Goal: Contribute content: Add original content to the website for others to see

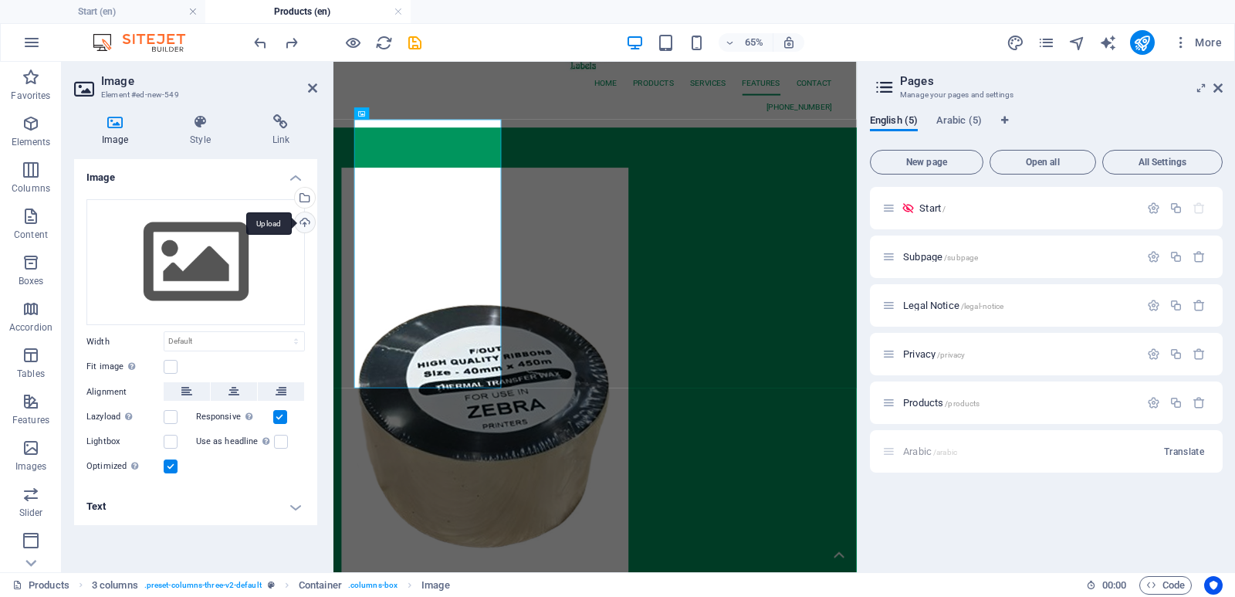
click at [305, 223] on div "Upload" at bounding box center [303, 223] width 23 height 23
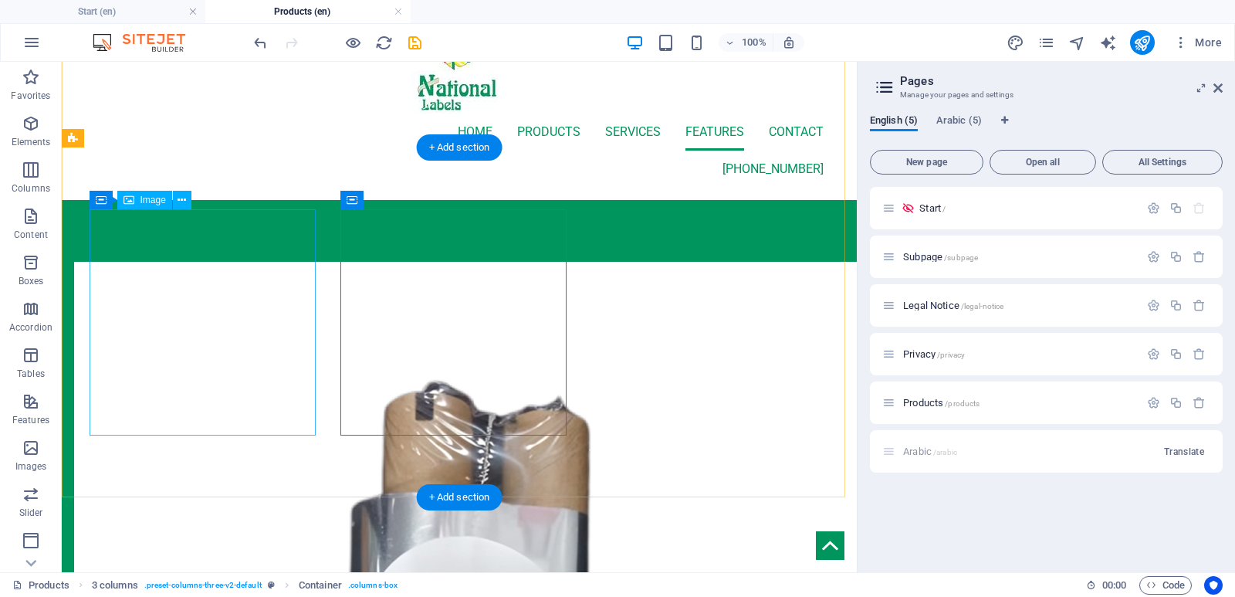
scroll to position [77, 0]
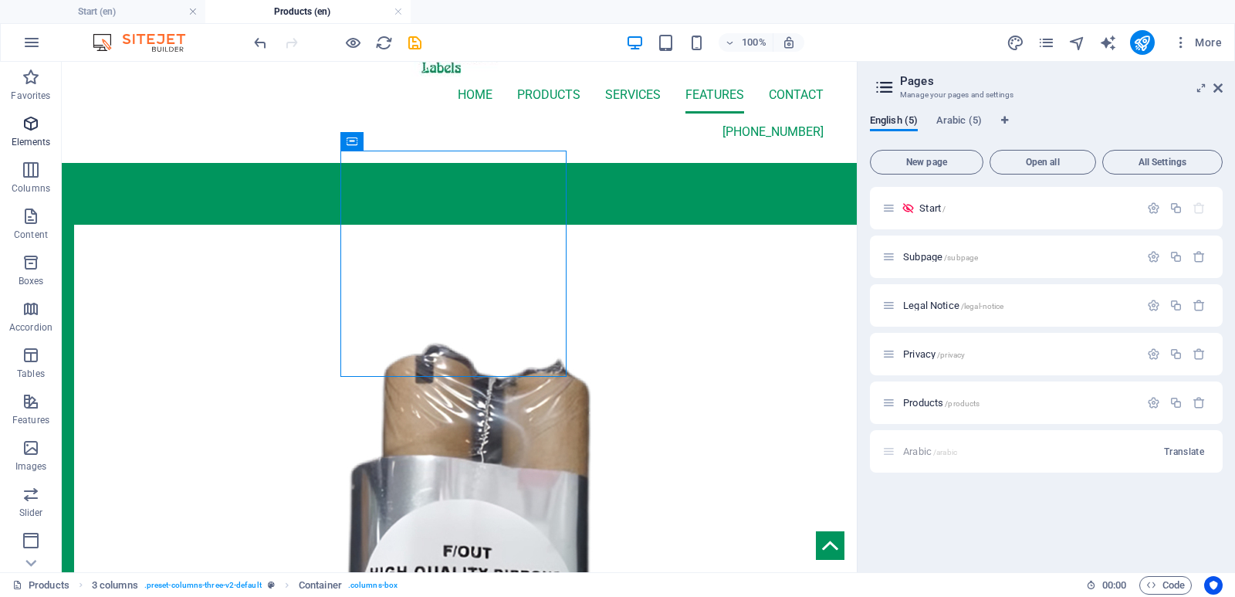
click at [19, 132] on span "Elements" at bounding box center [31, 132] width 62 height 37
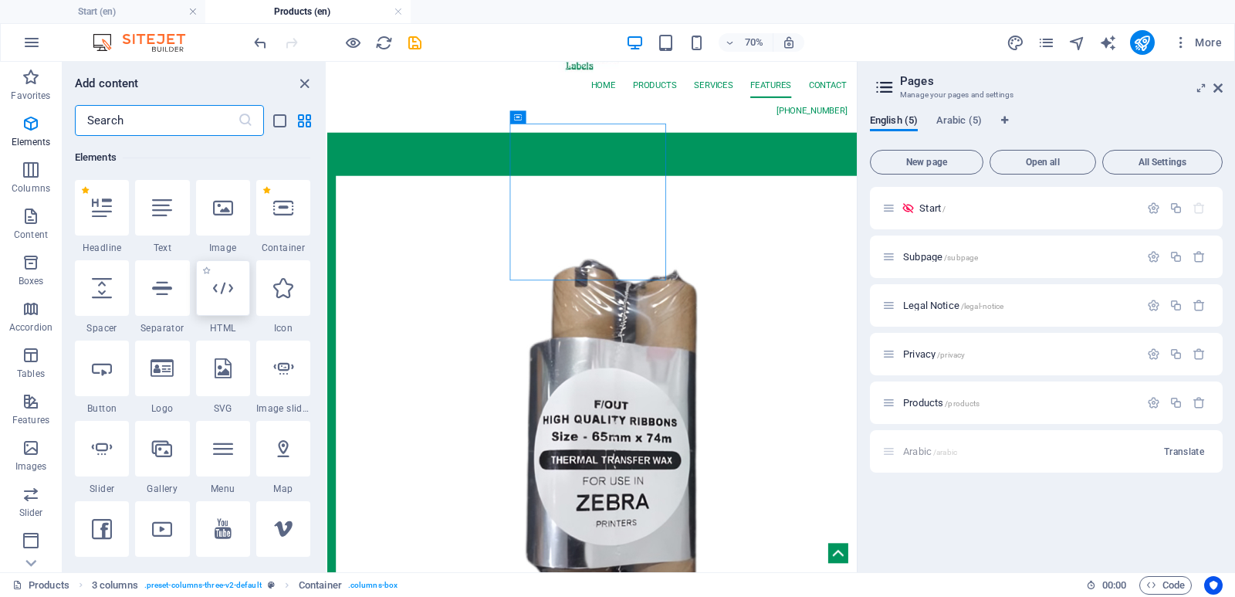
scroll to position [164, 0]
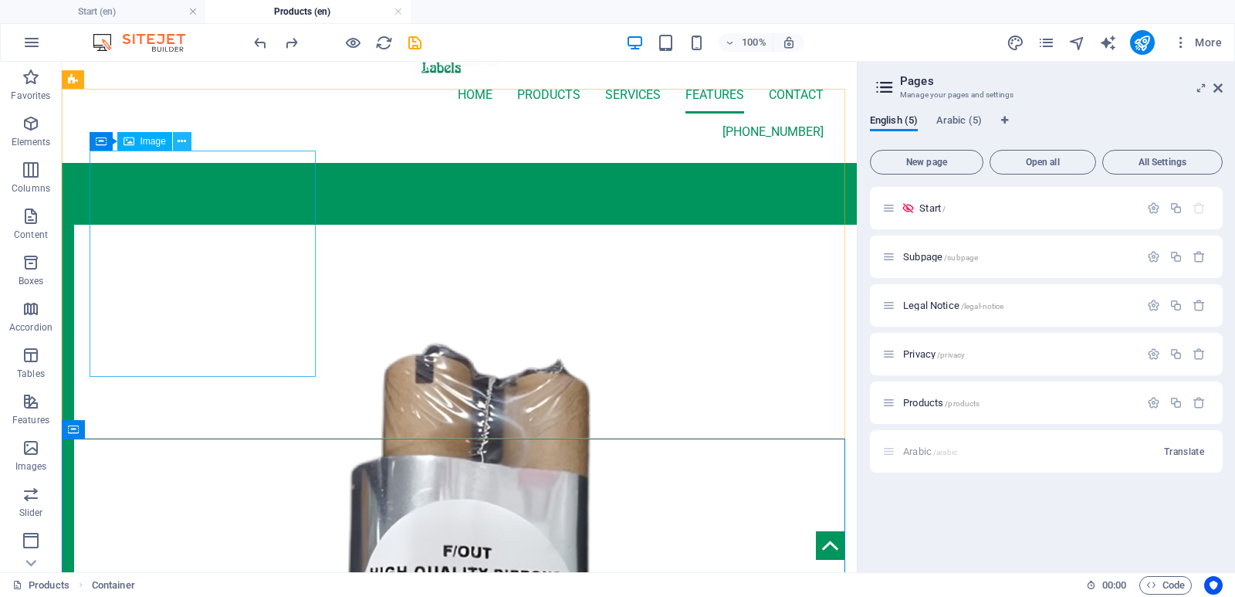
click at [181, 140] on icon at bounding box center [181, 142] width 8 height 16
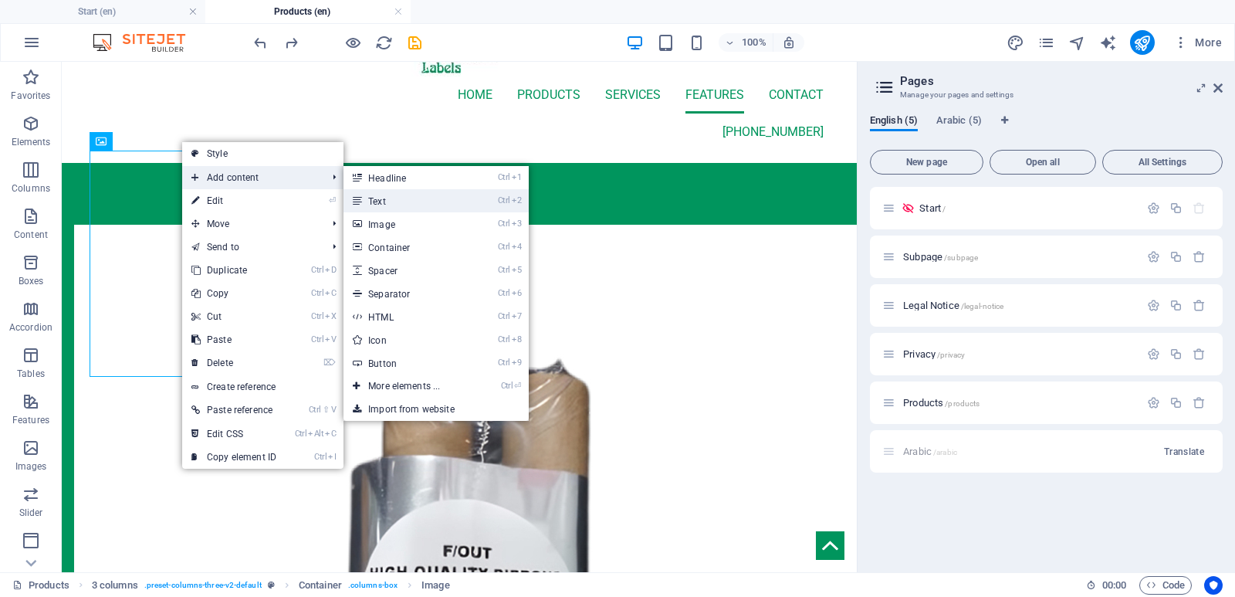
click at [364, 198] on link "Ctrl 2 Text" at bounding box center [406, 200] width 127 height 23
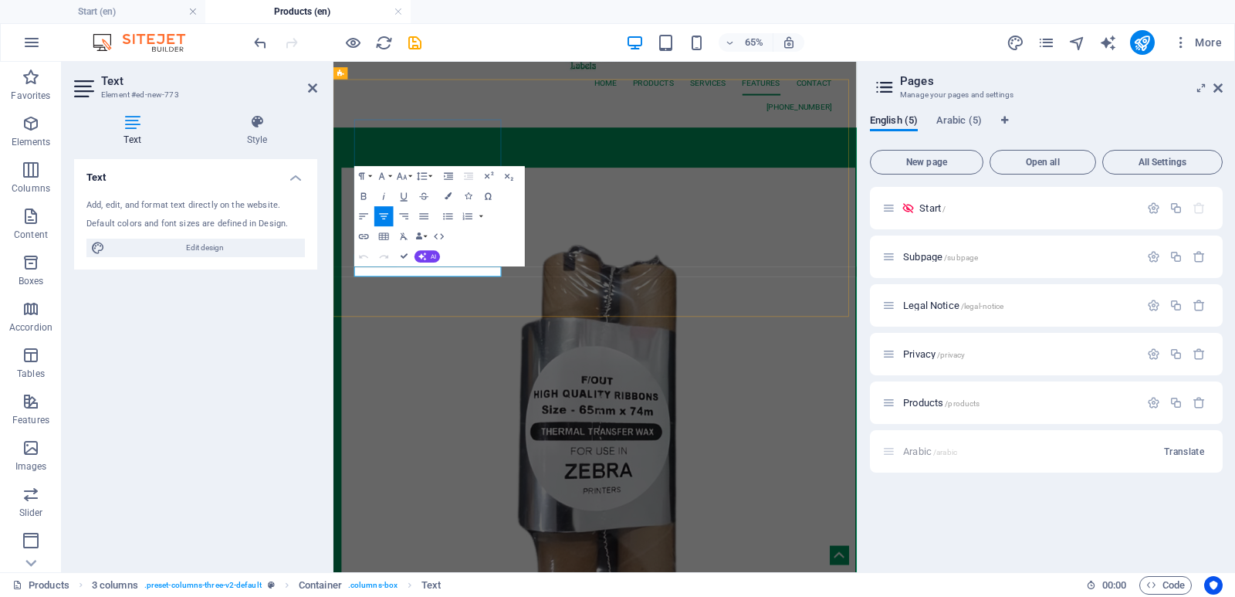
scroll to position [17465, 6]
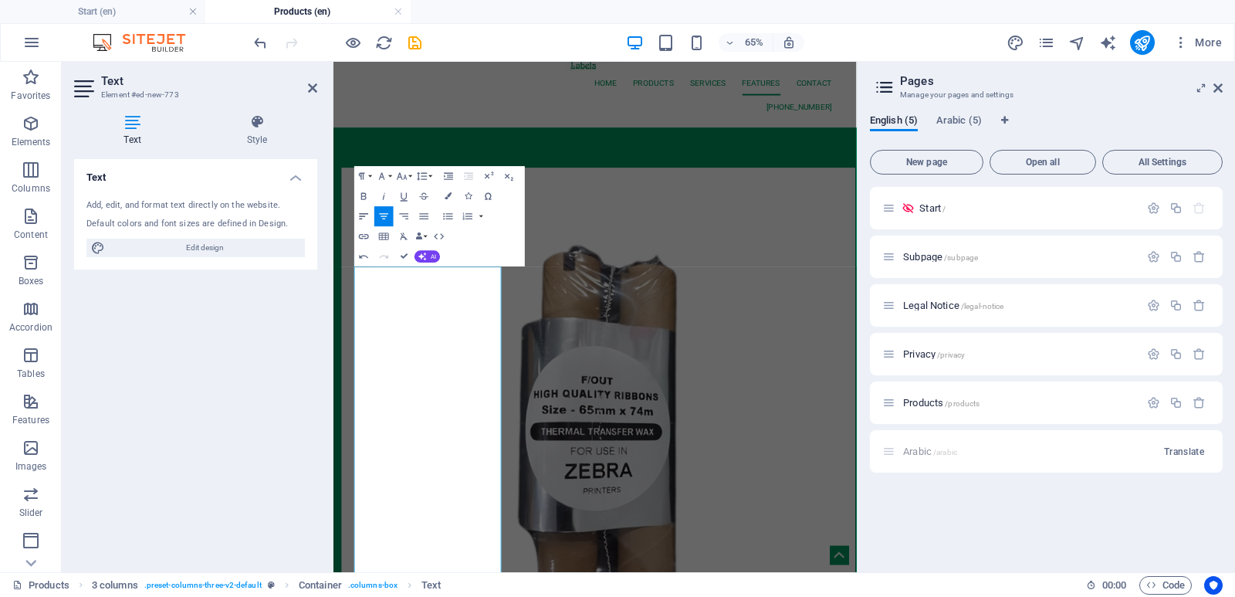
click at [363, 218] on icon "button" at bounding box center [364, 217] width 12 height 12
click at [360, 216] on icon "button" at bounding box center [364, 217] width 9 height 6
click at [967, 536] on div "Start / Subpage /subpage Legal Notice /legal-notice Privacy /privacy Products /…" at bounding box center [1046, 373] width 353 height 373
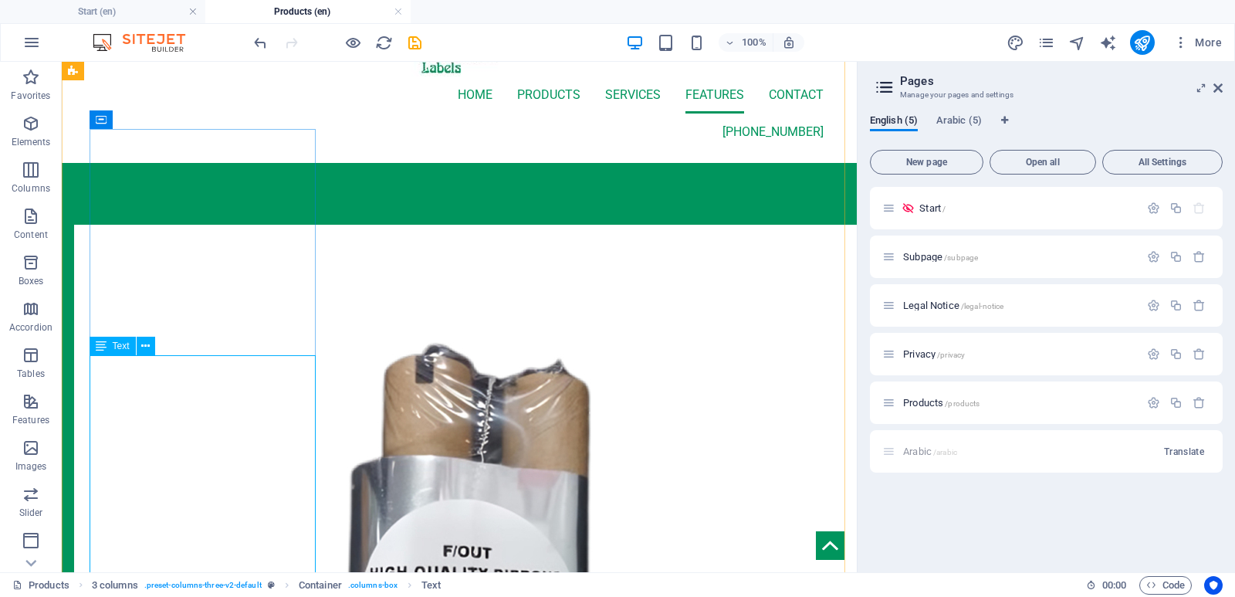
scroll to position [0, 0]
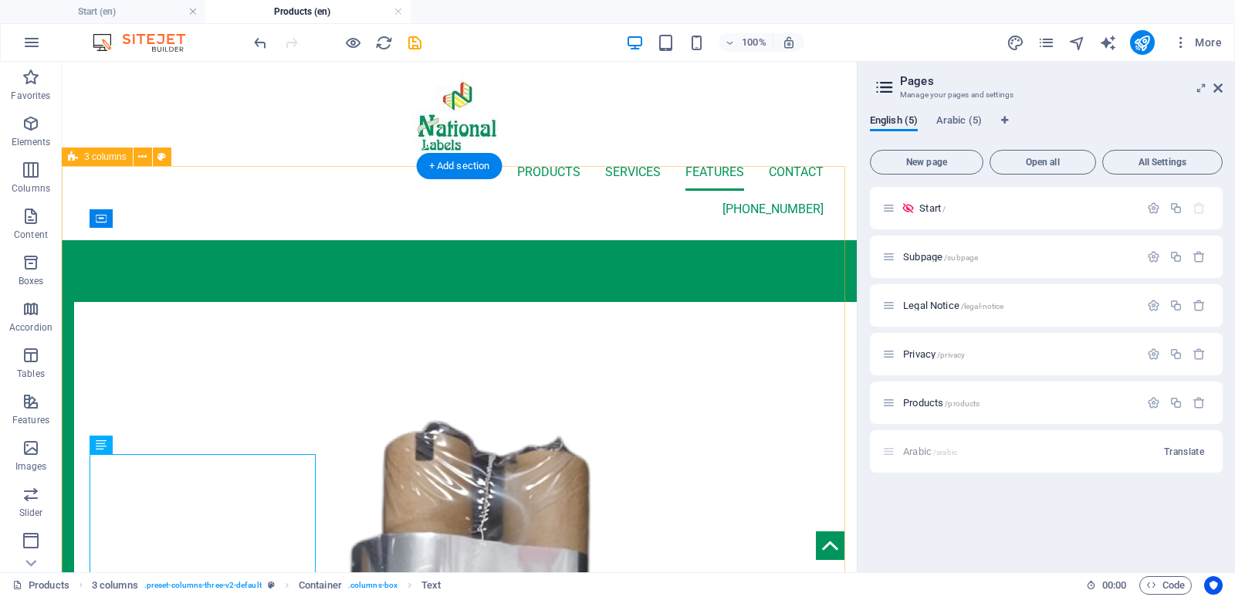
select select "rem"
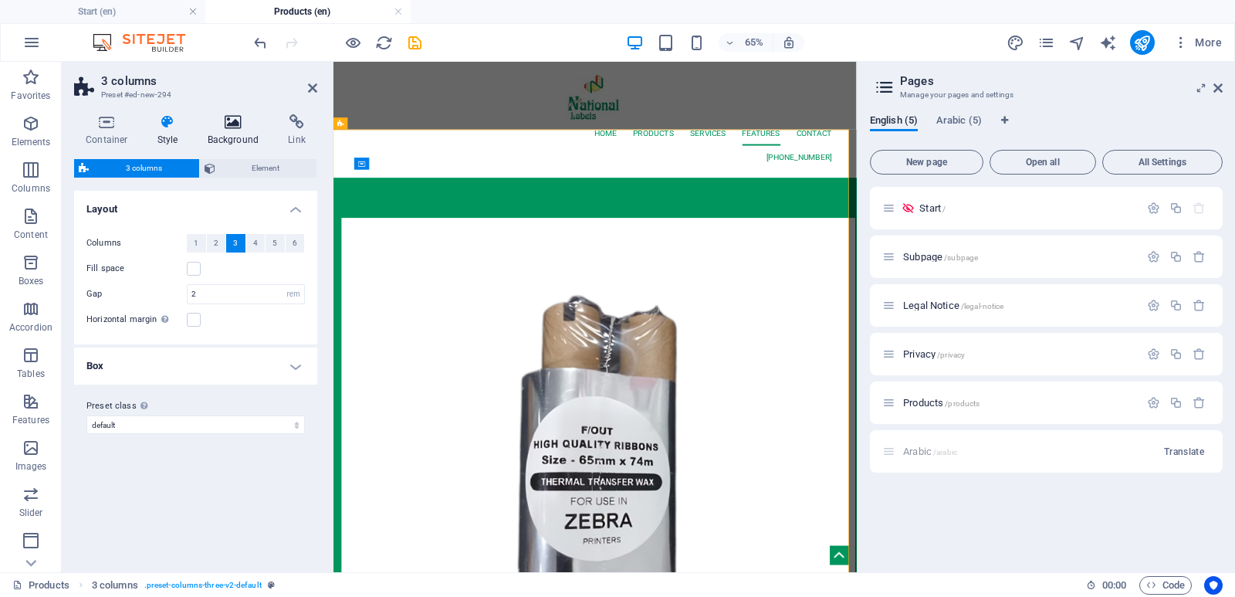
click at [225, 132] on h4 "Background" at bounding box center [236, 130] width 81 height 32
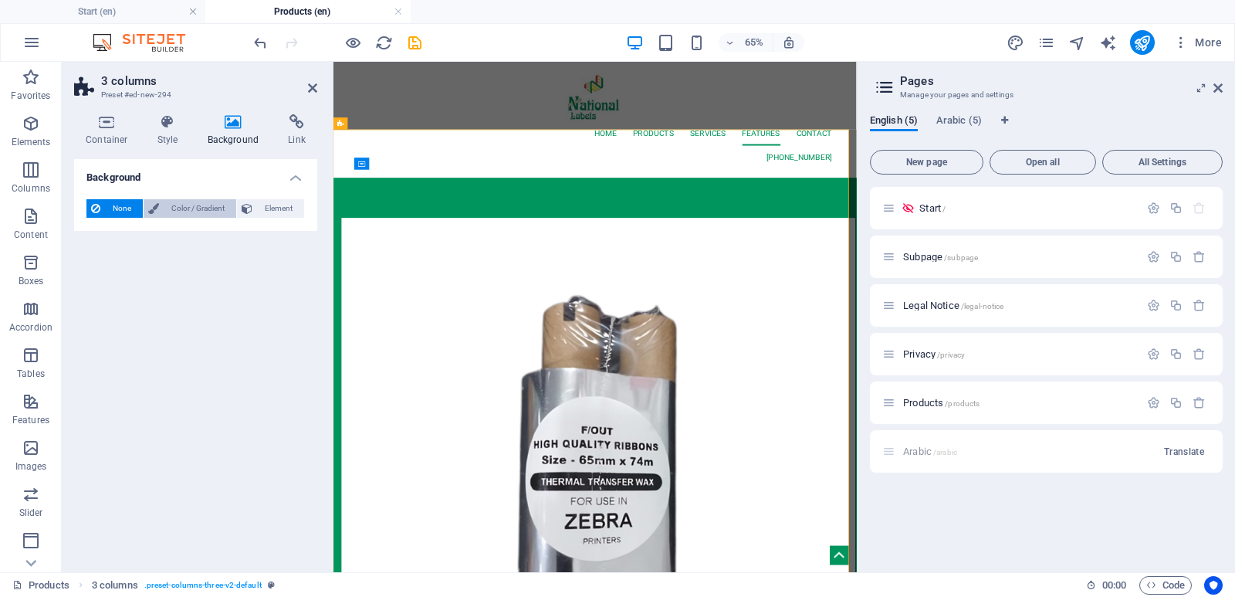
click at [170, 205] on span "Color / Gradient" at bounding box center [198, 208] width 68 height 19
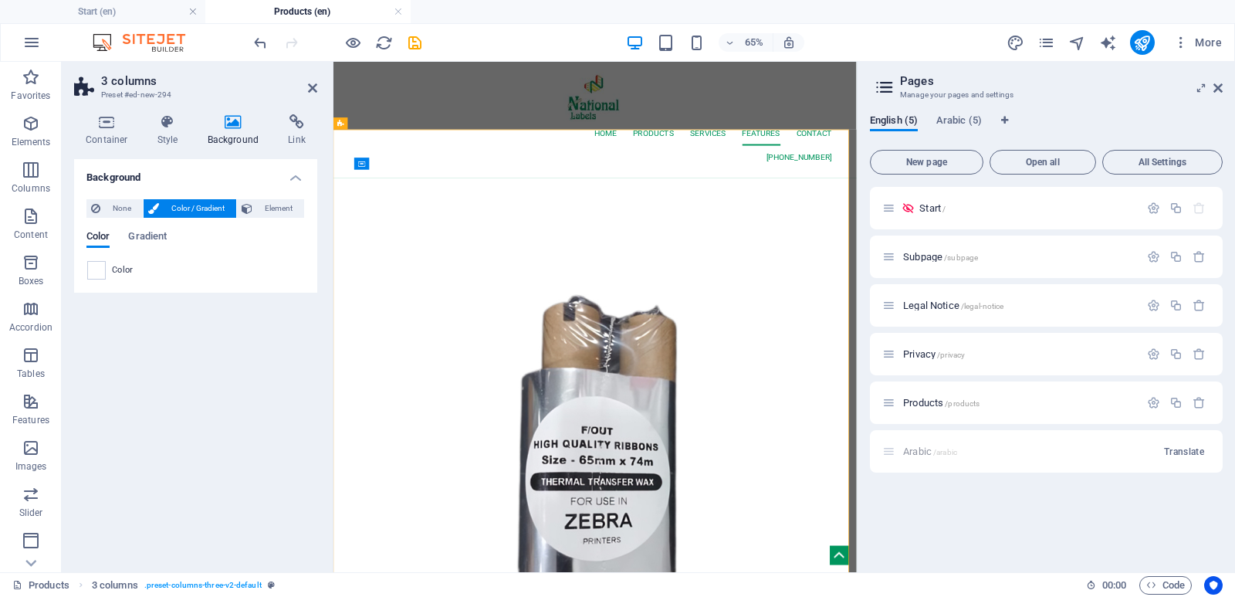
click at [242, 387] on div "Background None Color / Gradient Element Stretch background to full-width Color…" at bounding box center [195, 359] width 243 height 401
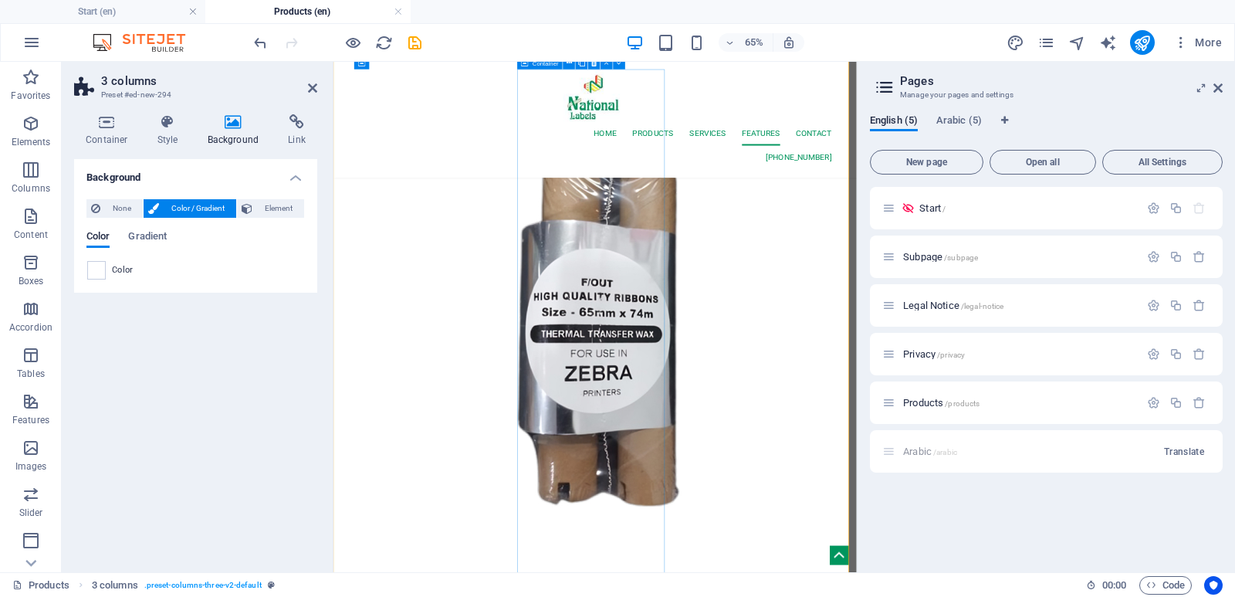
scroll to position [154, 0]
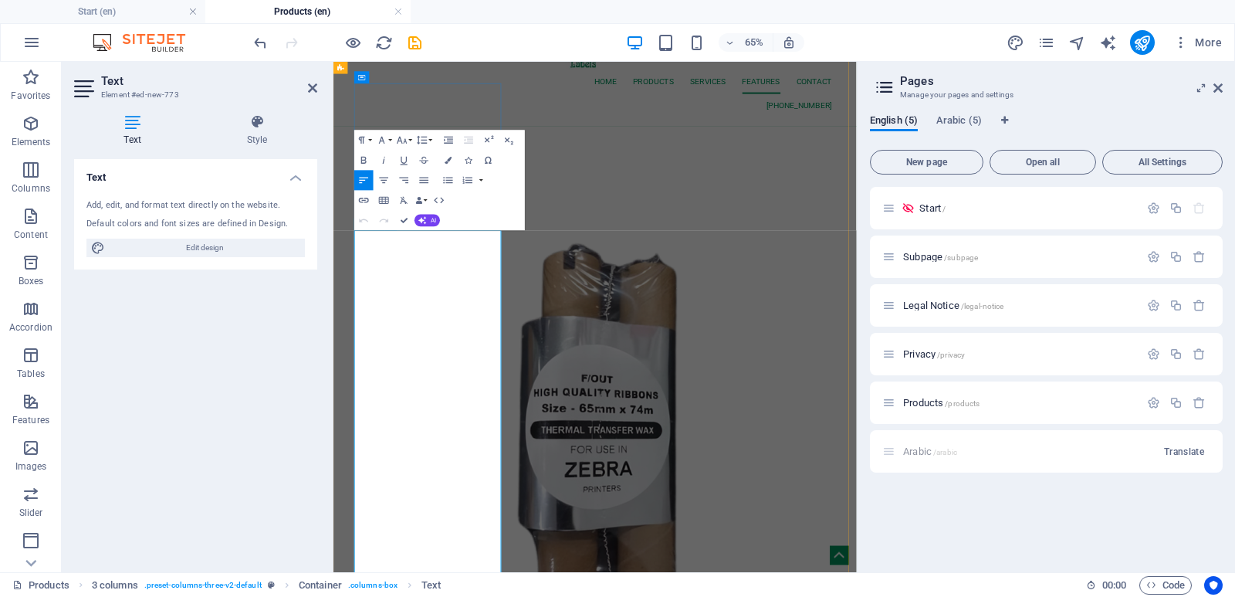
scroll to position [0, 0]
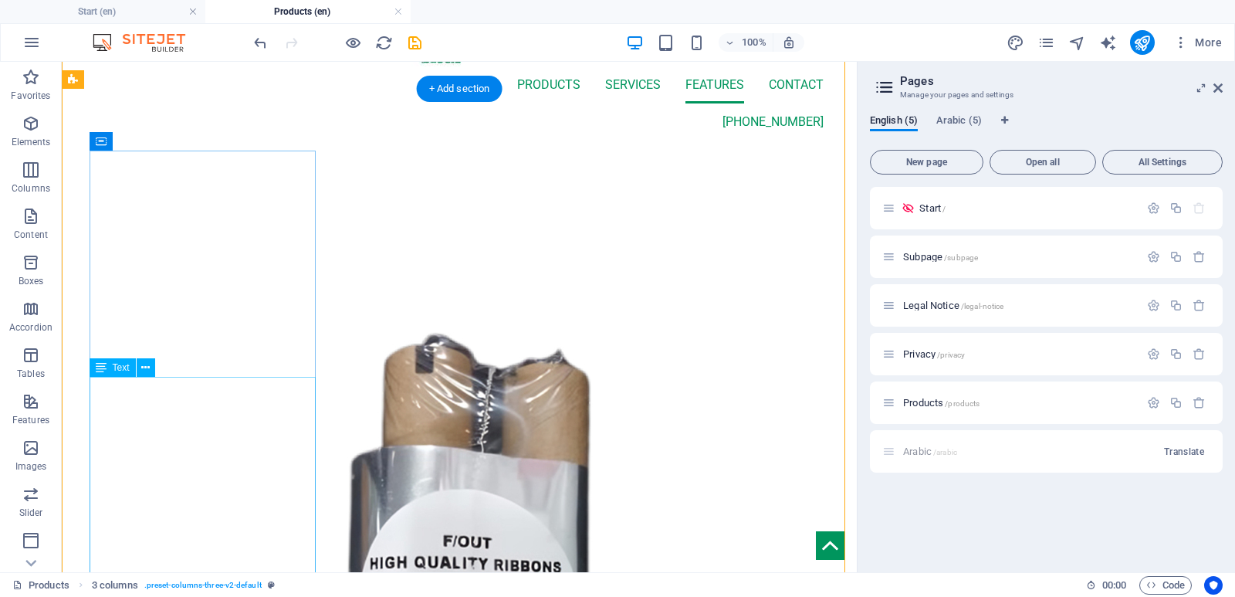
scroll to position [232, 0]
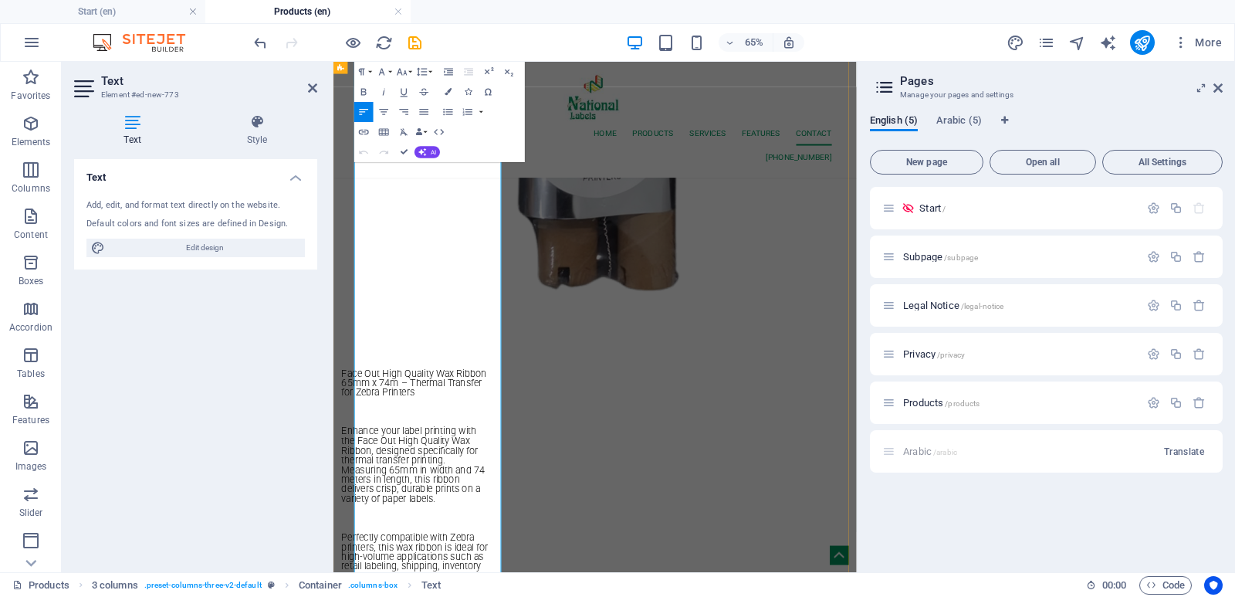
scroll to position [540, 0]
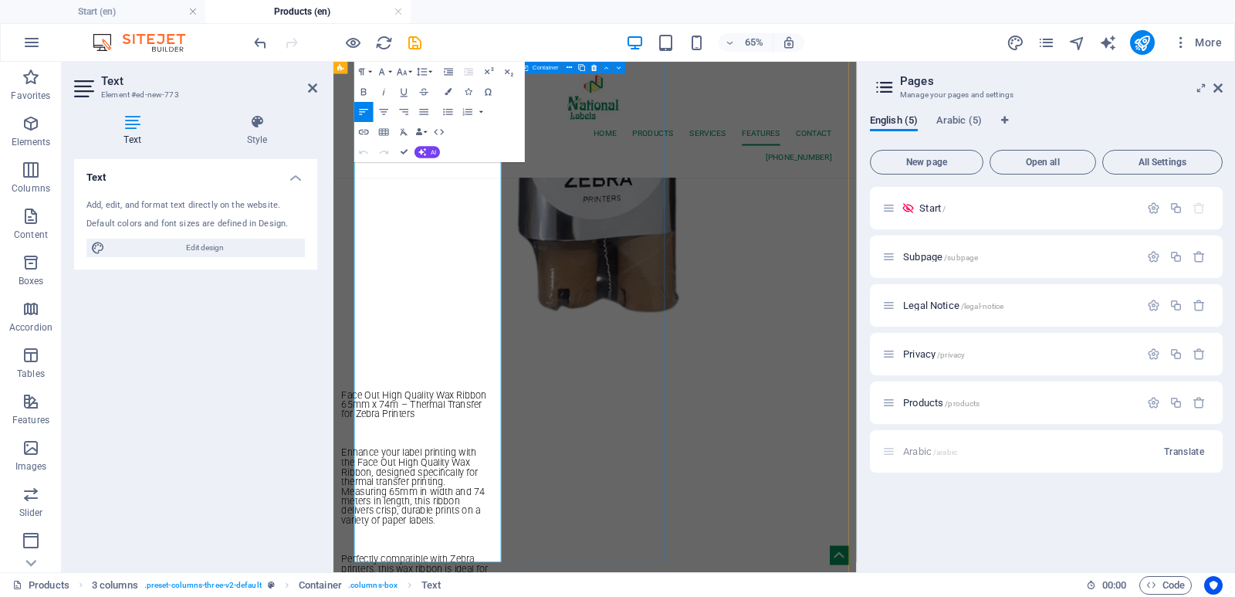
scroll to position [386, 0]
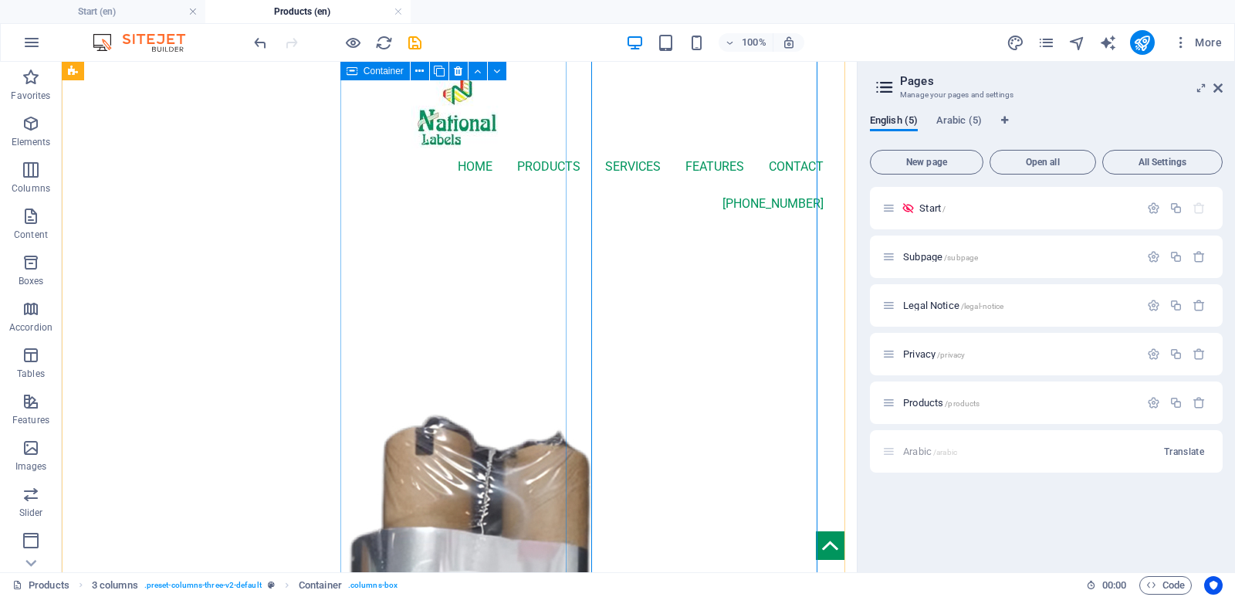
scroll to position [0, 0]
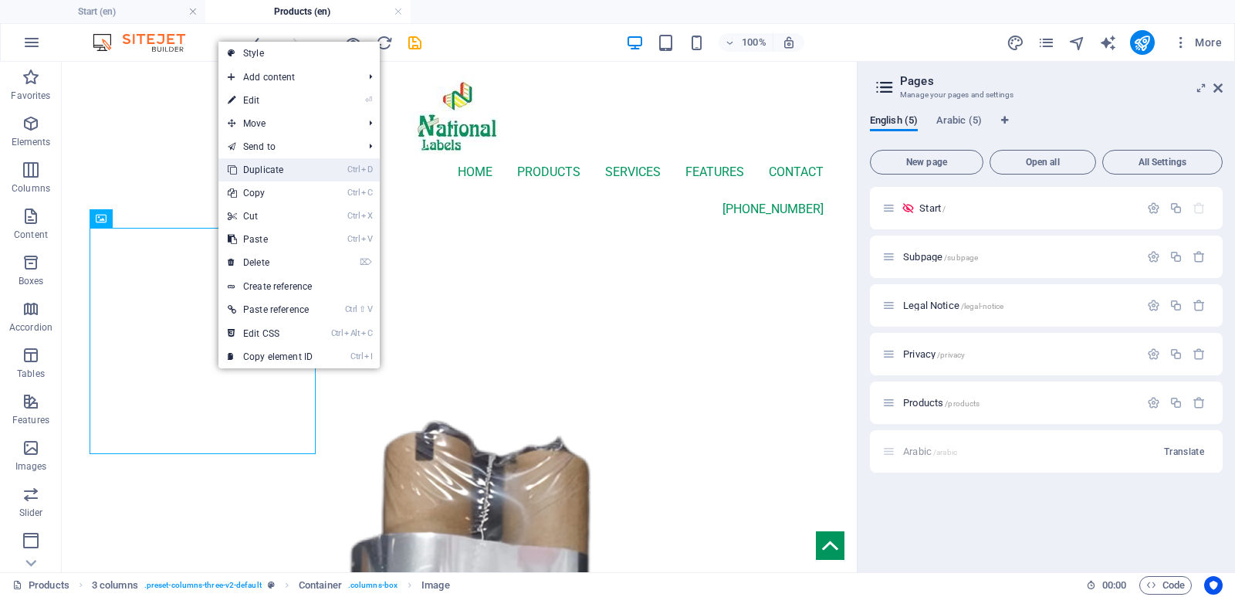
click at [275, 177] on link "Ctrl D Duplicate" at bounding box center [269, 169] width 103 height 23
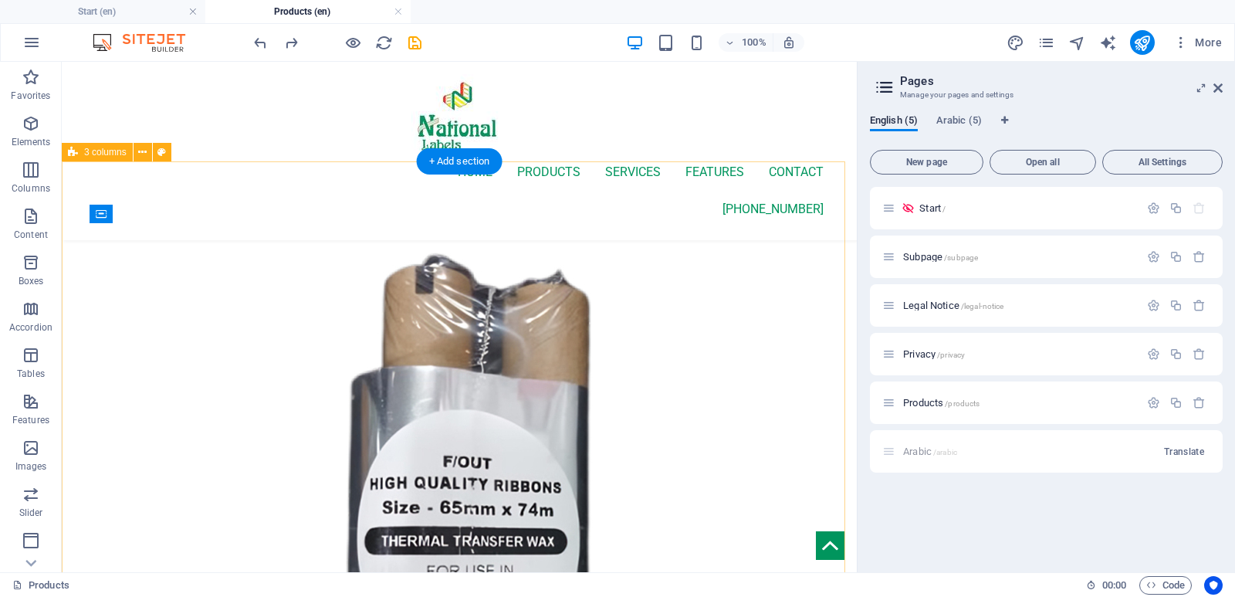
scroll to position [232, 0]
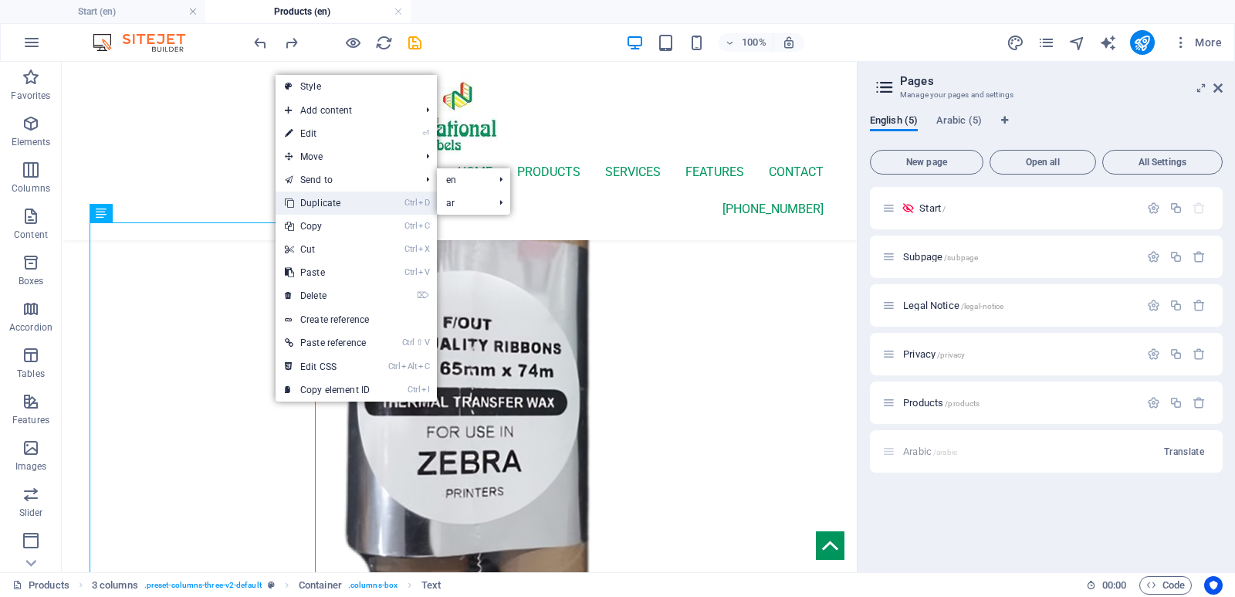
click at [334, 203] on link "Ctrl D Duplicate" at bounding box center [327, 202] width 103 height 23
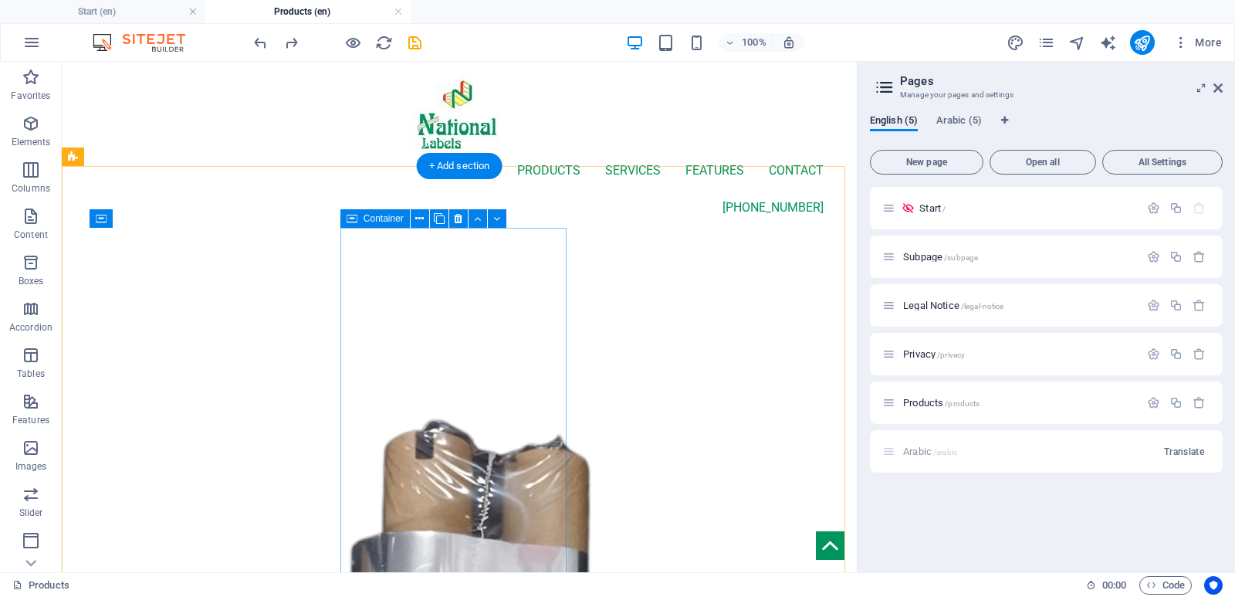
scroll to position [0, 0]
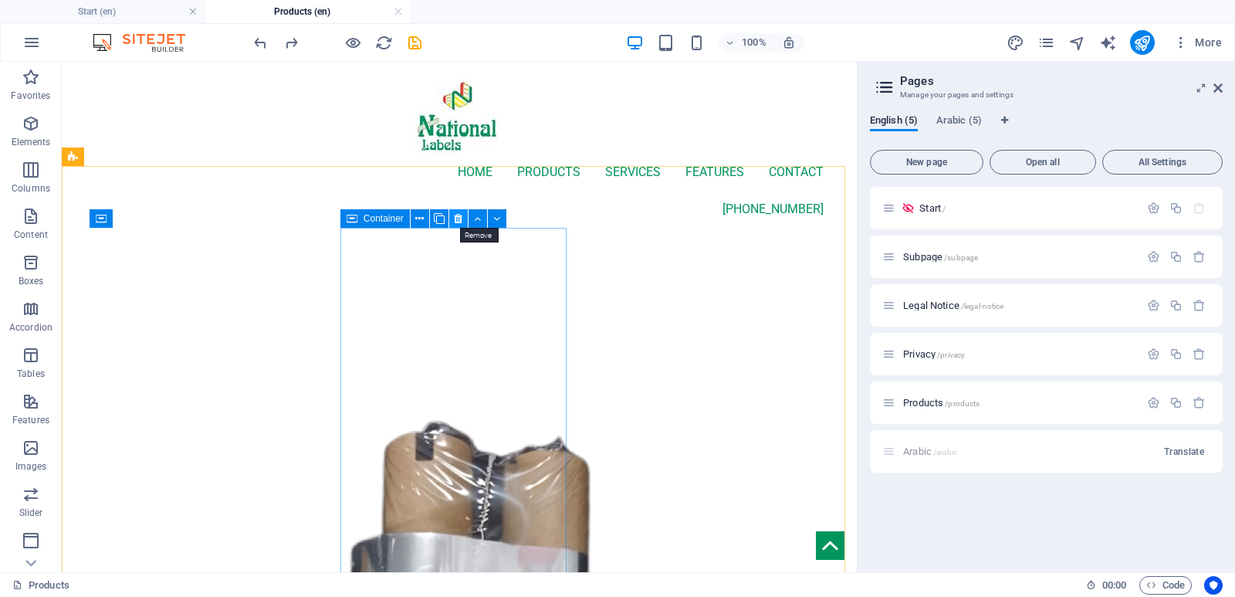
click at [457, 218] on icon at bounding box center [458, 219] width 8 height 16
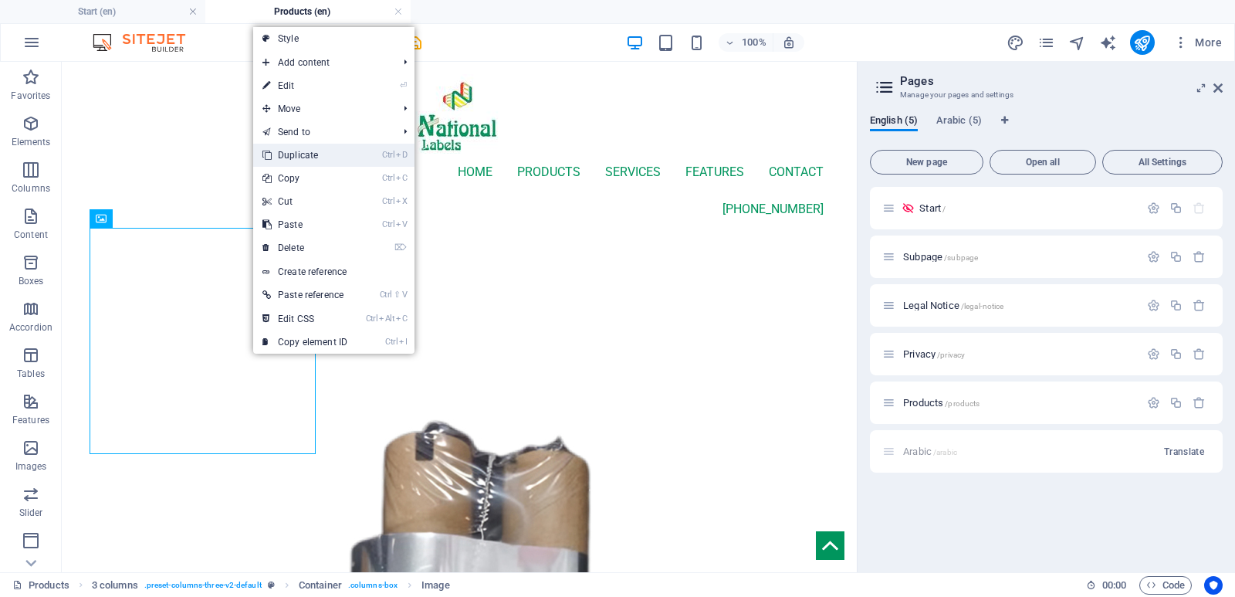
click at [323, 154] on link "Ctrl D Duplicate" at bounding box center [304, 155] width 103 height 23
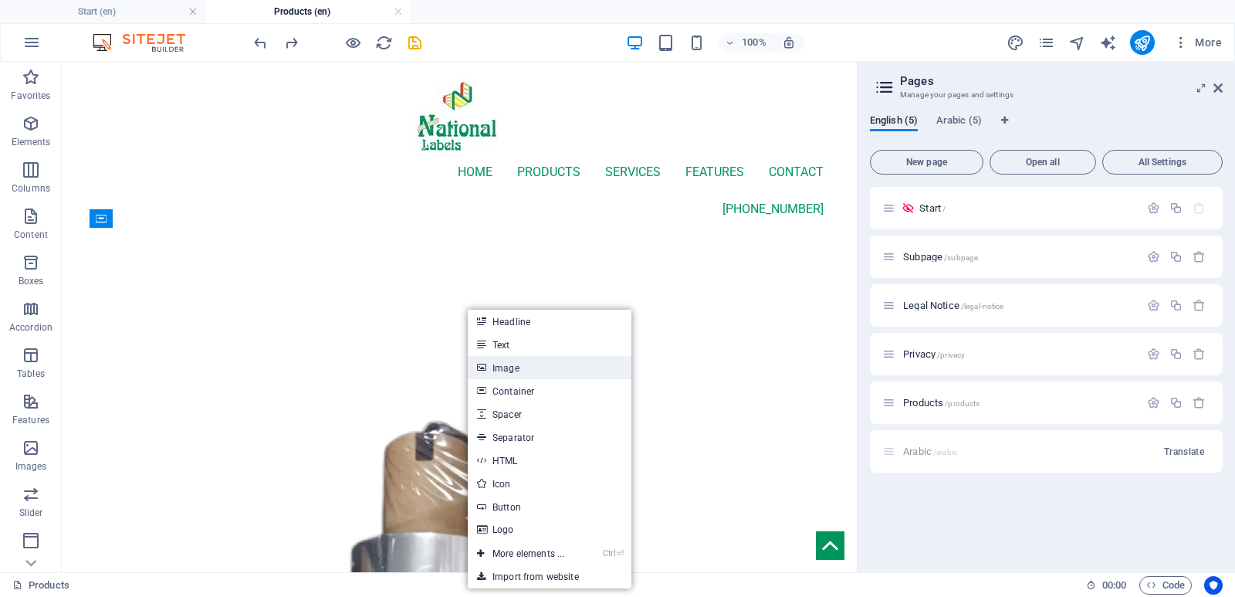
click at [519, 374] on link "Image" at bounding box center [550, 367] width 164 height 23
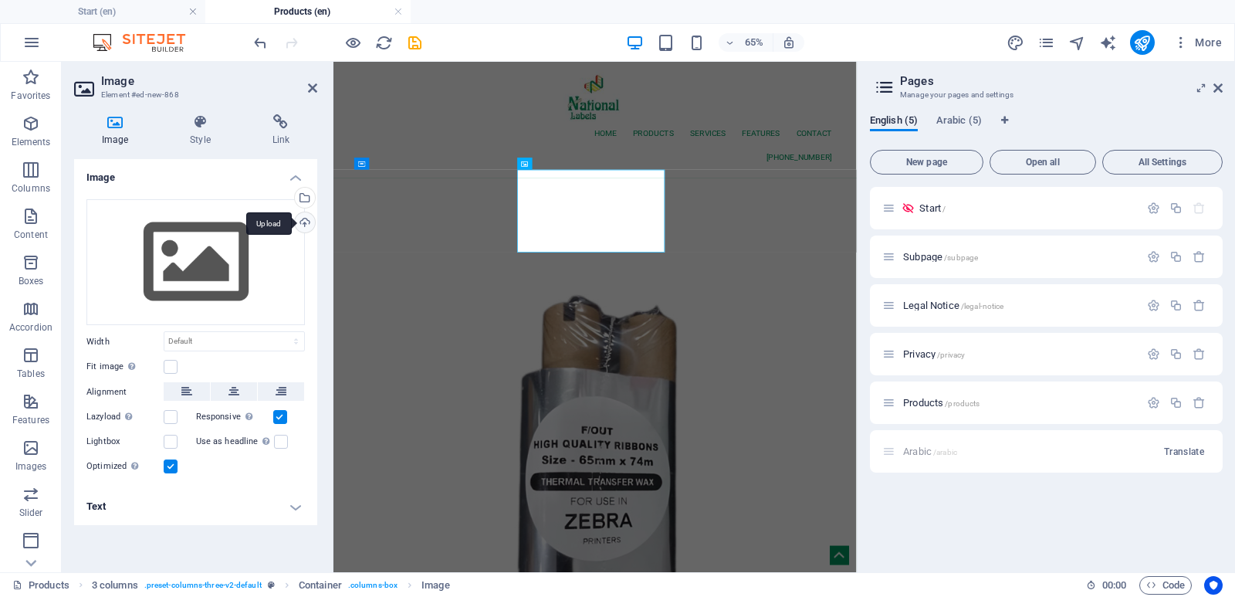
click at [307, 225] on div "Upload" at bounding box center [303, 223] width 23 height 23
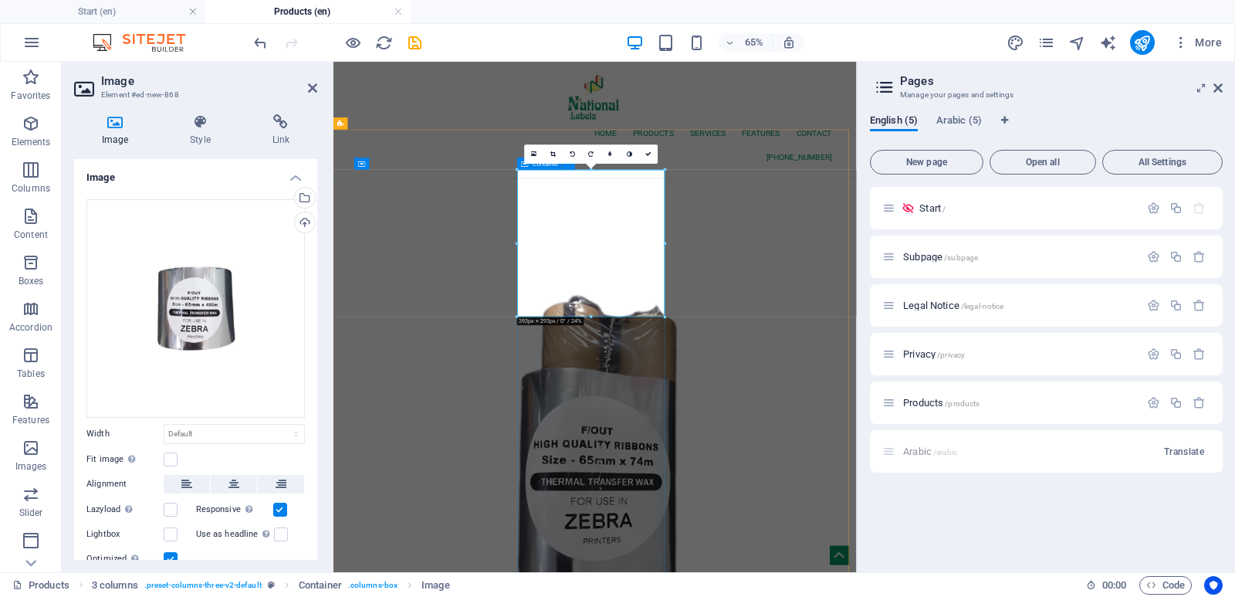
scroll to position [77, 0]
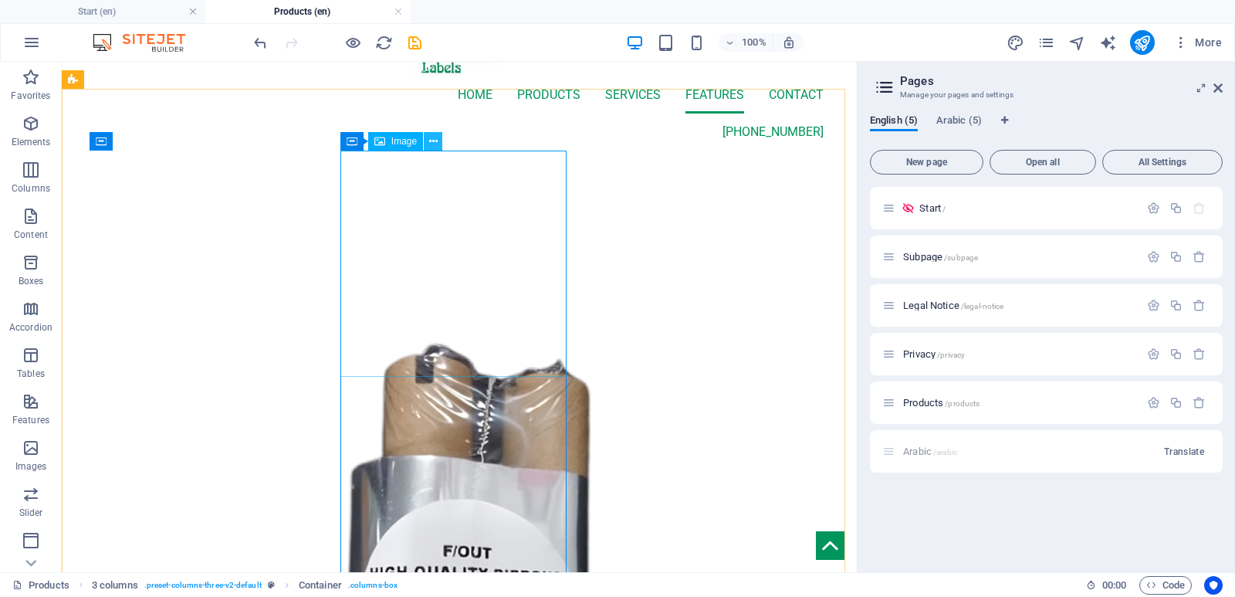
click at [433, 140] on icon at bounding box center [433, 142] width 8 height 16
click at [434, 139] on icon at bounding box center [433, 142] width 8 height 16
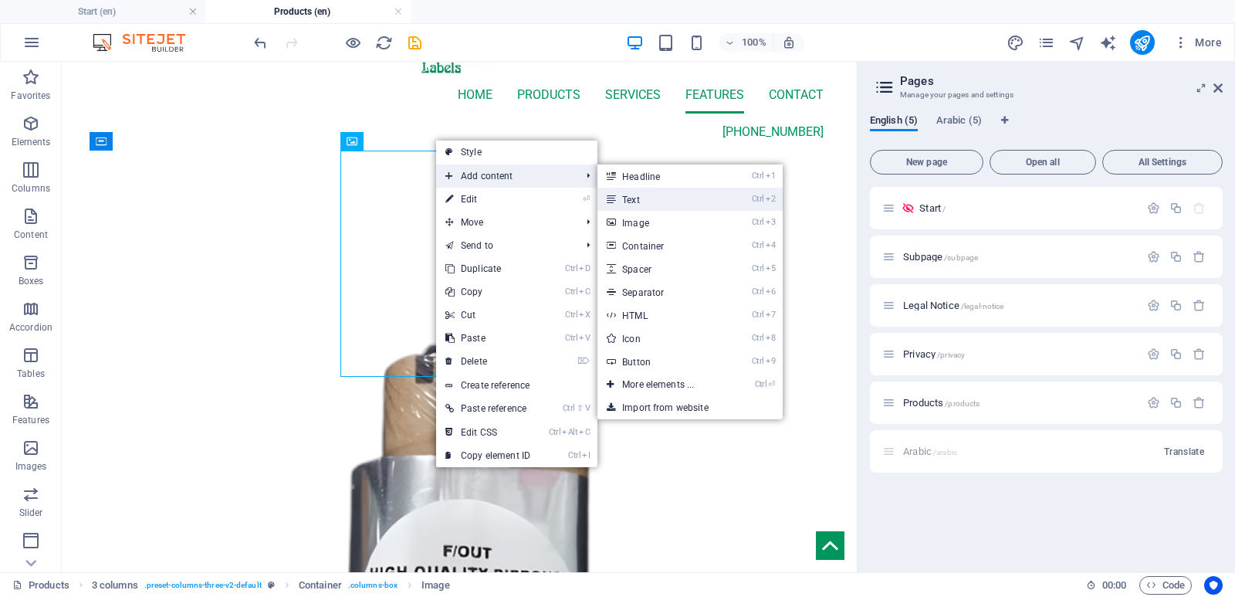
click at [641, 201] on link "Ctrl 2 Text" at bounding box center [660, 199] width 127 height 23
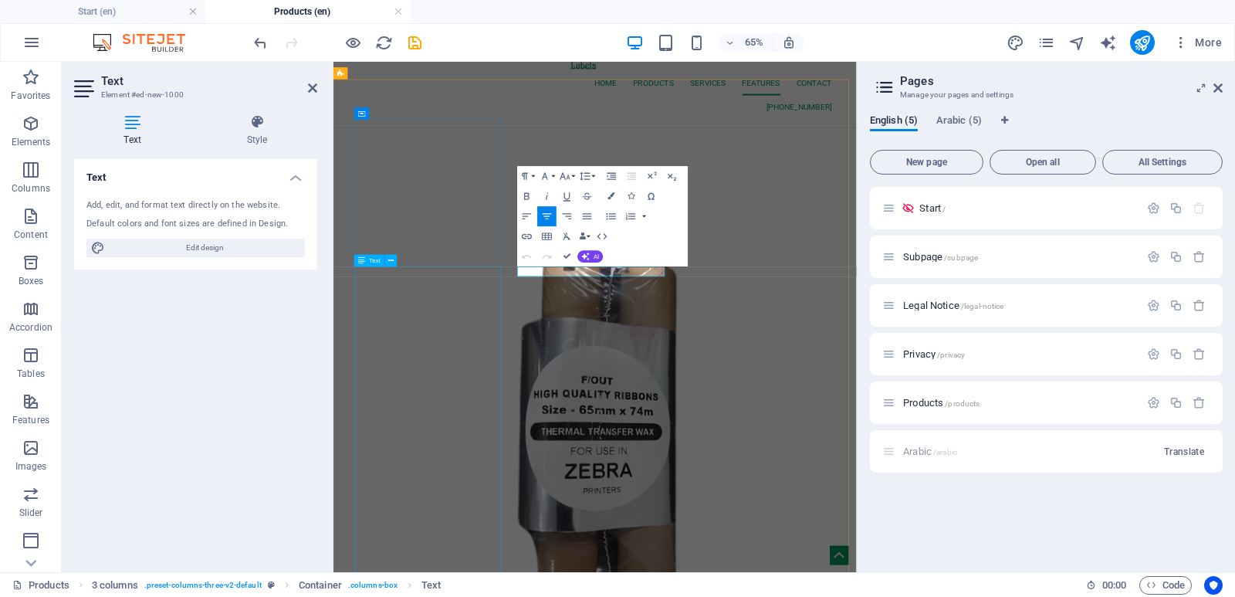
scroll to position [17465, 6]
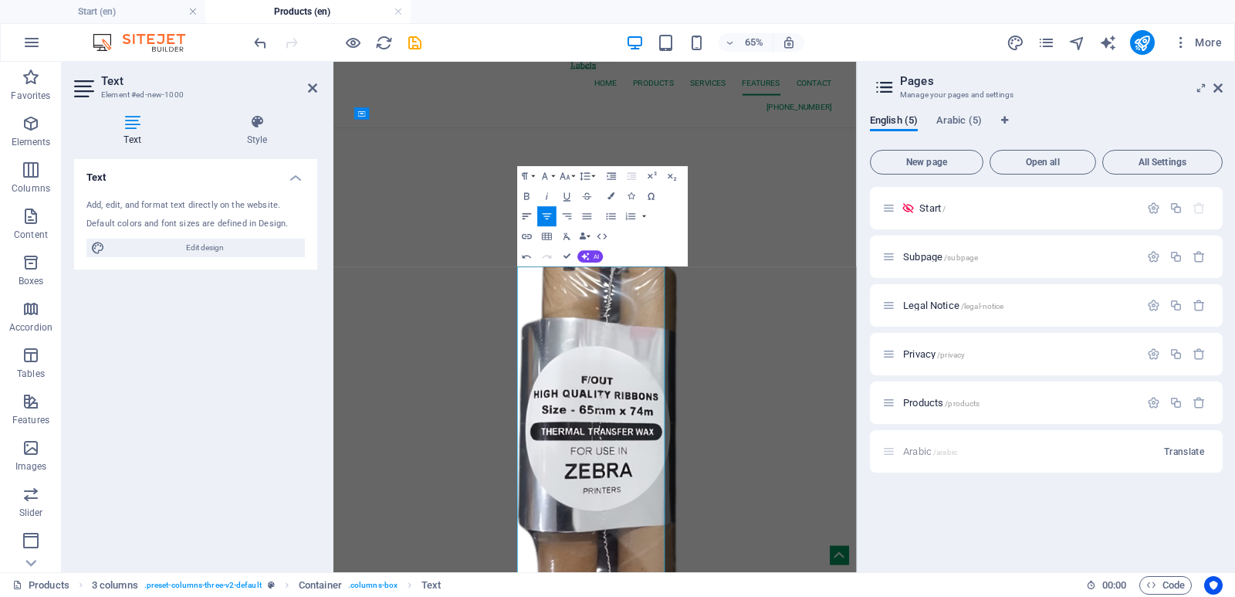
click at [526, 215] on icon "button" at bounding box center [527, 217] width 12 height 12
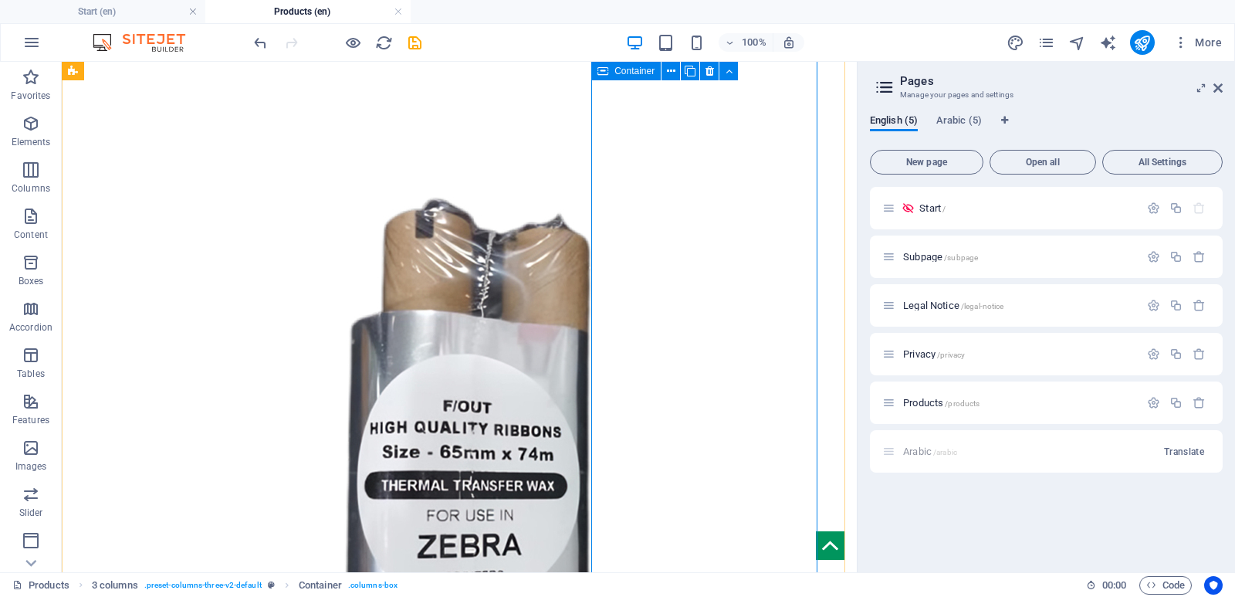
scroll to position [77, 0]
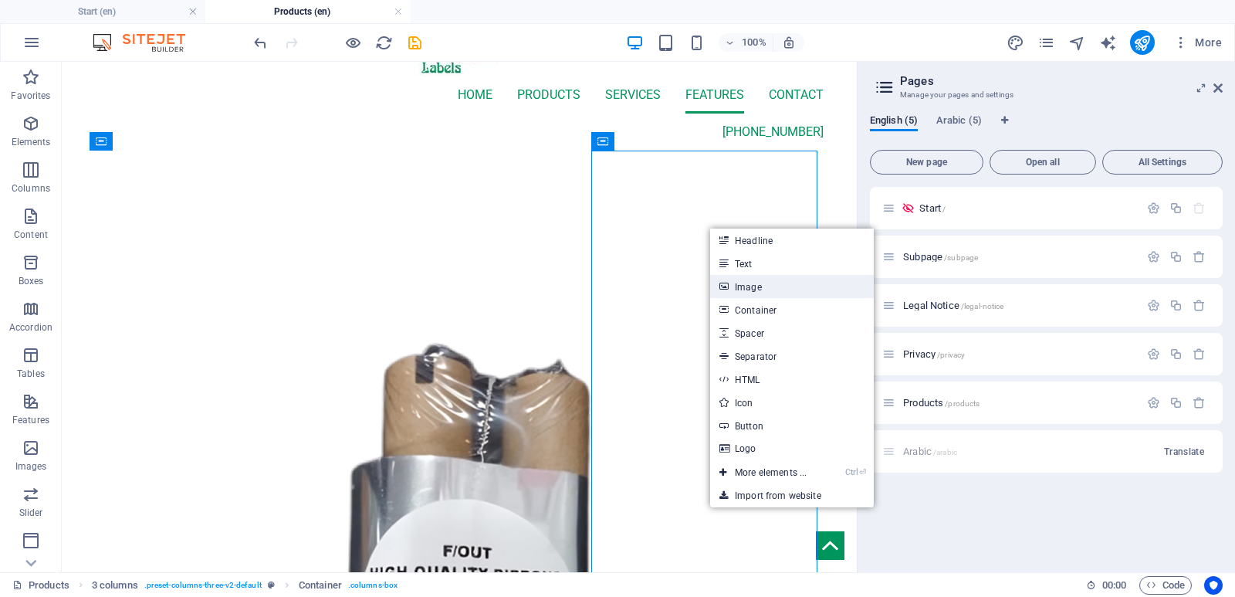
click at [758, 289] on link "Image" at bounding box center [792, 286] width 164 height 23
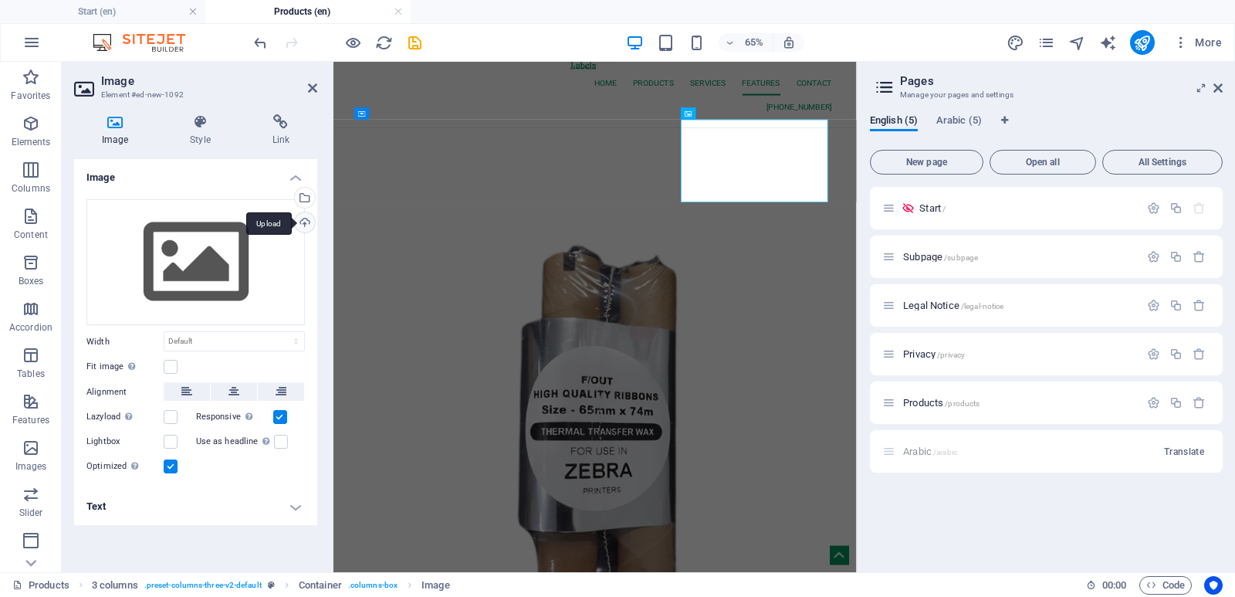
click at [307, 221] on div "Upload" at bounding box center [303, 223] width 23 height 23
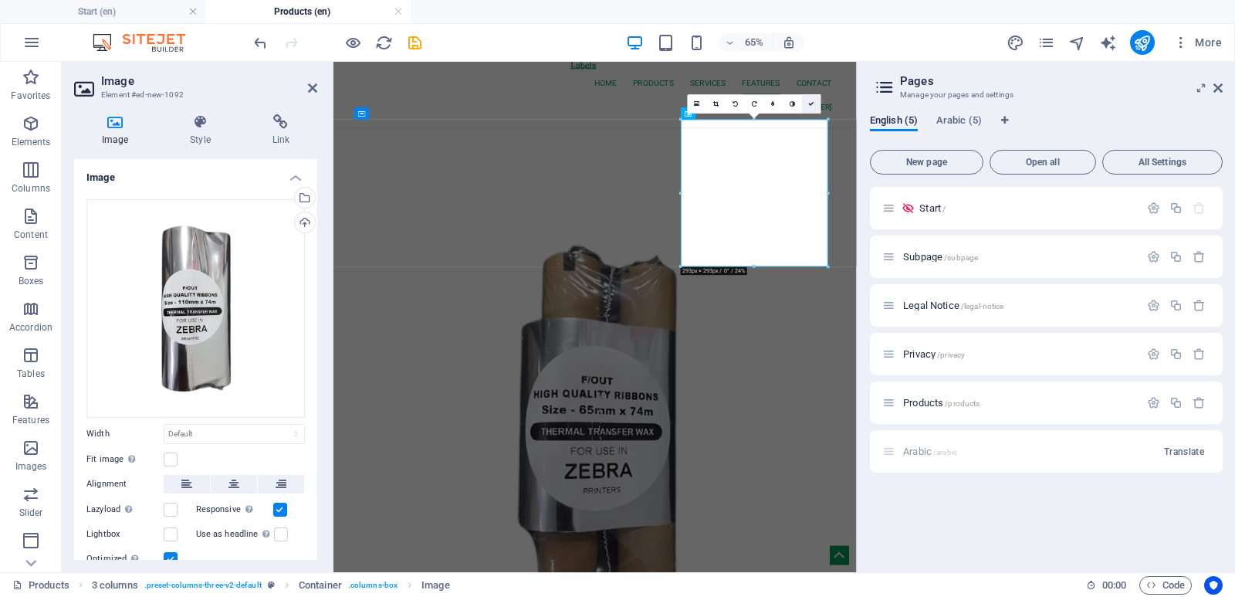
click at [811, 101] on icon at bounding box center [812, 104] width 6 height 6
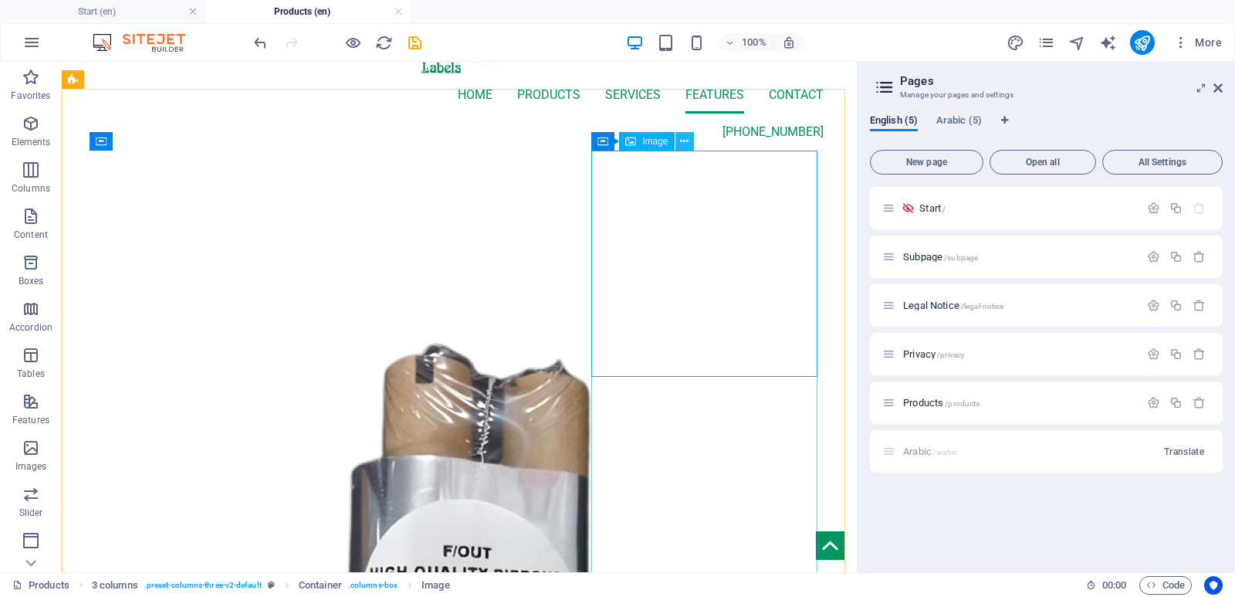
click at [685, 138] on icon at bounding box center [684, 142] width 8 height 16
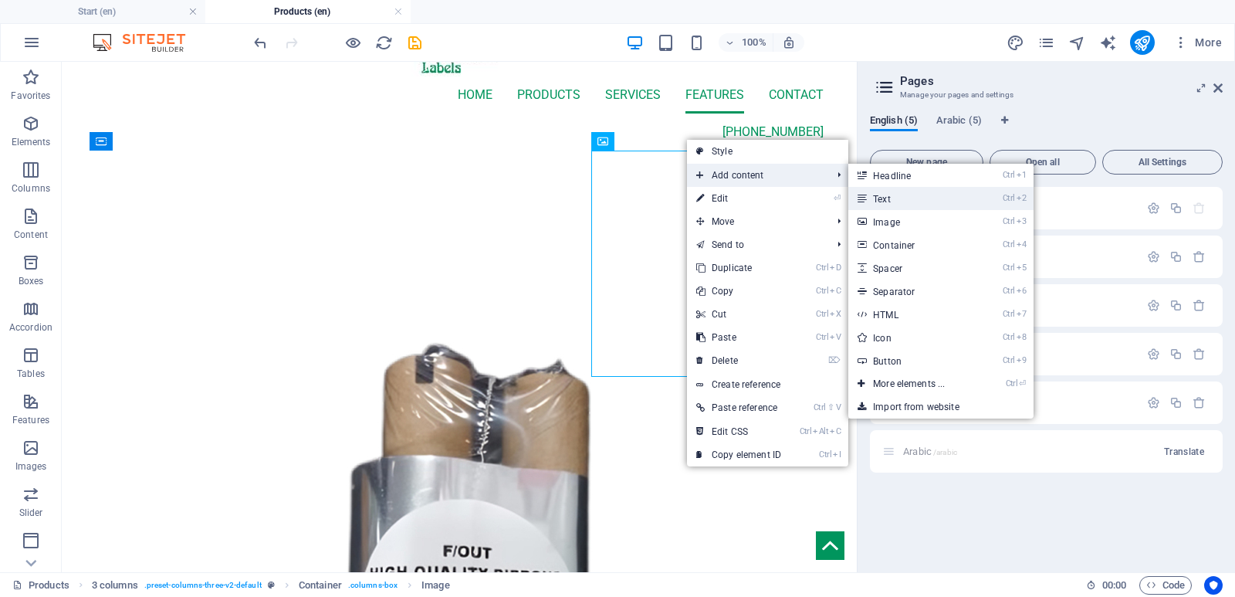
click at [879, 195] on link "Ctrl 2 Text" at bounding box center [911, 198] width 127 height 23
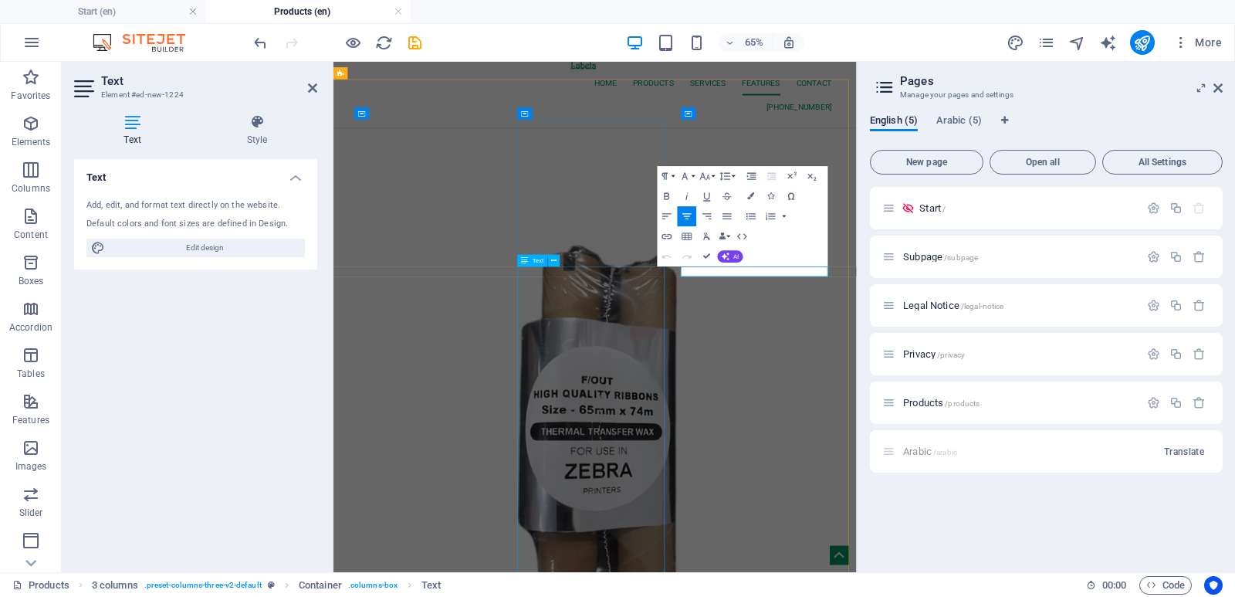
scroll to position [17465, 6]
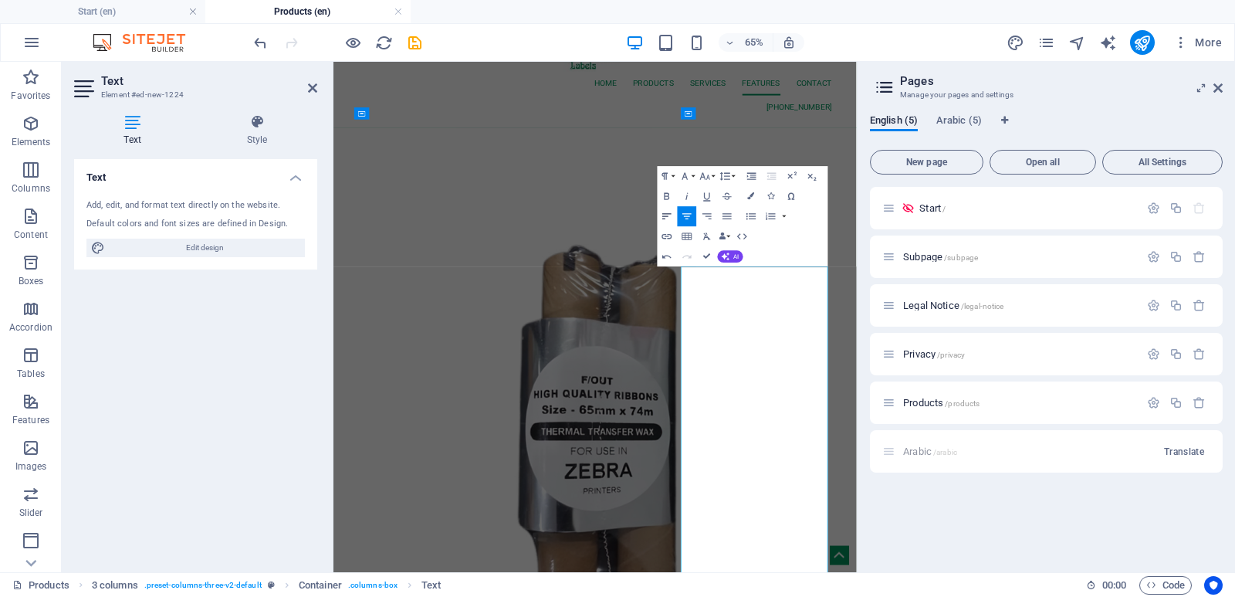
click at [661, 214] on icon "button" at bounding box center [667, 217] width 12 height 12
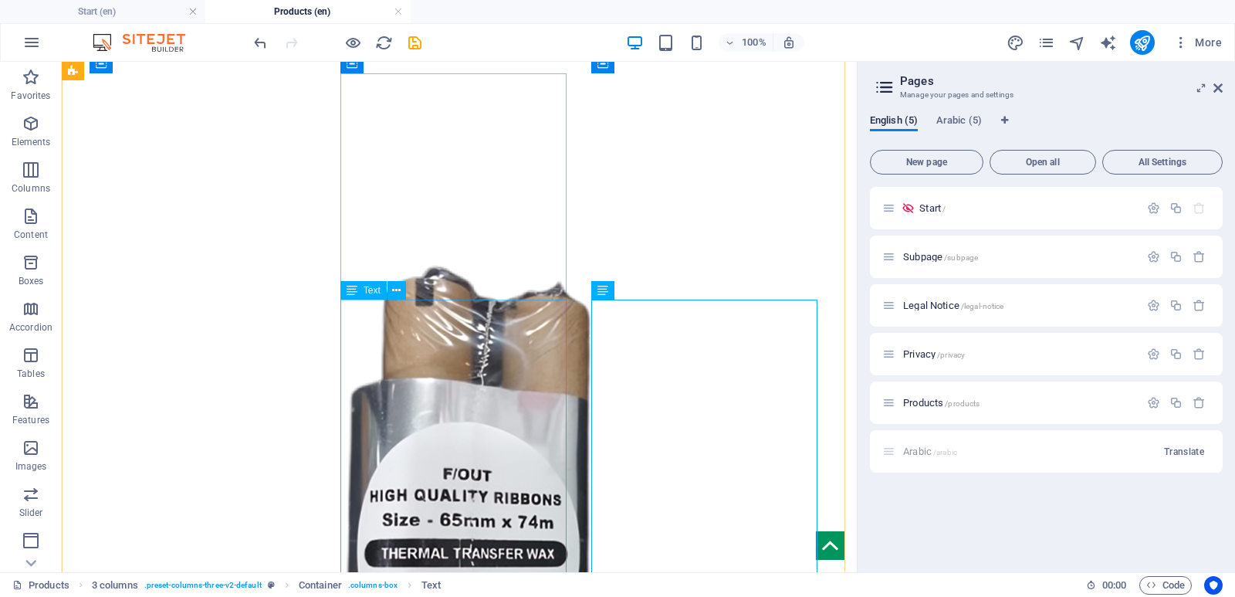
scroll to position [0, 0]
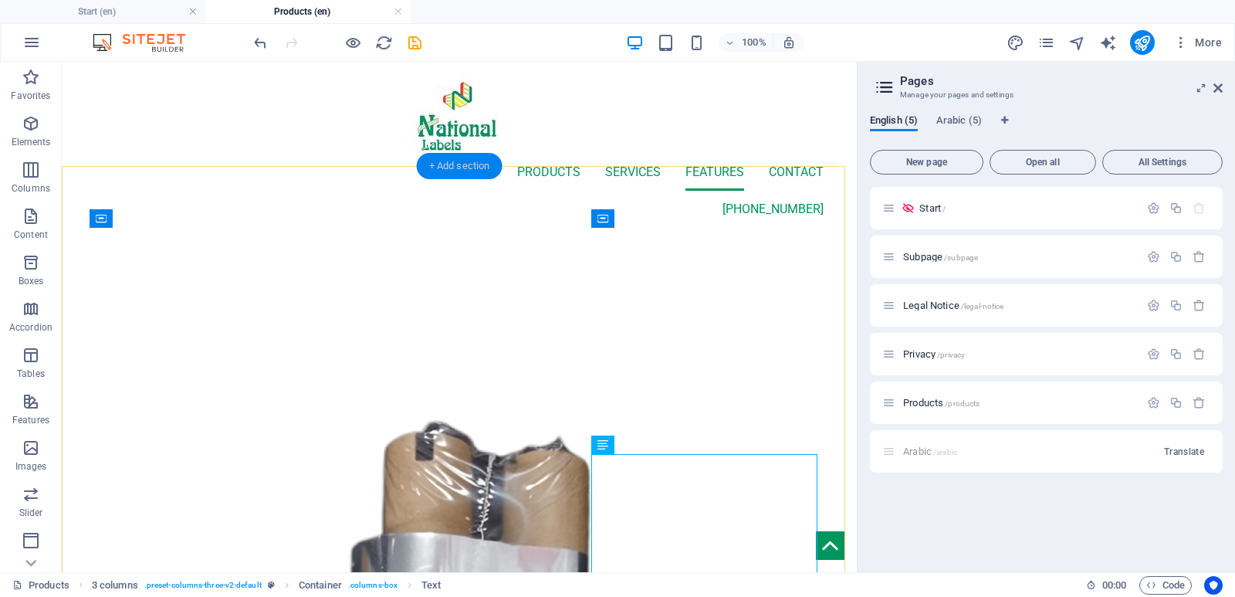
drag, startPoint x: 454, startPoint y: 167, endPoint x: 181, endPoint y: 150, distance: 273.7
click at [454, 167] on div "+ Add section" at bounding box center [460, 166] width 86 height 26
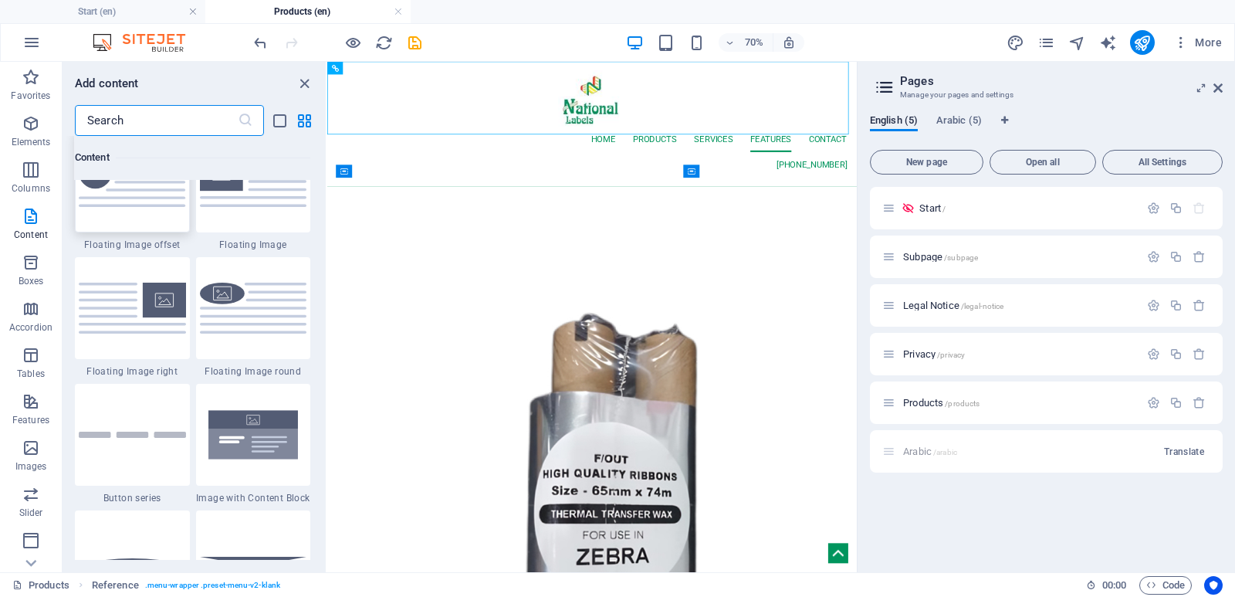
scroll to position [3395, 0]
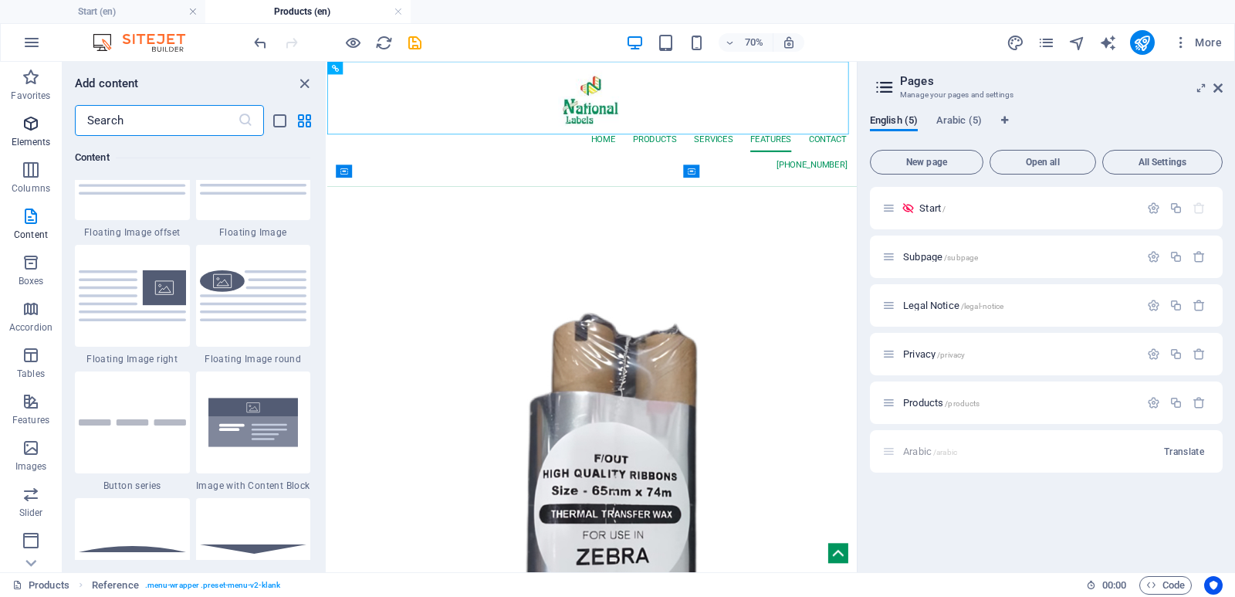
click at [22, 115] on icon "button" at bounding box center [31, 123] width 19 height 19
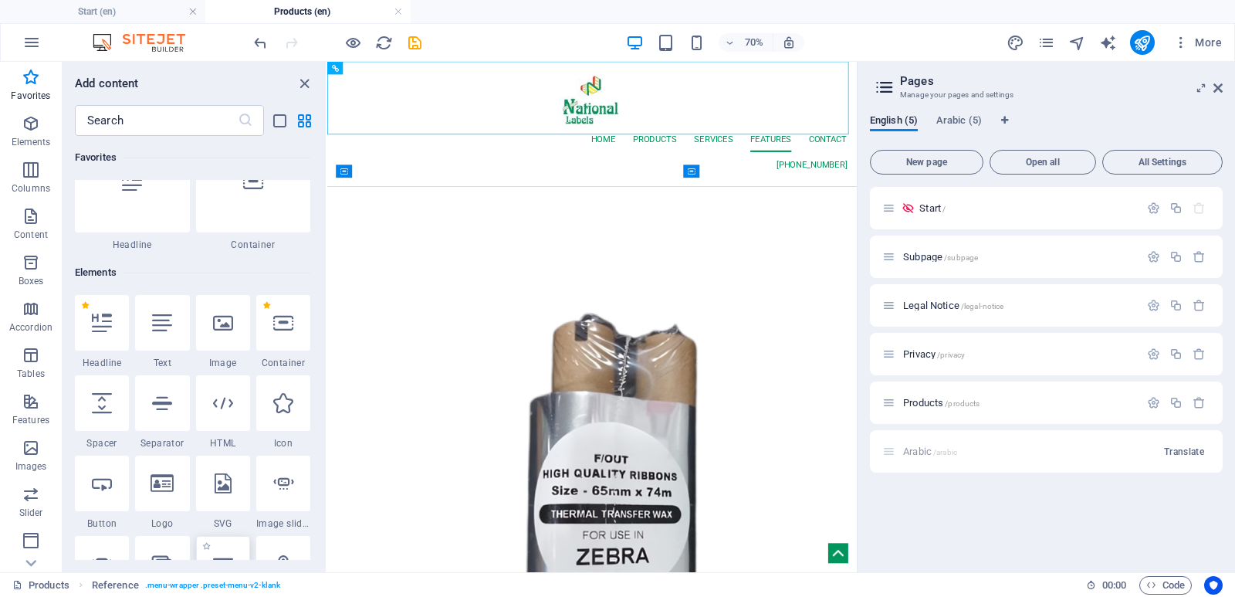
scroll to position [77, 0]
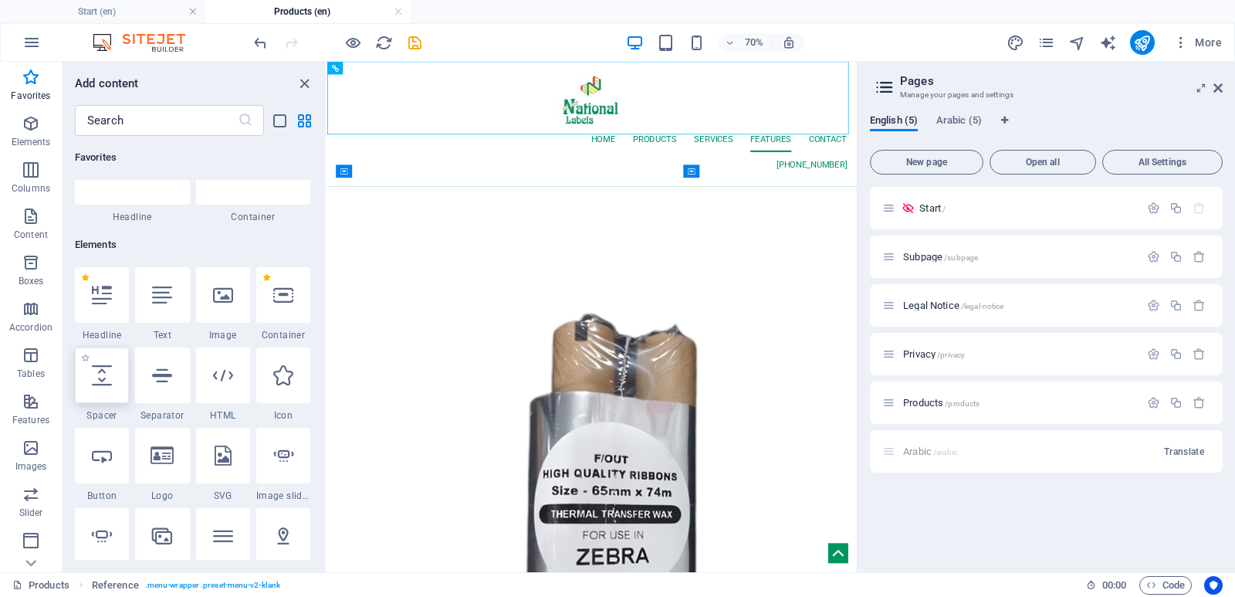
click at [117, 376] on div at bounding box center [102, 375] width 54 height 56
select select "px"
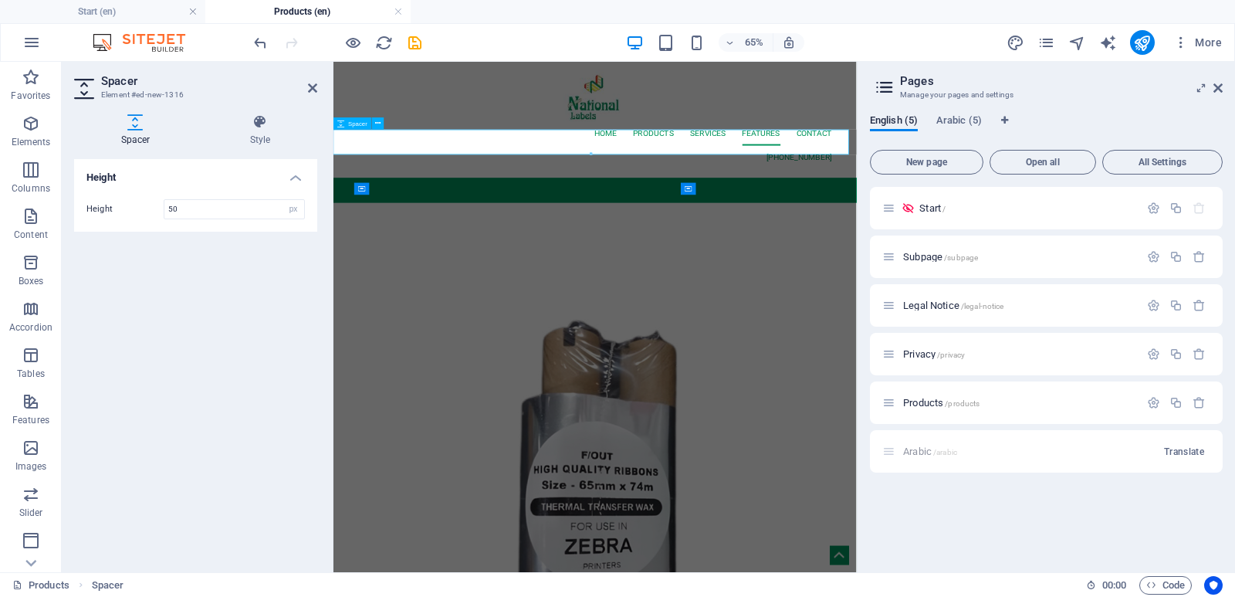
click at [603, 240] on div at bounding box center [735, 259] width 805 height 39
click at [438, 240] on div at bounding box center [735, 259] width 805 height 39
click at [255, 126] on icon at bounding box center [260, 121] width 114 height 15
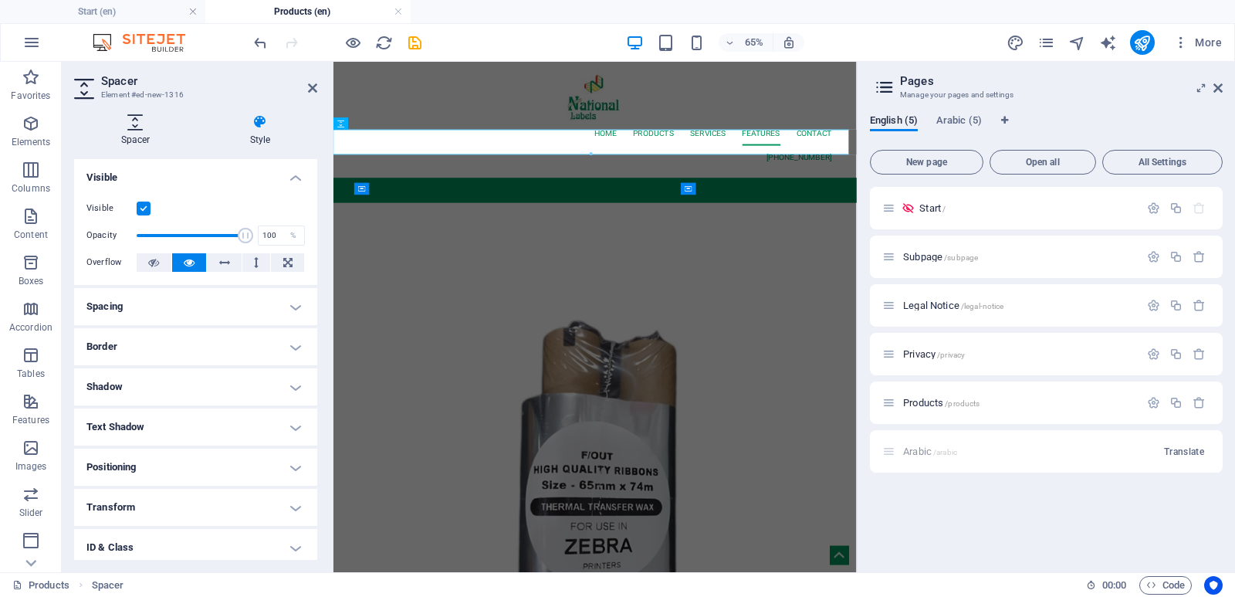
click at [144, 124] on icon at bounding box center [135, 121] width 123 height 15
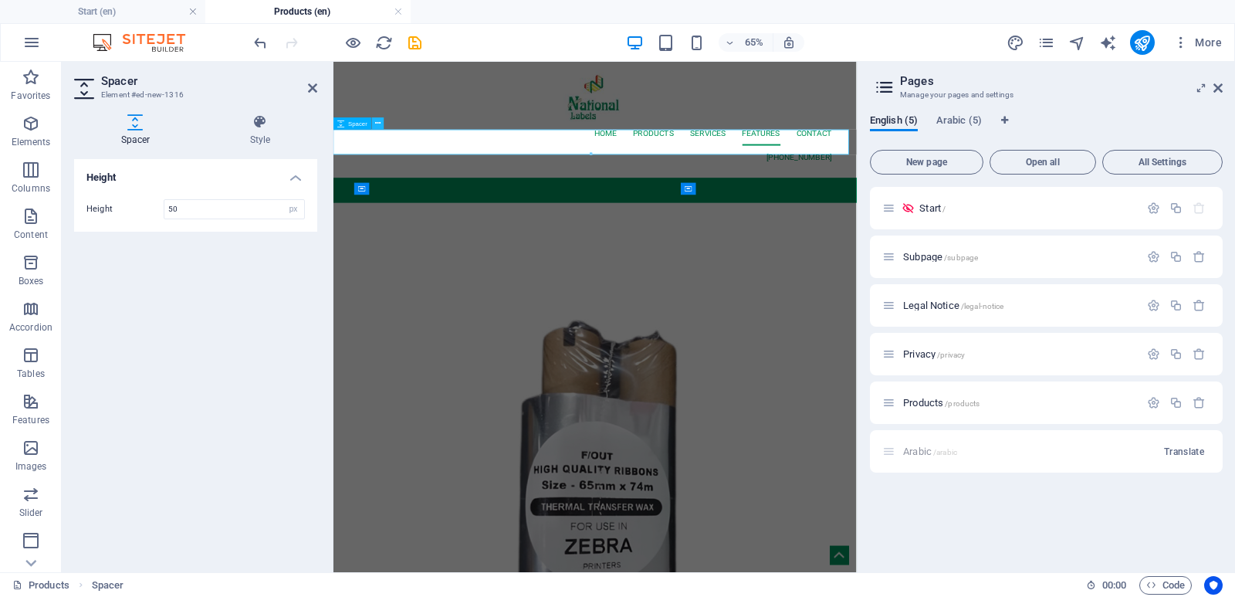
click at [379, 123] on icon at bounding box center [377, 123] width 5 height 11
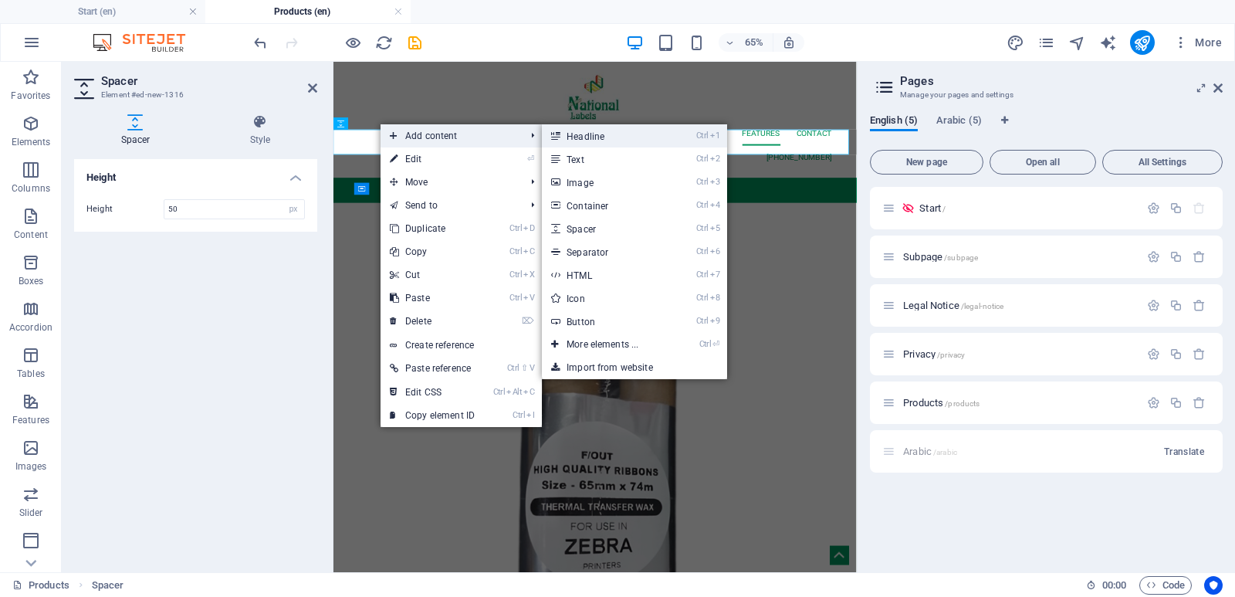
click at [593, 143] on link "Ctrl 1 Headline" at bounding box center [605, 135] width 127 height 23
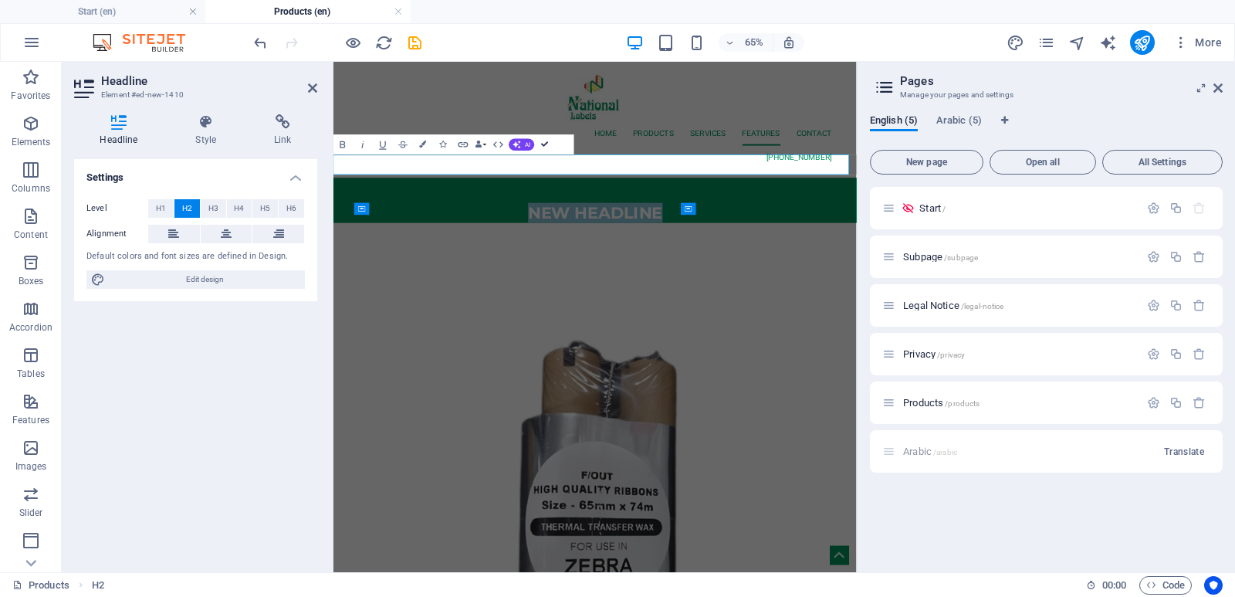
drag, startPoint x: 543, startPoint y: 144, endPoint x: 478, endPoint y: 105, distance: 75.4
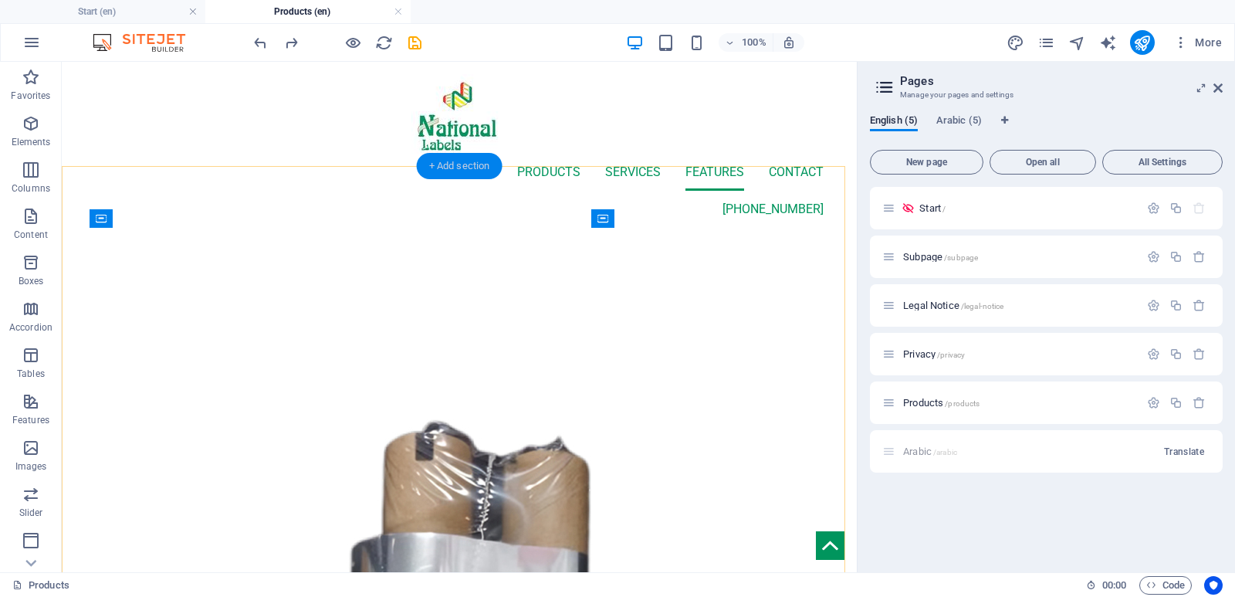
drag, startPoint x: 461, startPoint y: 164, endPoint x: 434, endPoint y: 164, distance: 27.8
click at [434, 164] on div "+ Add section" at bounding box center [460, 166] width 86 height 26
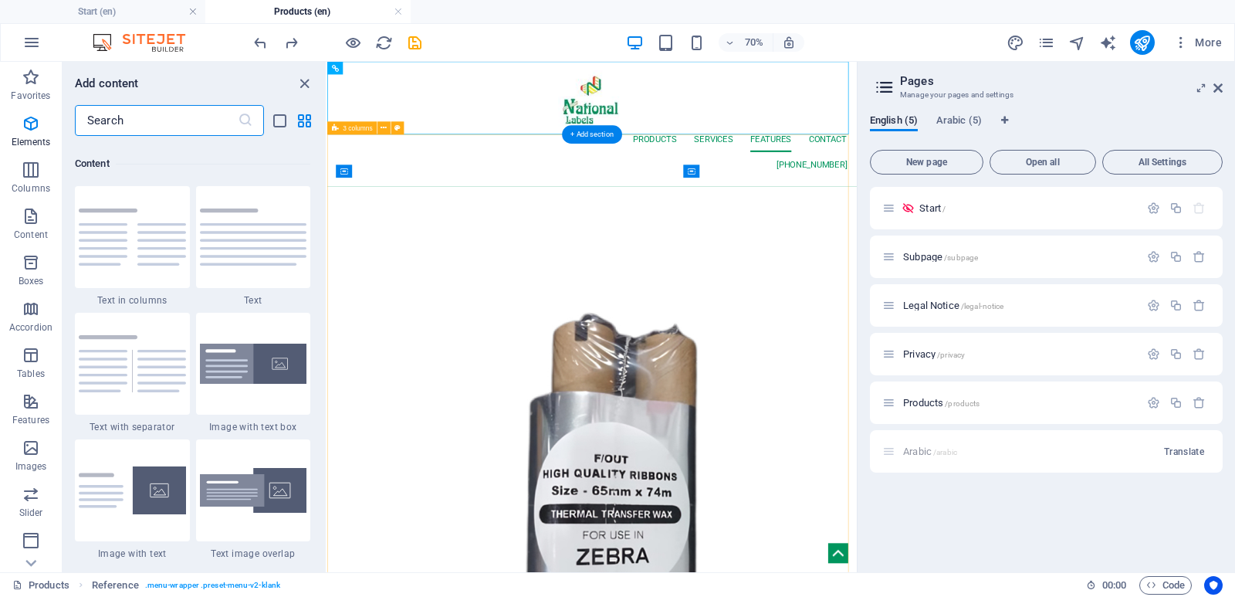
scroll to position [2700, 0]
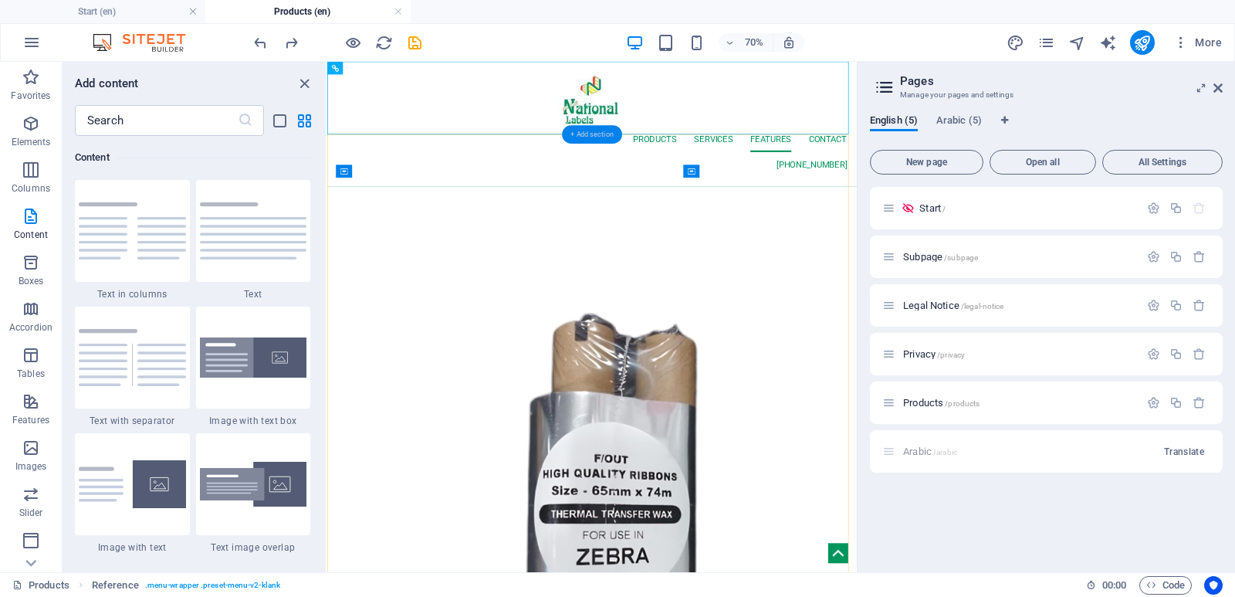
click at [595, 137] on div "+ Add section" at bounding box center [592, 135] width 60 height 19
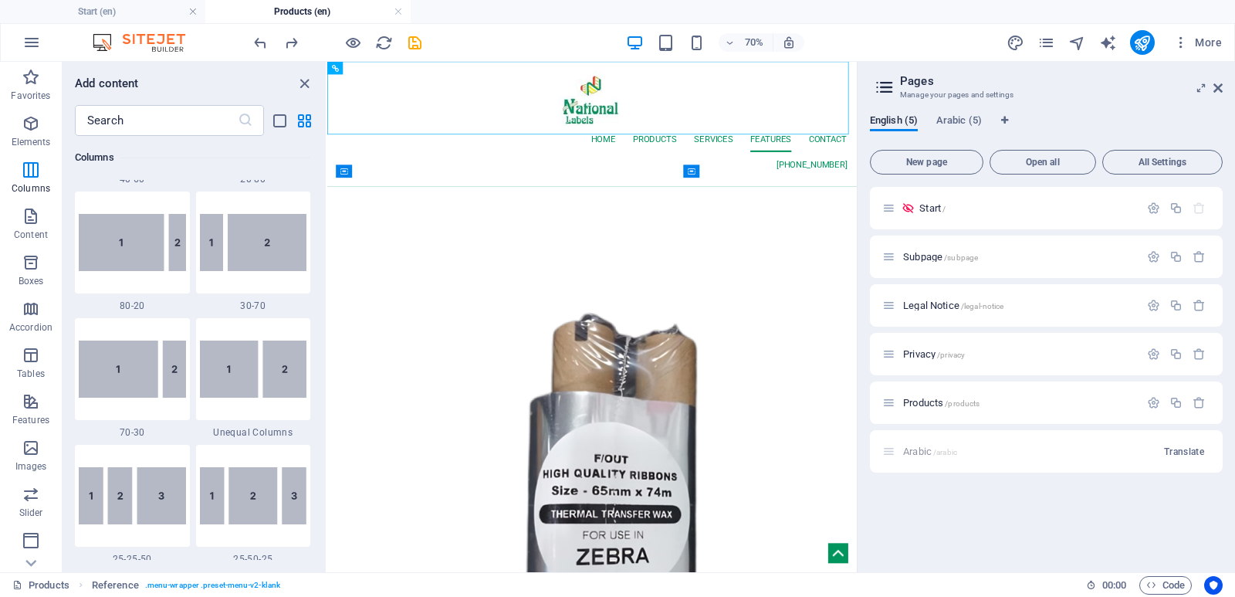
scroll to position [1234, 0]
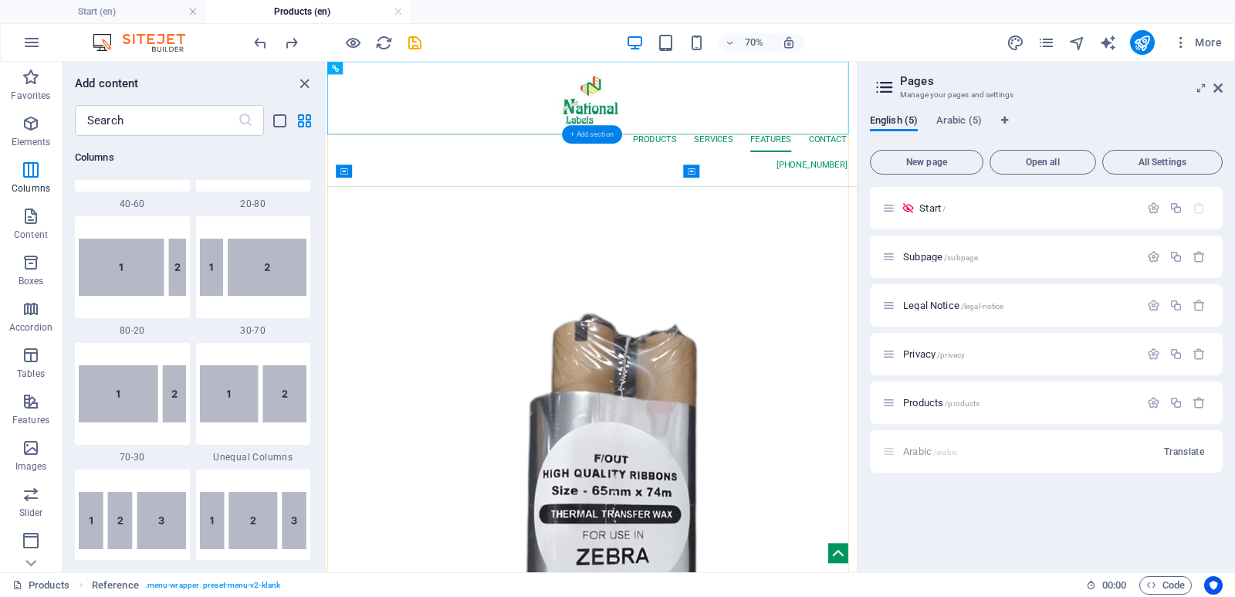
click at [588, 135] on div "+ Add section" at bounding box center [592, 135] width 60 height 19
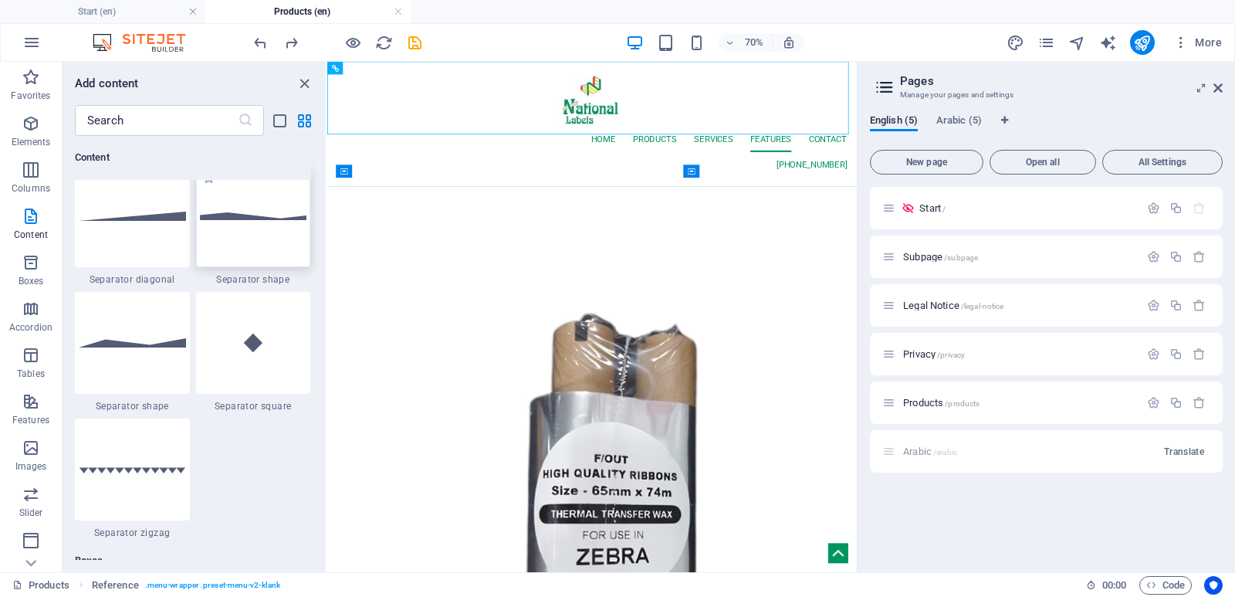
scroll to position [3704, 0]
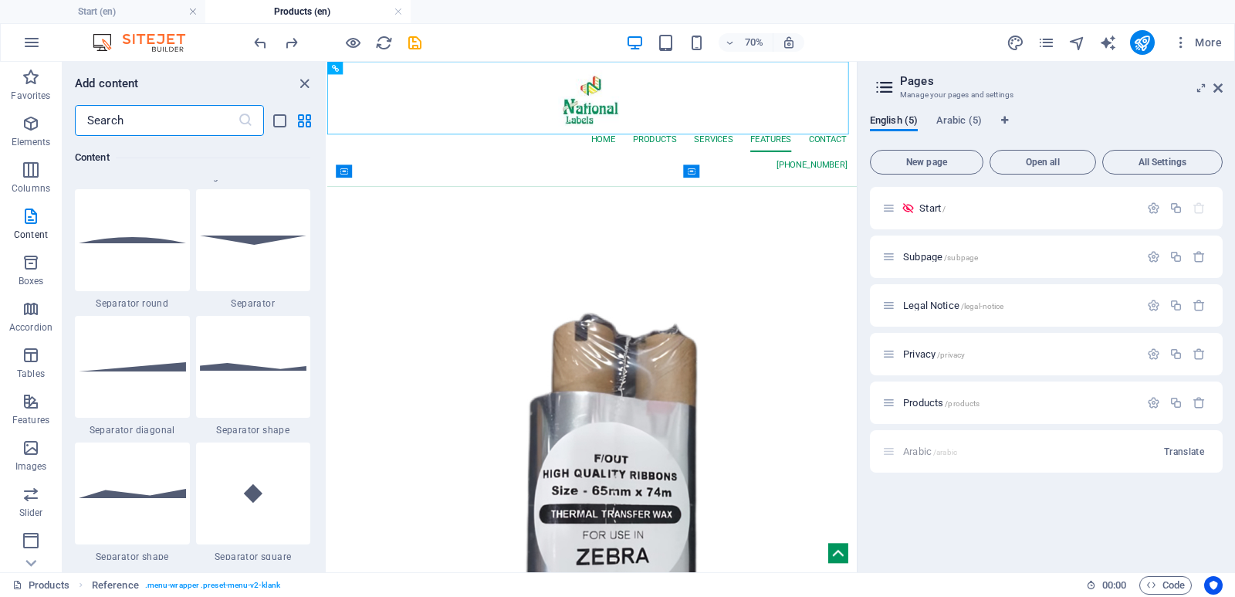
click at [198, 117] on input "text" at bounding box center [156, 120] width 163 height 31
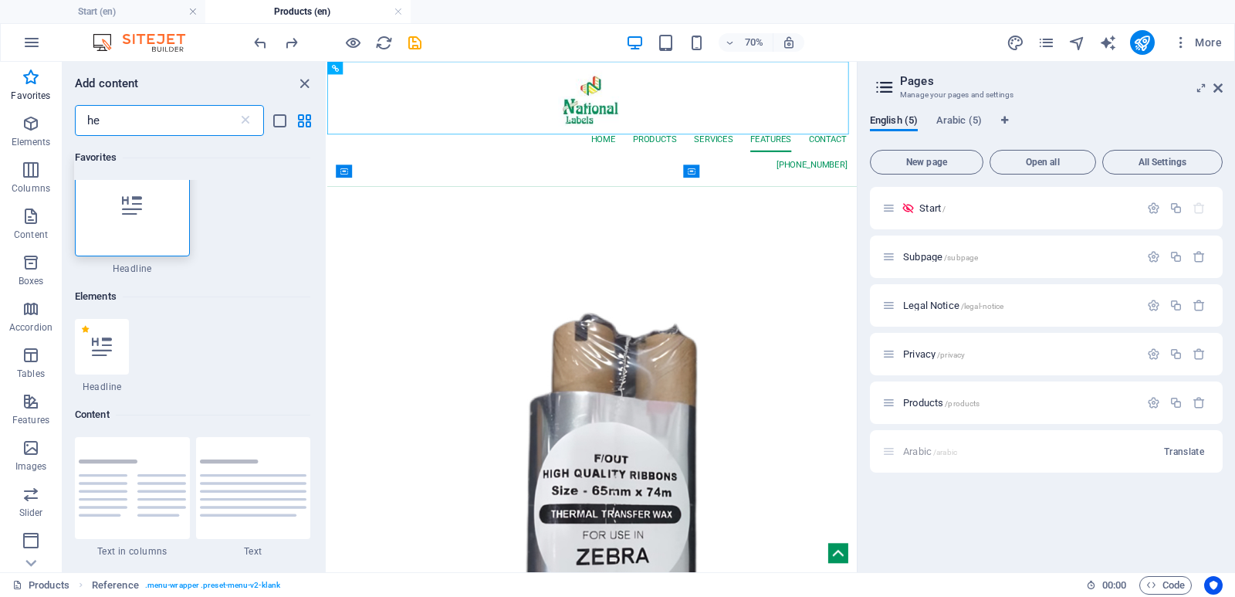
scroll to position [0, 0]
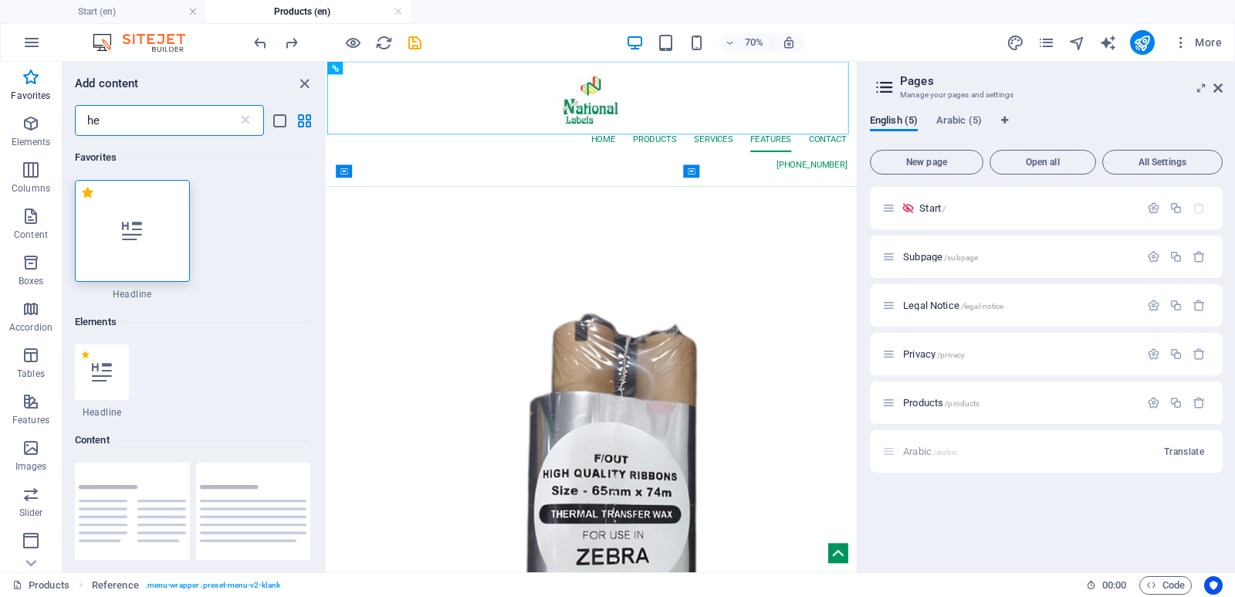
type input "he"
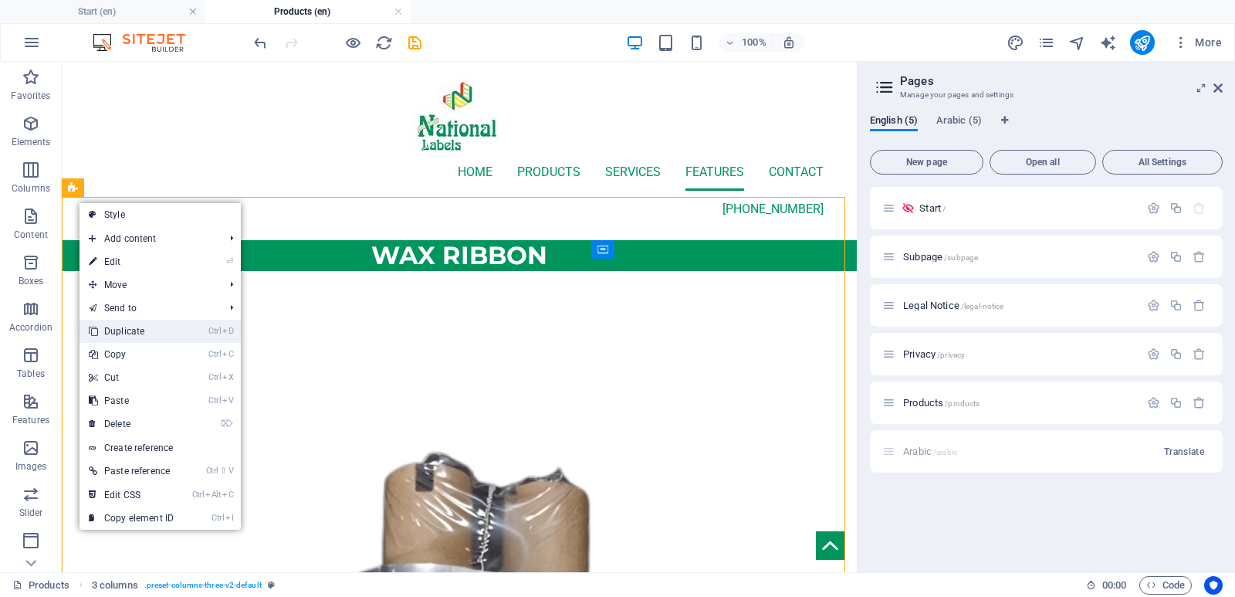
click at [164, 330] on link "Ctrl D Duplicate" at bounding box center [130, 330] width 103 height 23
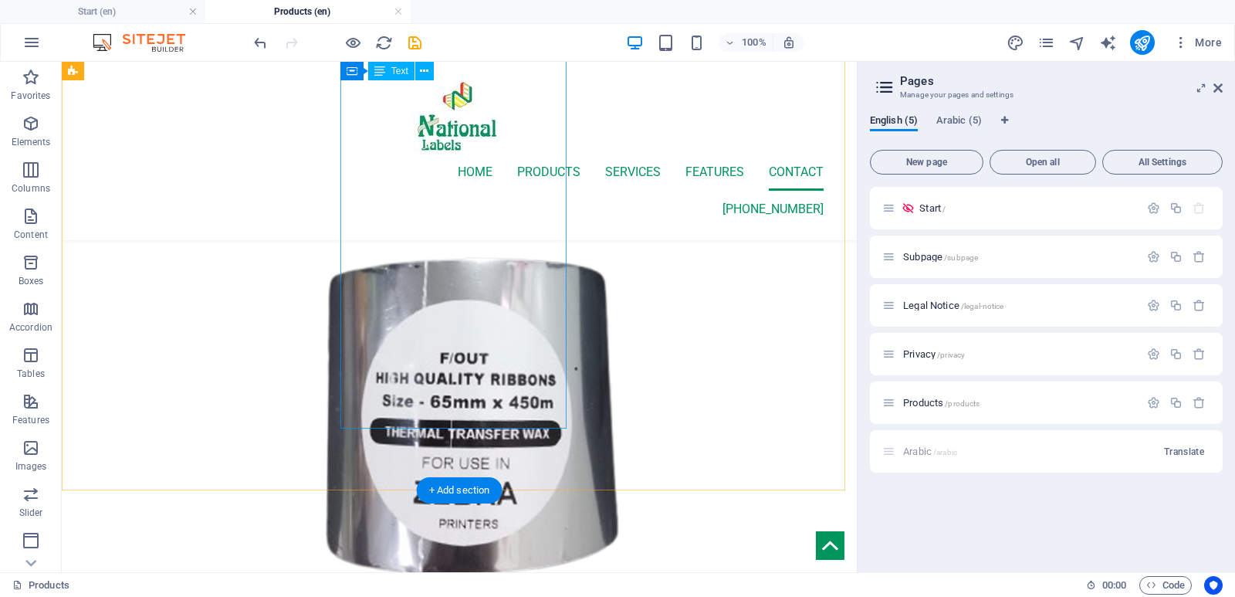
scroll to position [1929, 0]
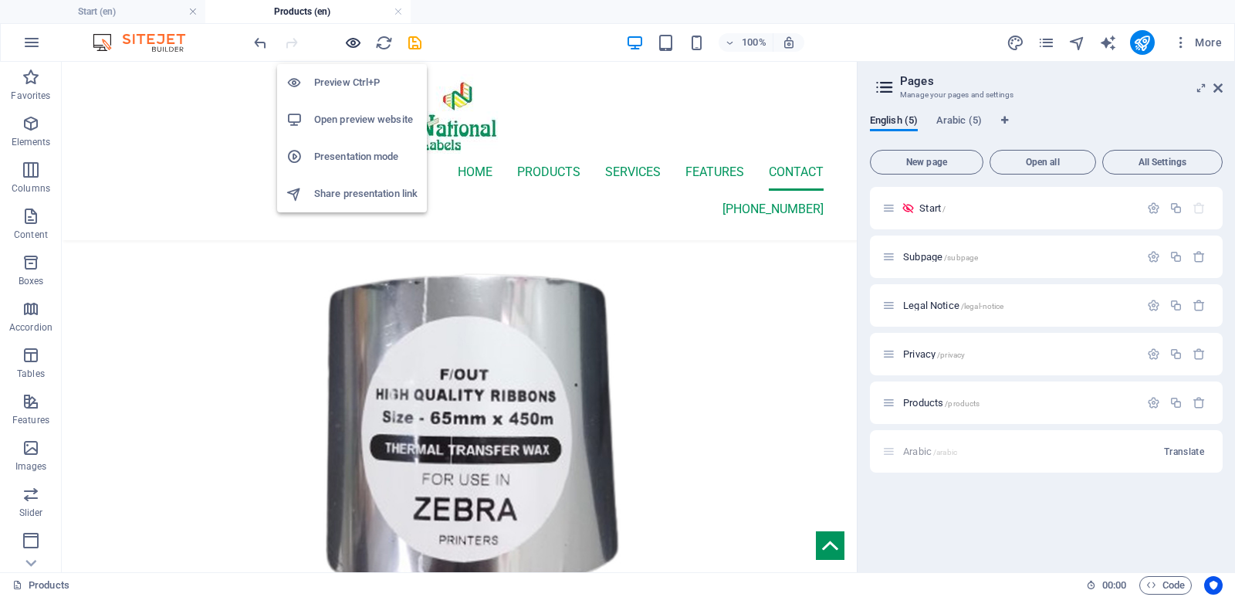
click at [353, 46] on icon "button" at bounding box center [353, 43] width 18 height 18
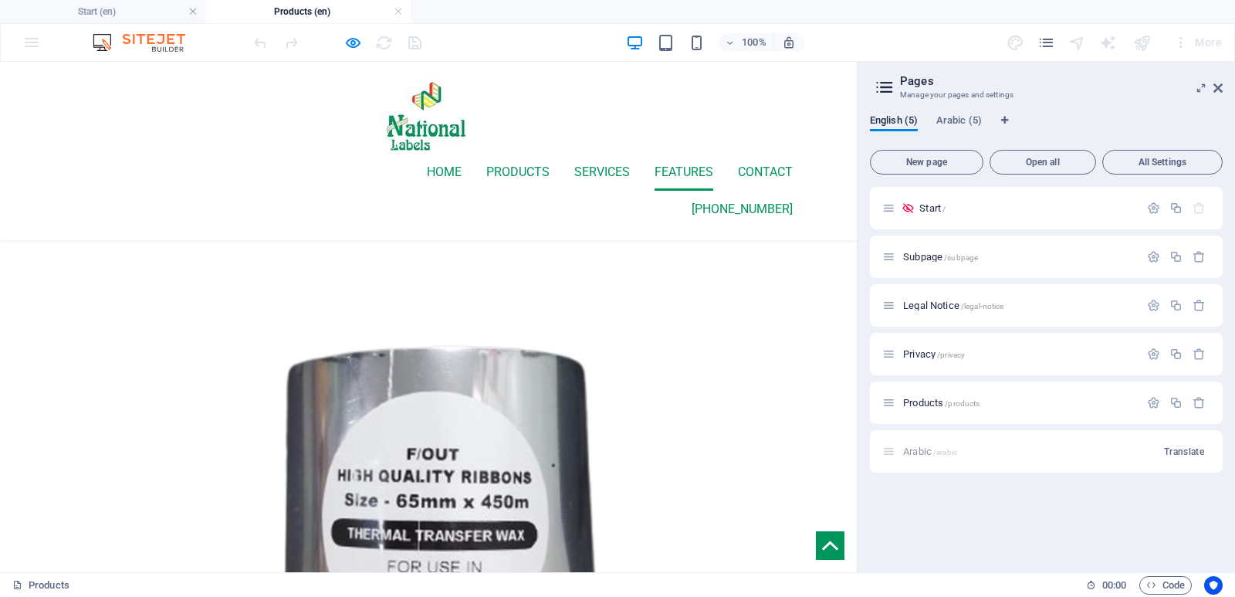
scroll to position [1739, 0]
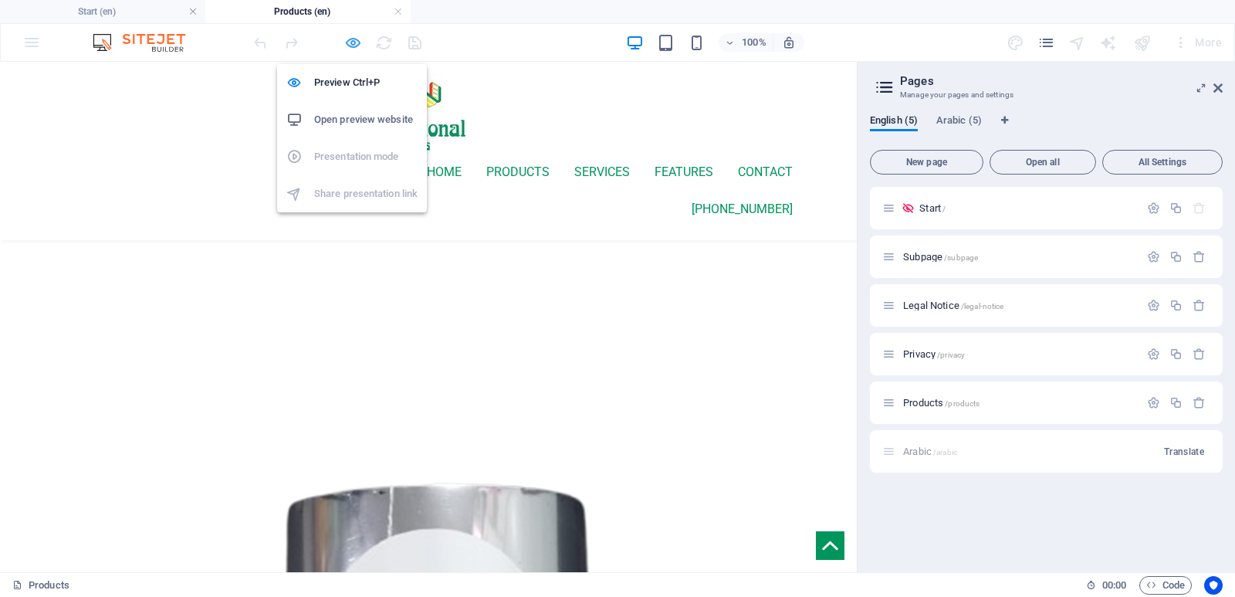
click at [347, 39] on icon "button" at bounding box center [353, 43] width 18 height 18
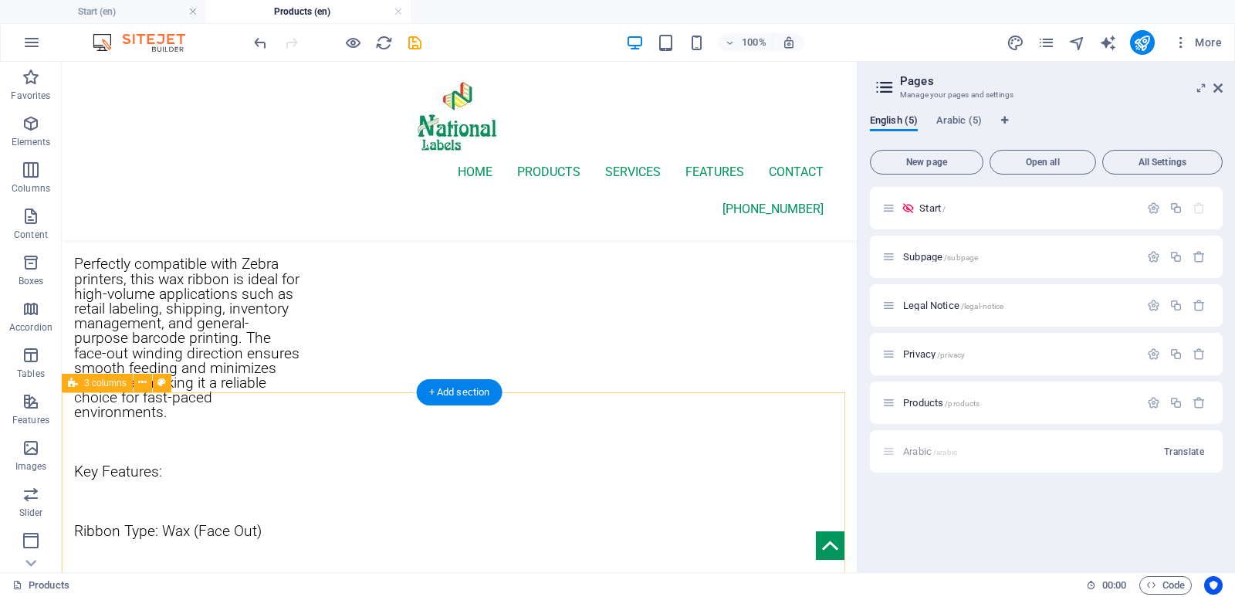
scroll to position [1353, 0]
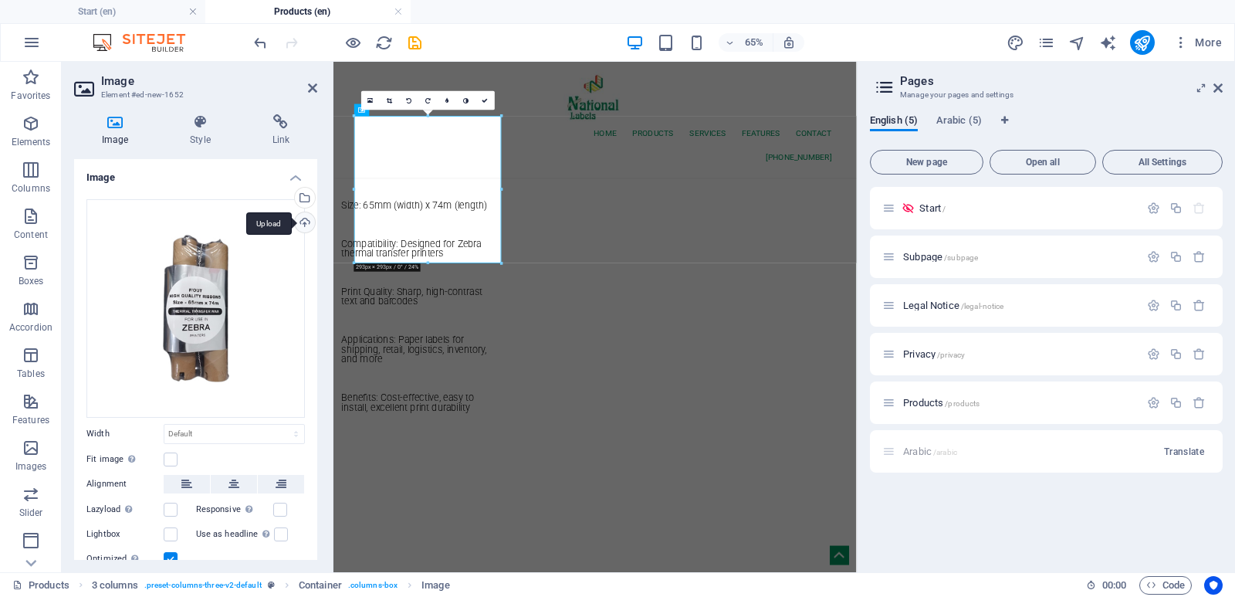
click at [297, 222] on div "Upload" at bounding box center [303, 223] width 23 height 23
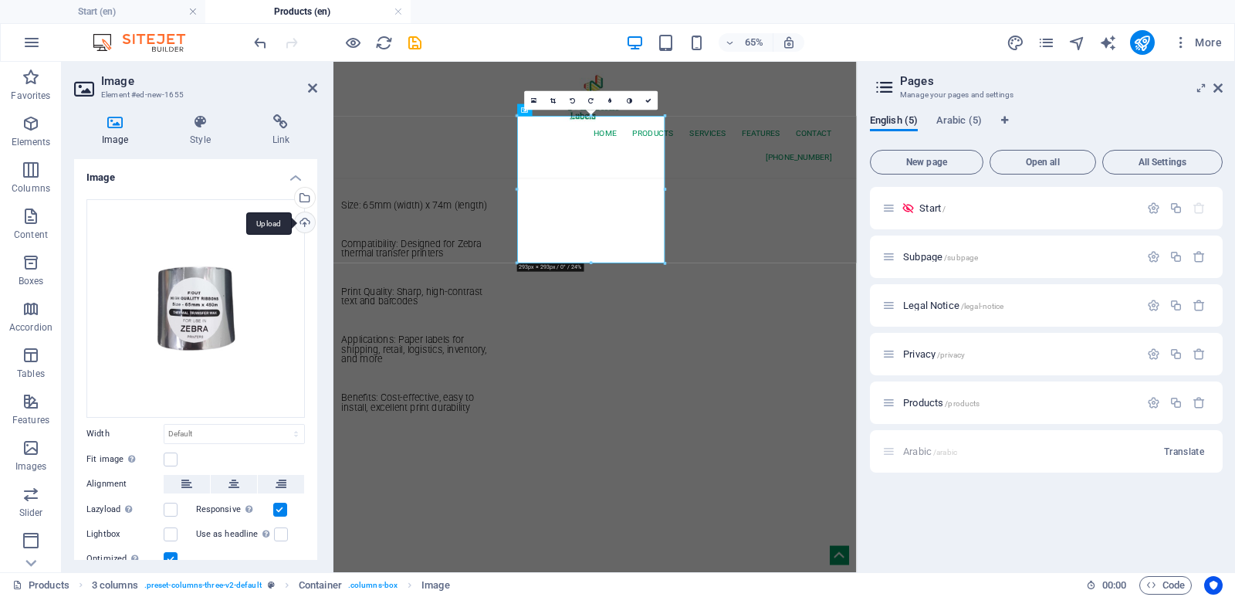
click at [301, 215] on div "Upload" at bounding box center [303, 223] width 23 height 23
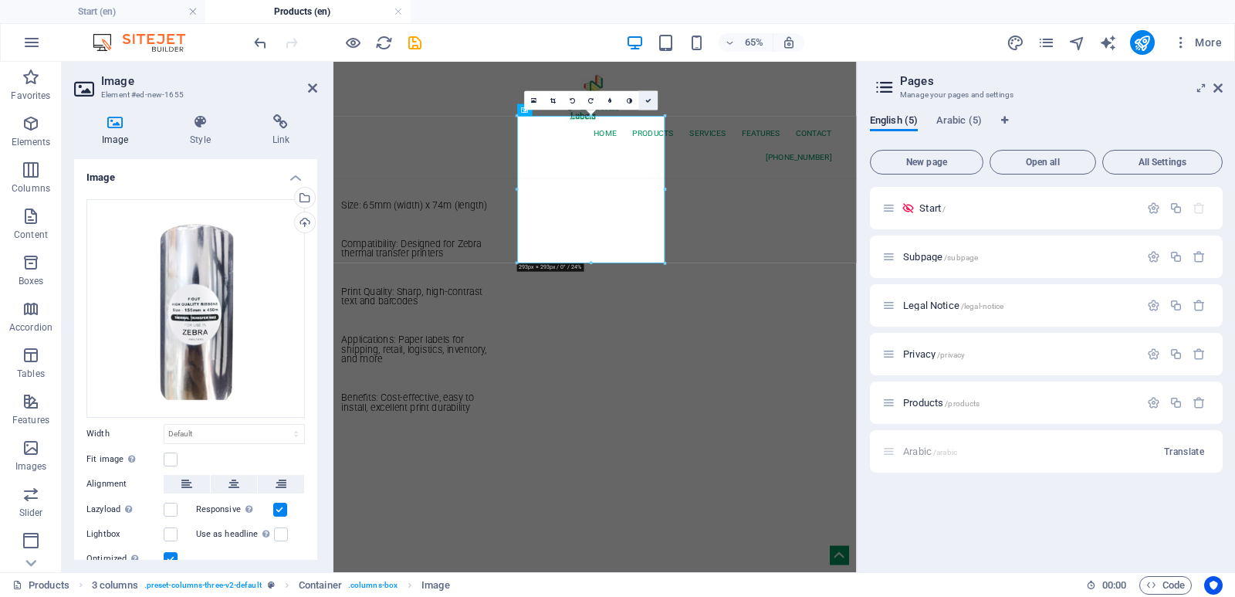
click at [650, 103] on icon at bounding box center [648, 100] width 6 height 6
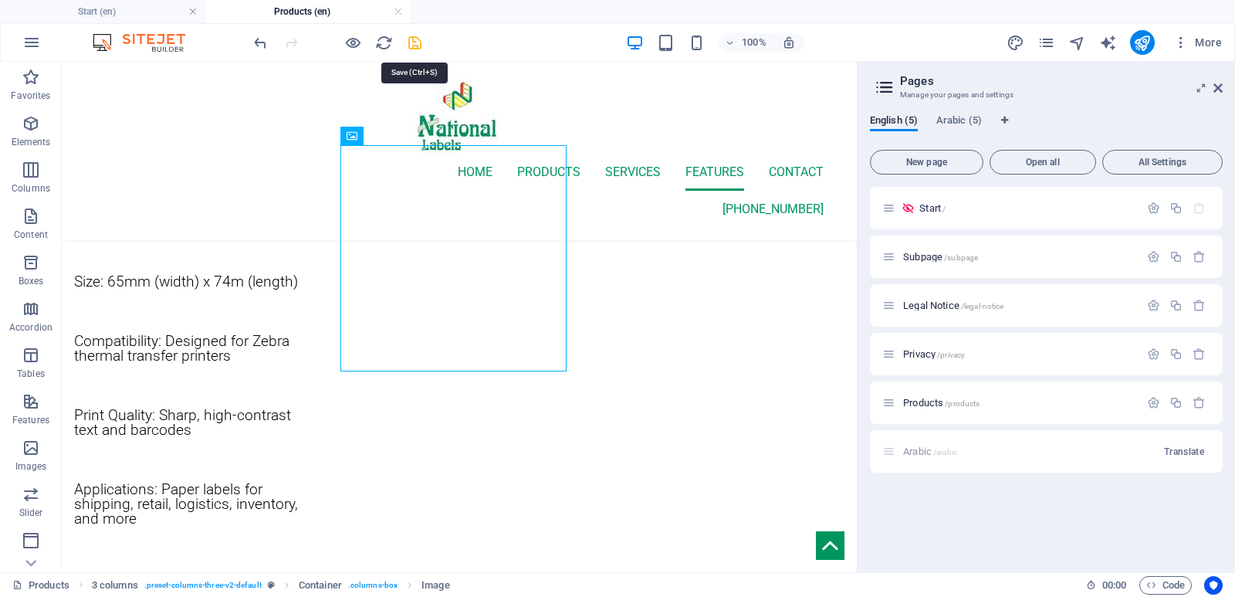
click at [416, 46] on icon "save" at bounding box center [415, 43] width 18 height 18
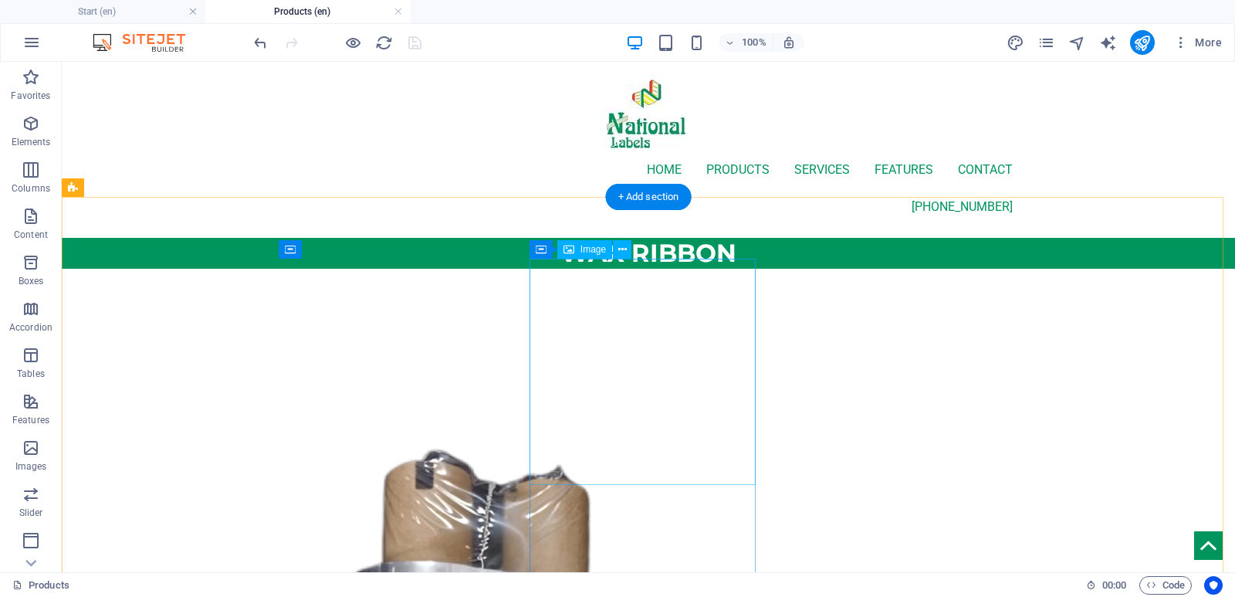
scroll to position [0, 0]
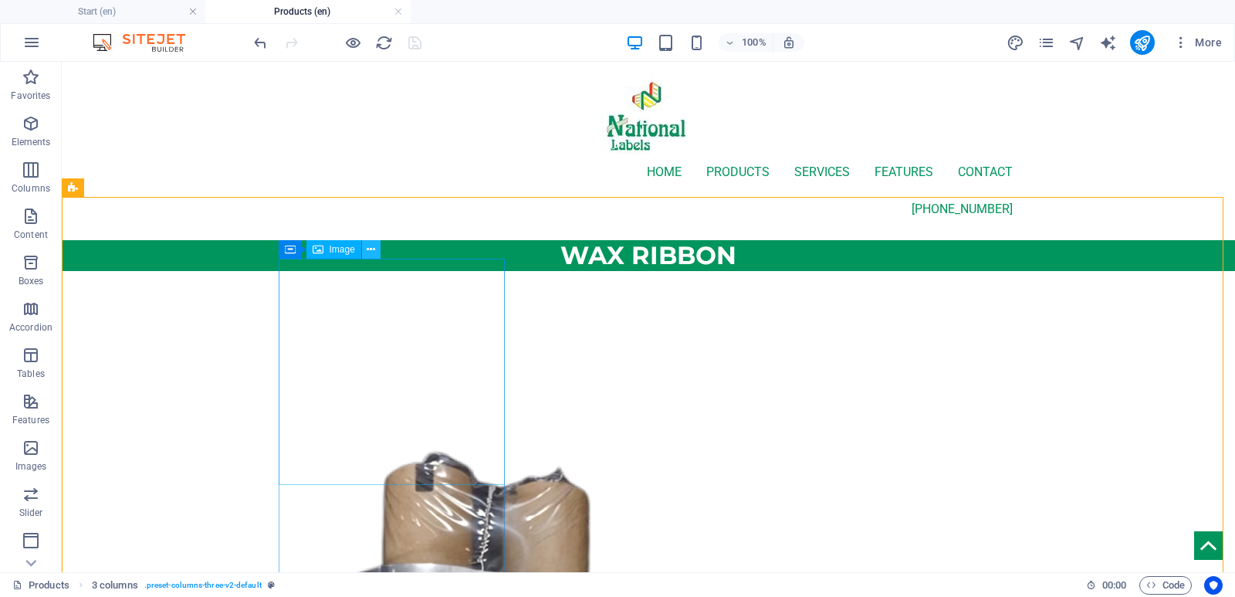
click at [373, 245] on icon at bounding box center [371, 250] width 8 height 16
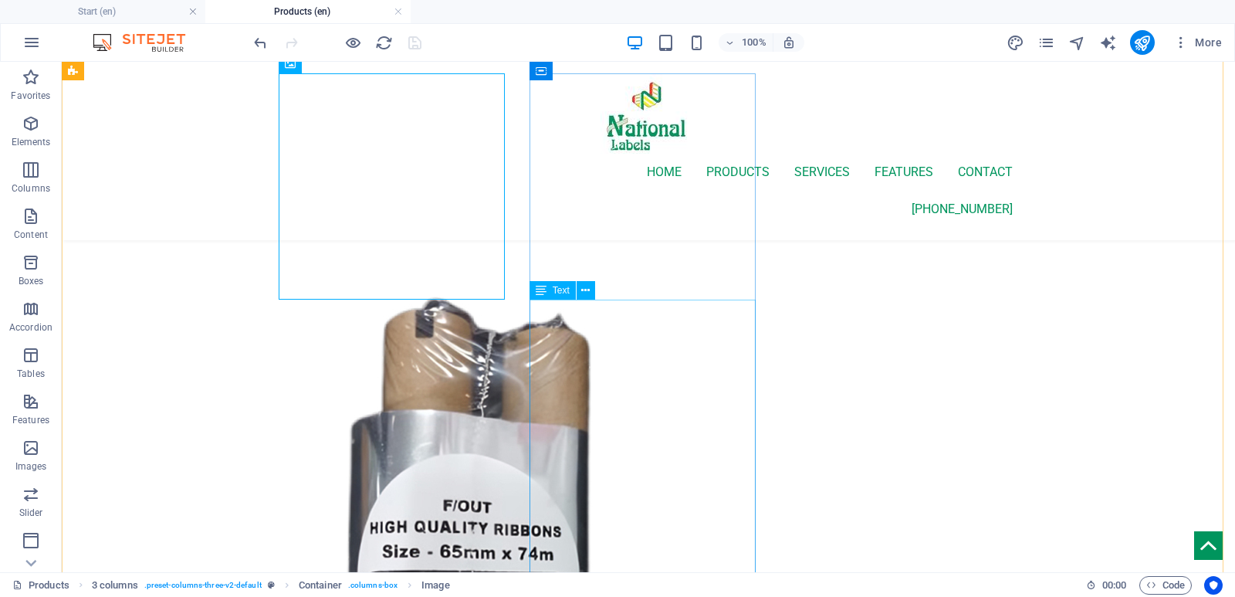
scroll to position [77, 0]
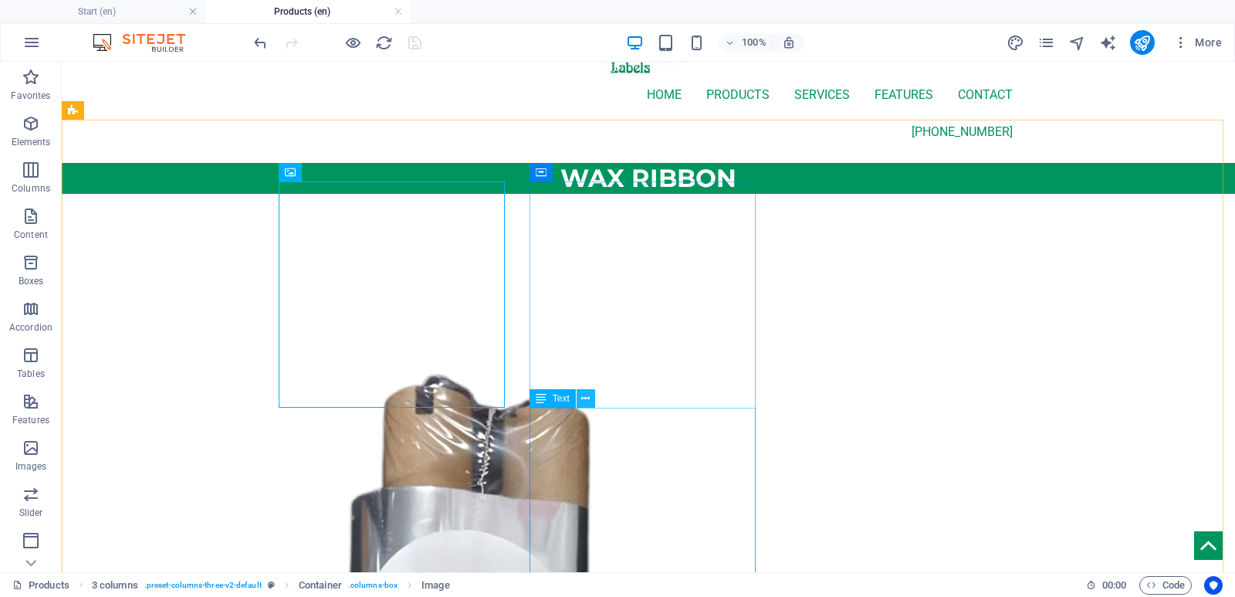
click at [586, 399] on icon at bounding box center [585, 398] width 8 height 16
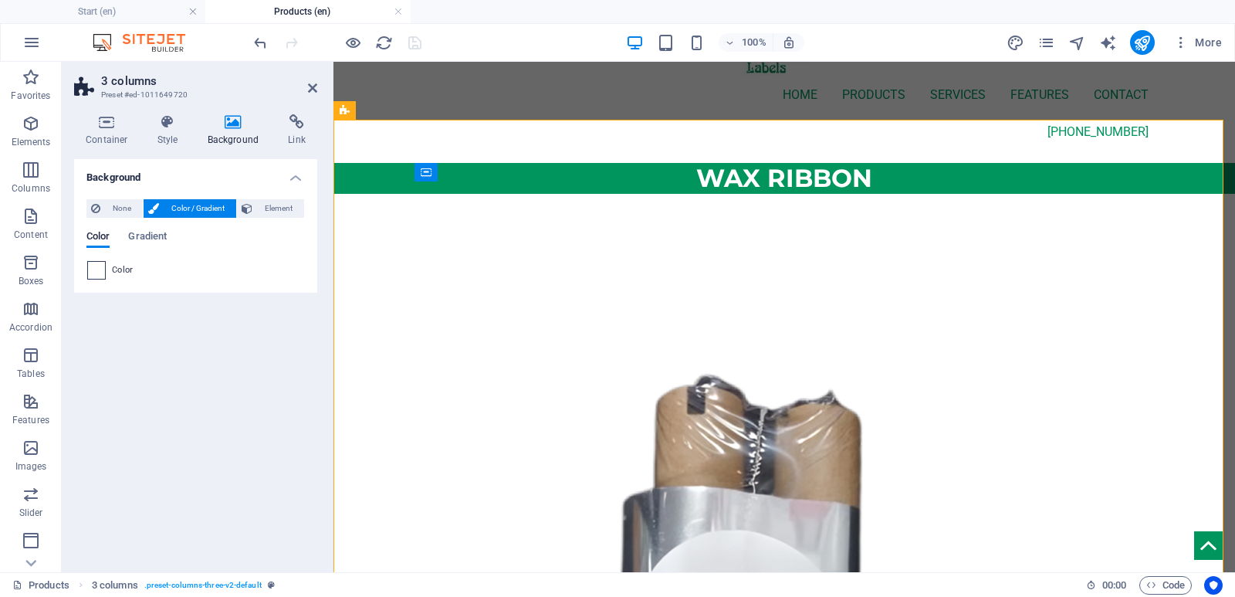
click at [101, 268] on span at bounding box center [96, 270] width 17 height 17
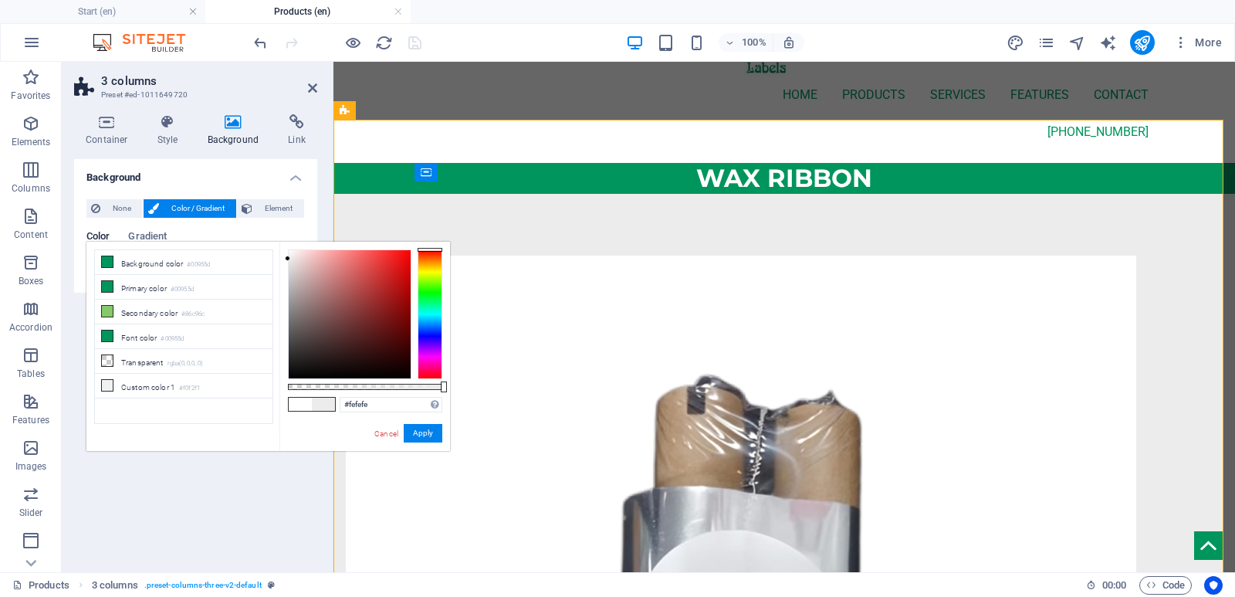
type input "#ffffff"
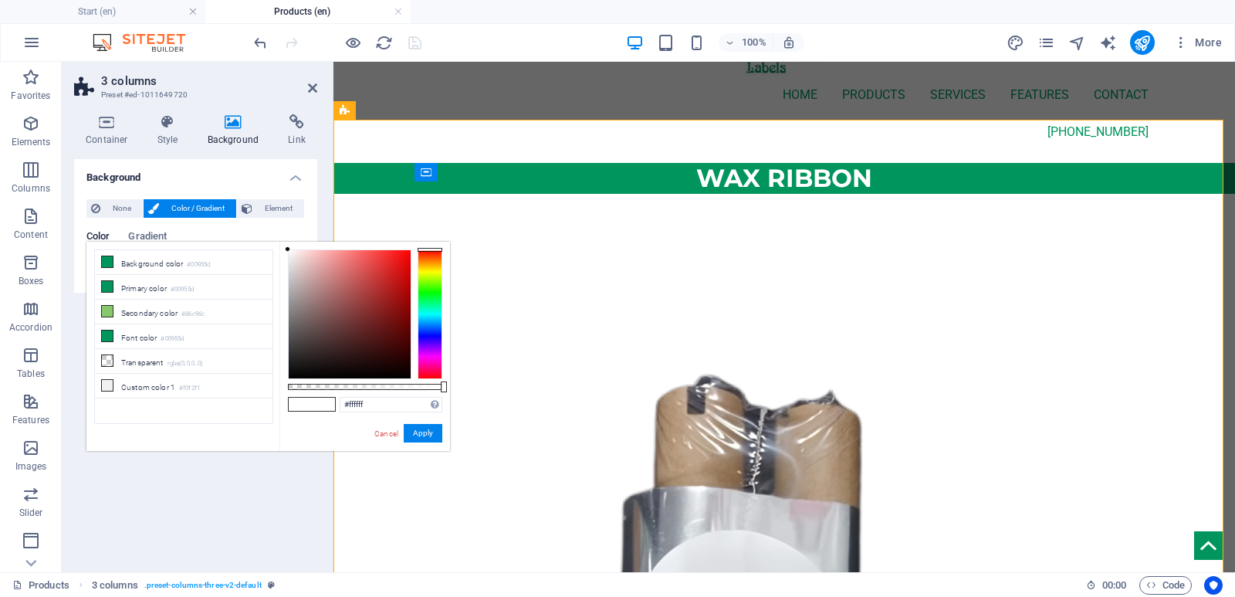
drag, startPoint x: 297, startPoint y: 259, endPoint x: 275, endPoint y: 235, distance: 32.8
click at [275, 235] on body "national labels Start (en) Products (en) Favorites Elements Columns Content Box…" at bounding box center [617, 298] width 1235 height 597
click at [378, 431] on link "Cancel" at bounding box center [386, 434] width 27 height 12
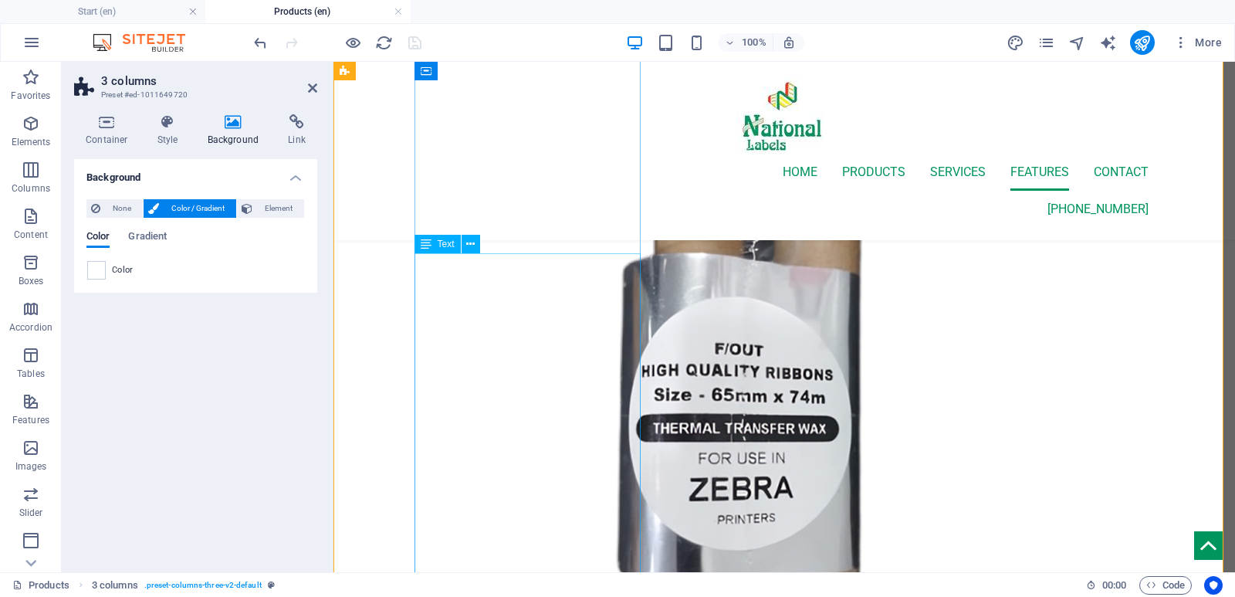
scroll to position [463, 0]
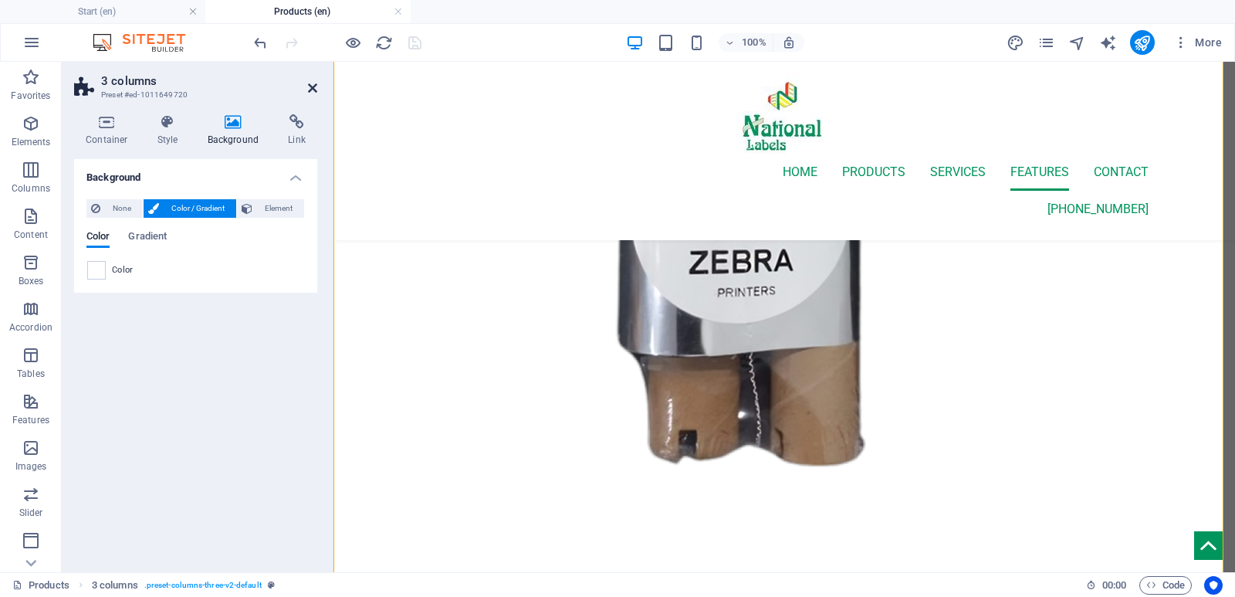
click at [310, 87] on icon at bounding box center [312, 88] width 9 height 12
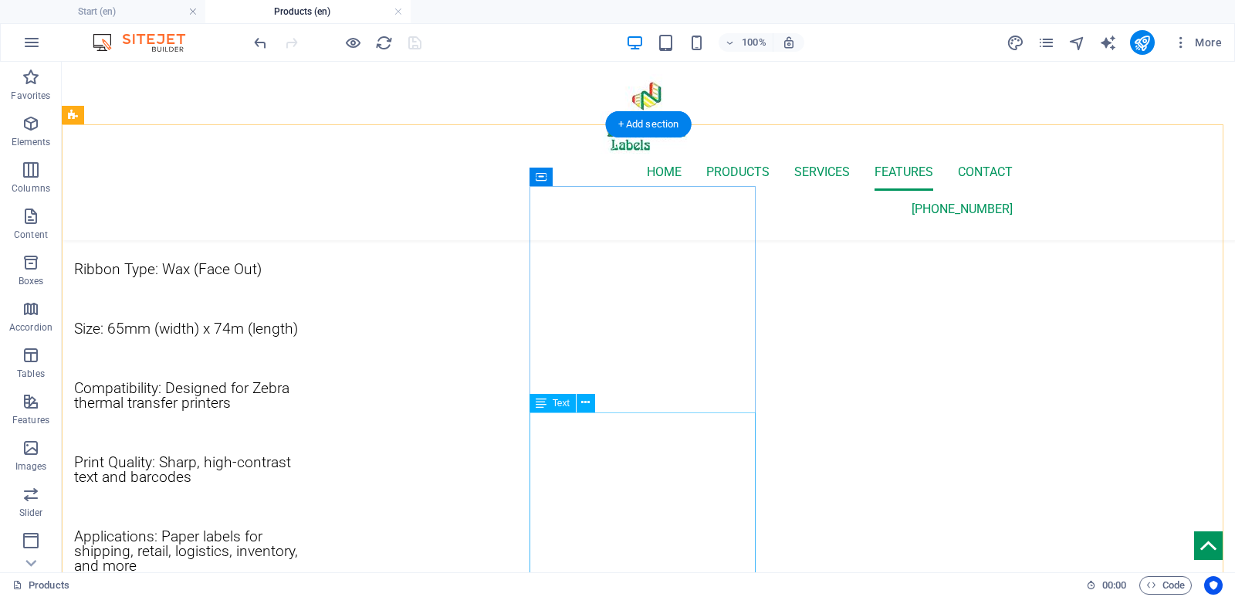
scroll to position [1312, 0]
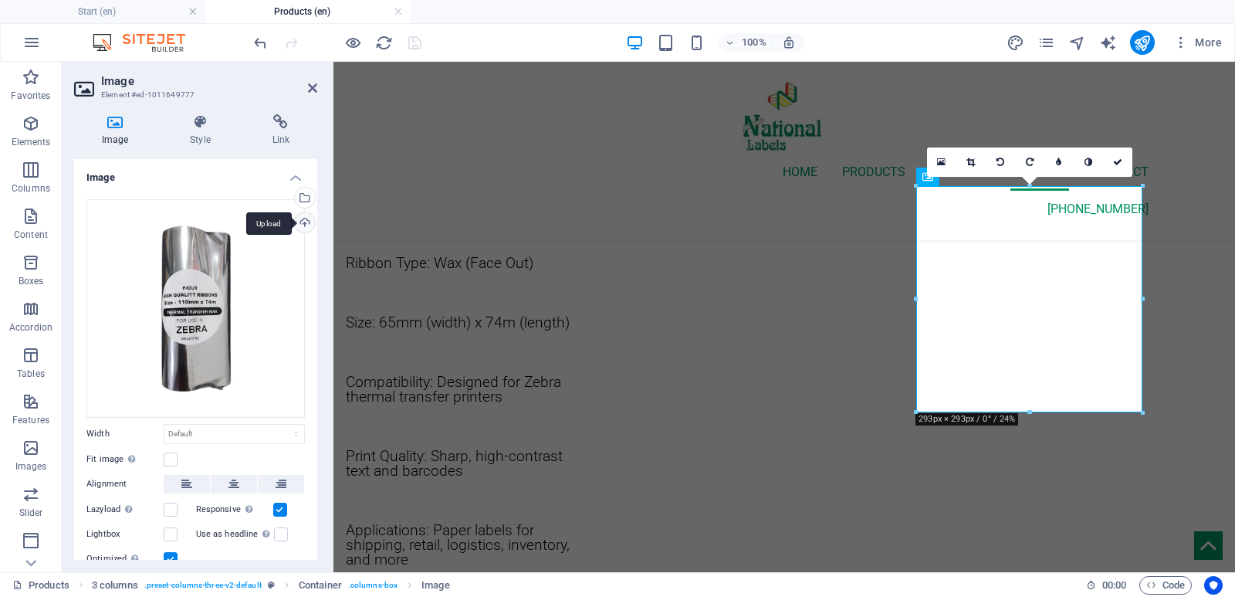
click at [300, 220] on div "Upload" at bounding box center [303, 223] width 23 height 23
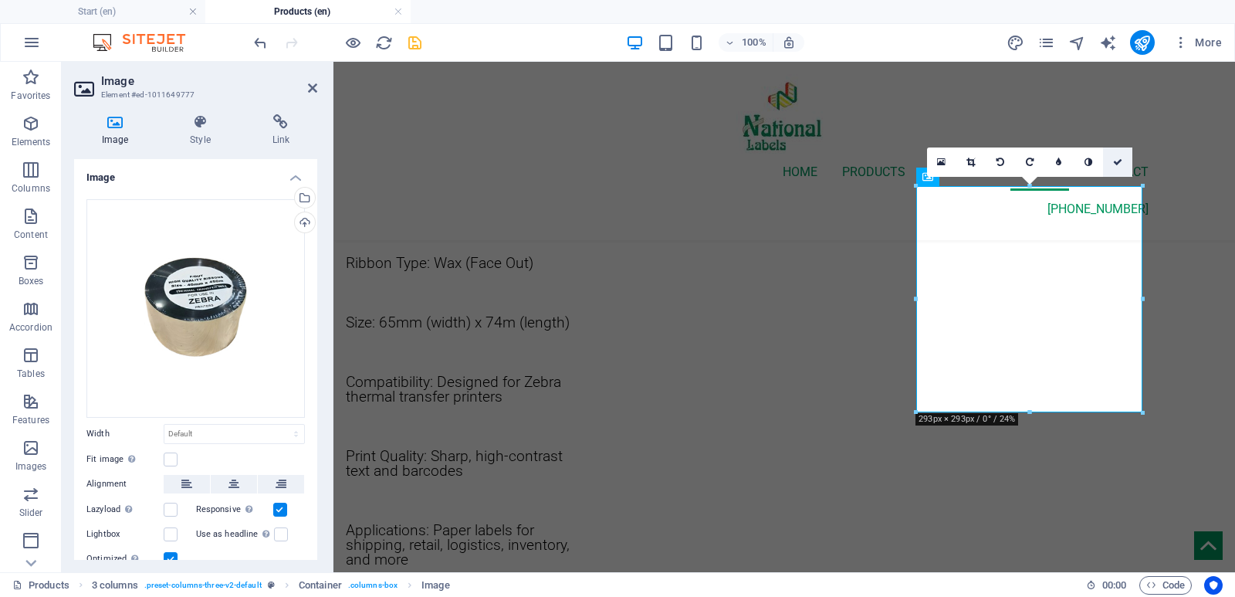
click at [1121, 162] on icon at bounding box center [1117, 161] width 9 height 9
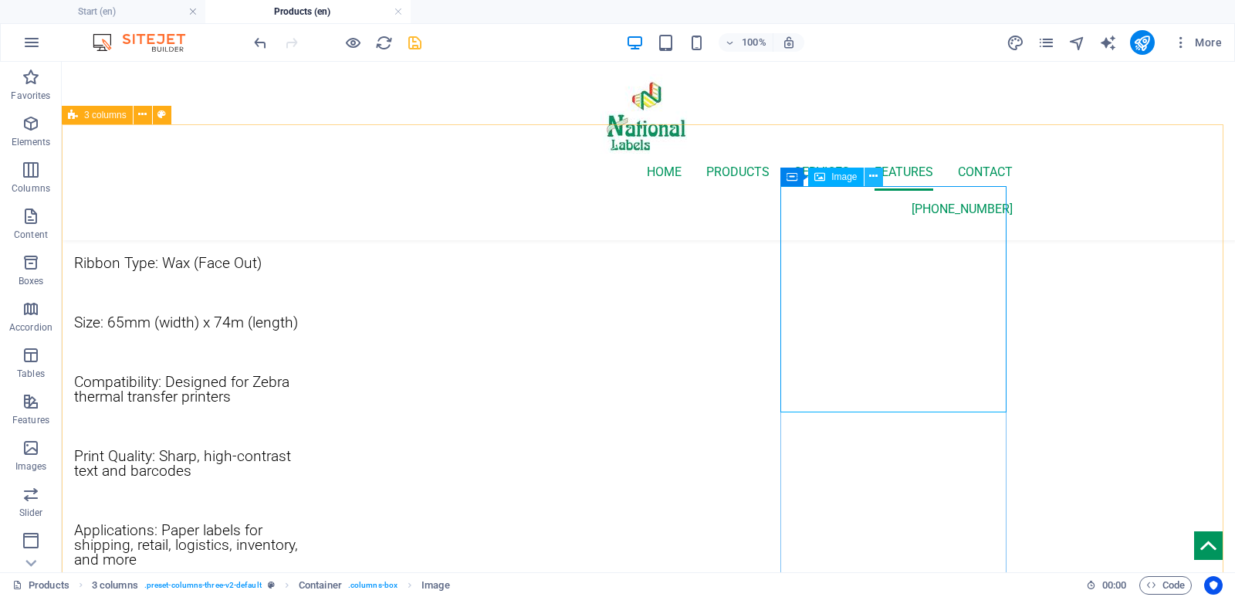
click at [874, 179] on icon at bounding box center [873, 176] width 8 height 16
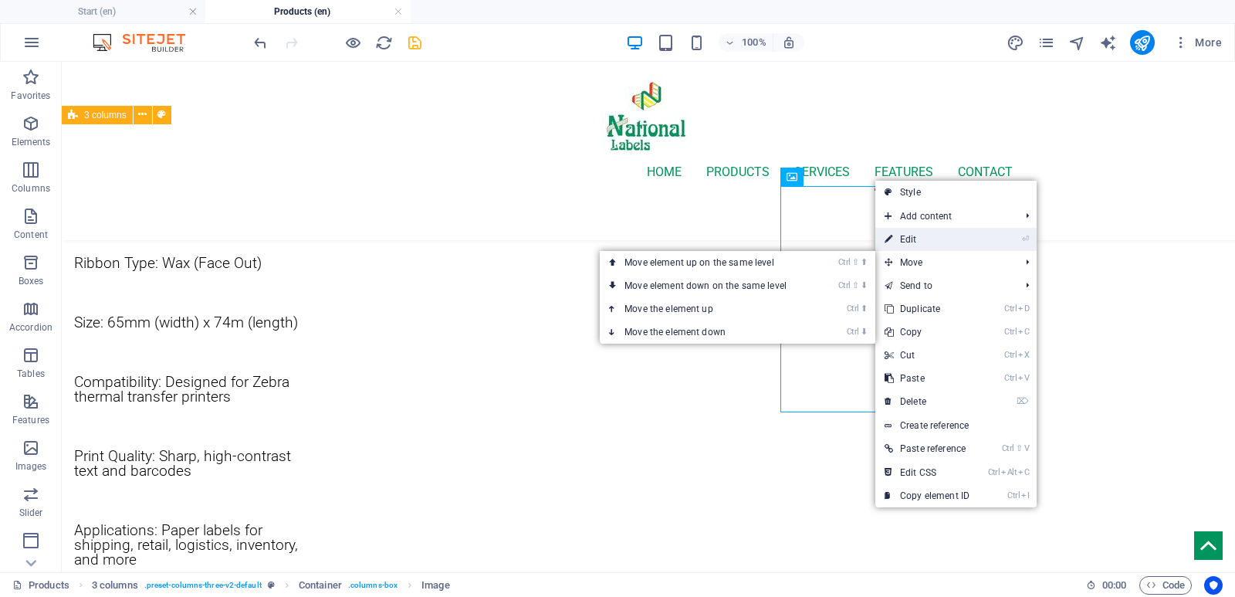
click at [920, 244] on link "⏎ Edit" at bounding box center [926, 239] width 103 height 23
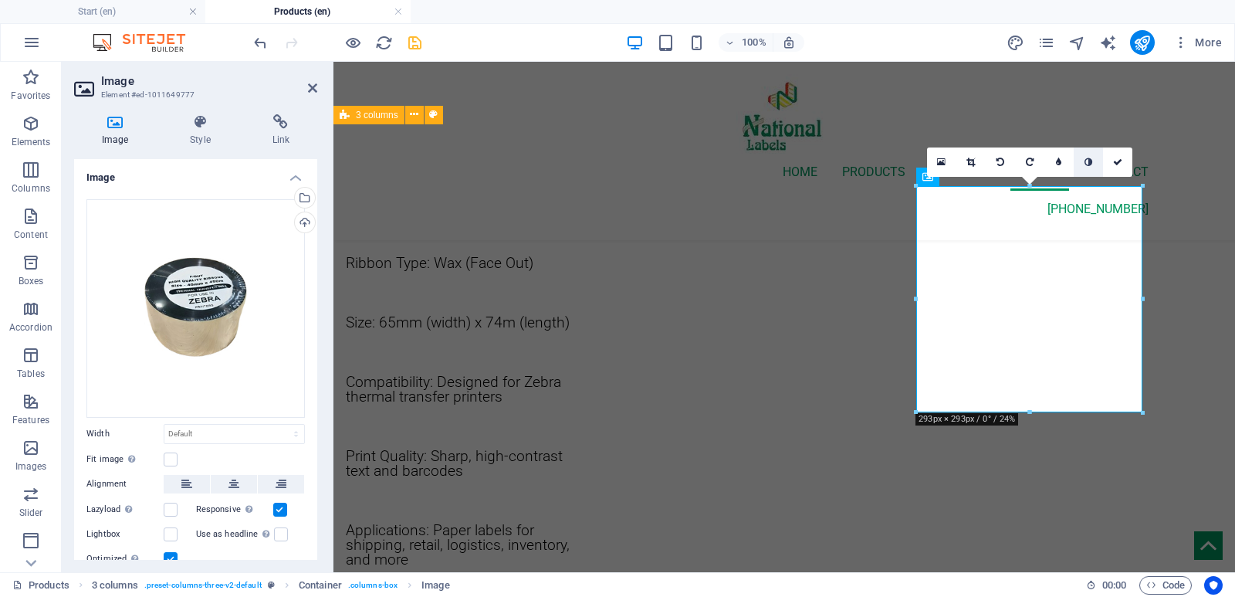
click at [1084, 163] on icon at bounding box center [1088, 161] width 8 height 9
drag, startPoint x: 1122, startPoint y: 164, endPoint x: 1060, endPoint y: 101, distance: 87.9
click at [1122, 164] on link at bounding box center [1117, 161] width 29 height 29
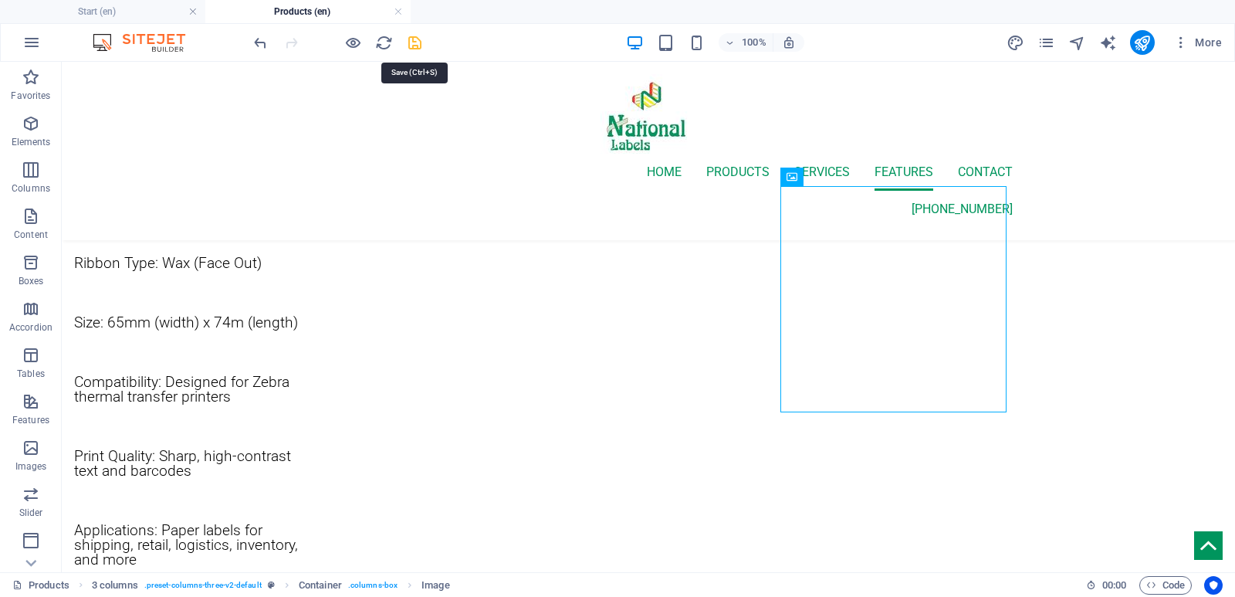
click at [416, 41] on icon "save" at bounding box center [415, 43] width 18 height 18
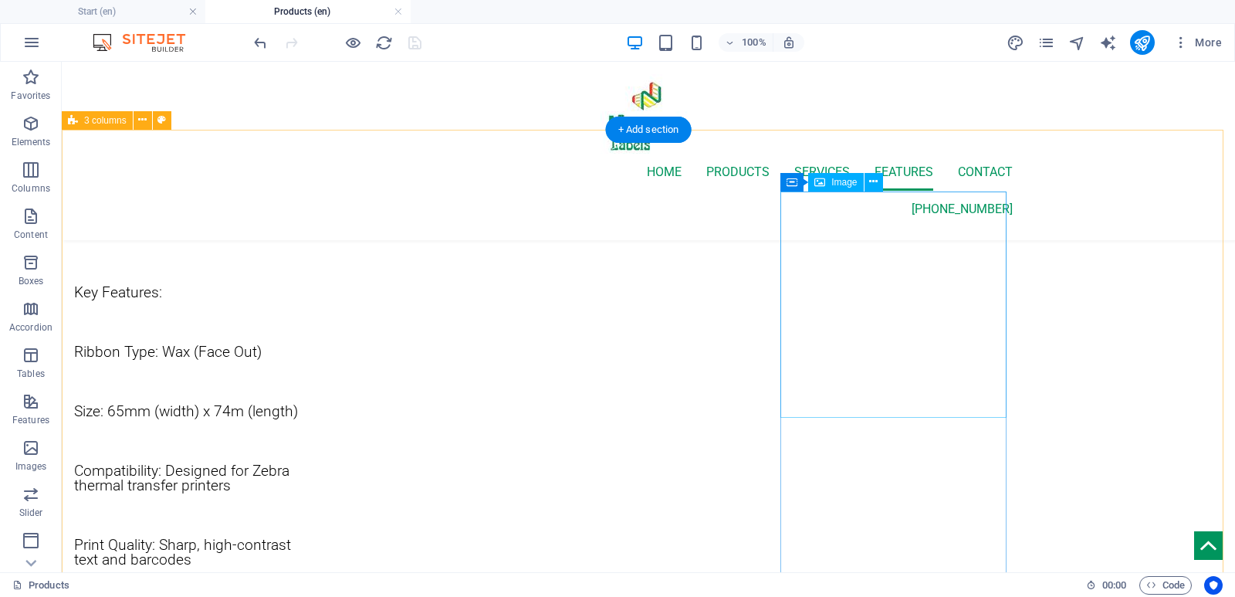
scroll to position [1080, 0]
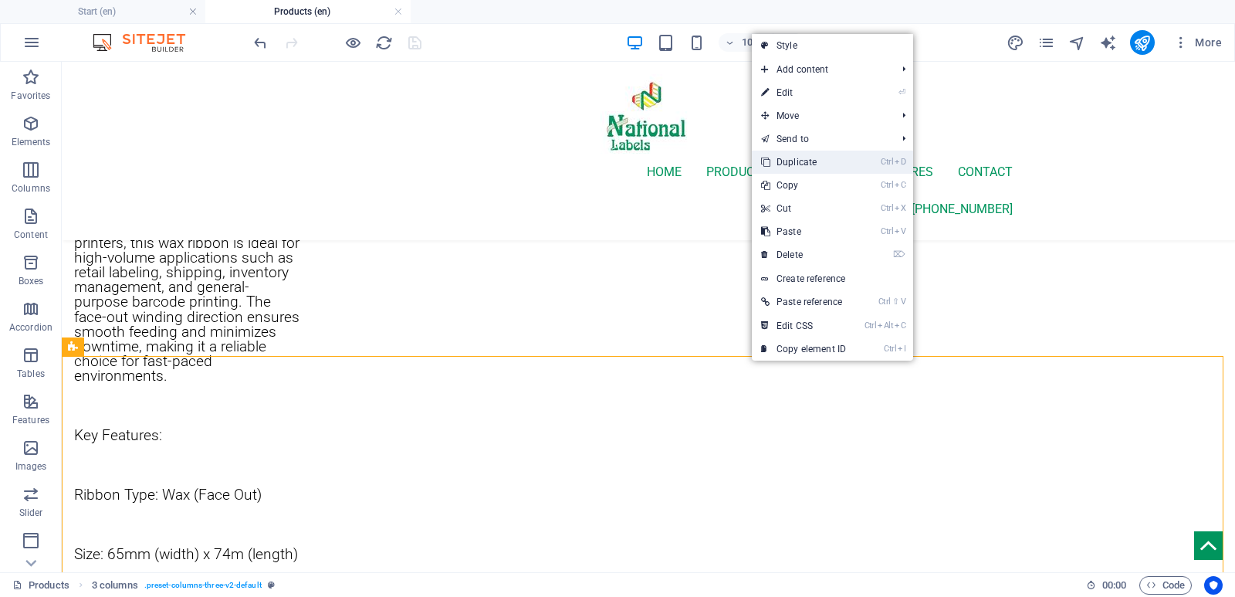
click at [805, 154] on link "Ctrl D Duplicate" at bounding box center [803, 161] width 103 height 23
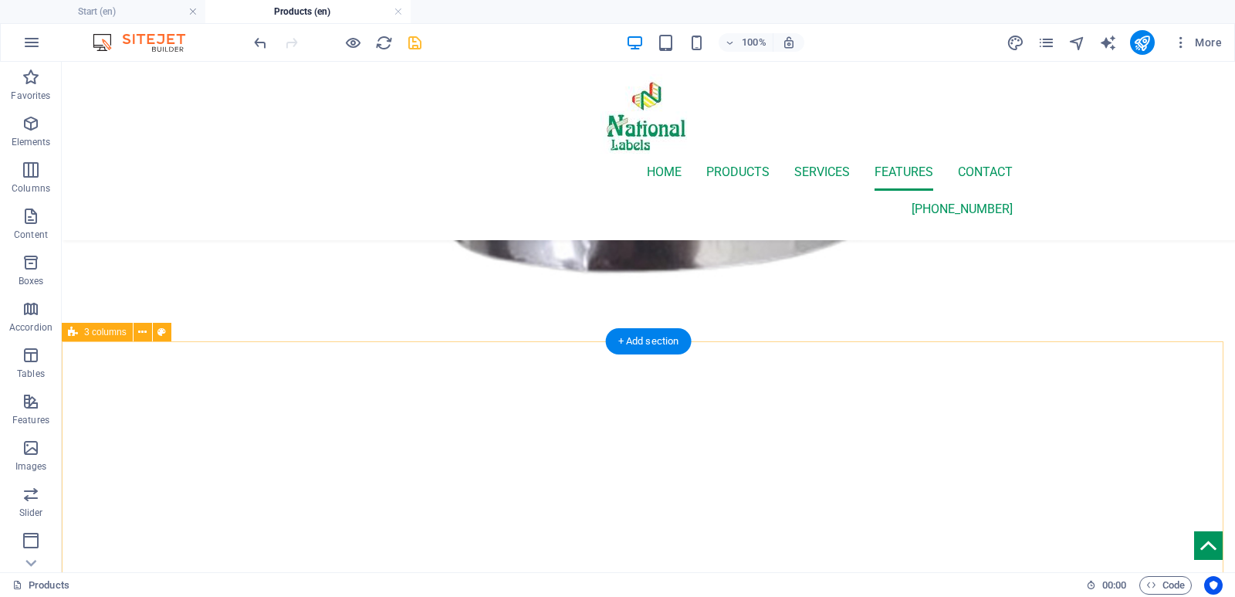
scroll to position [2514, 0]
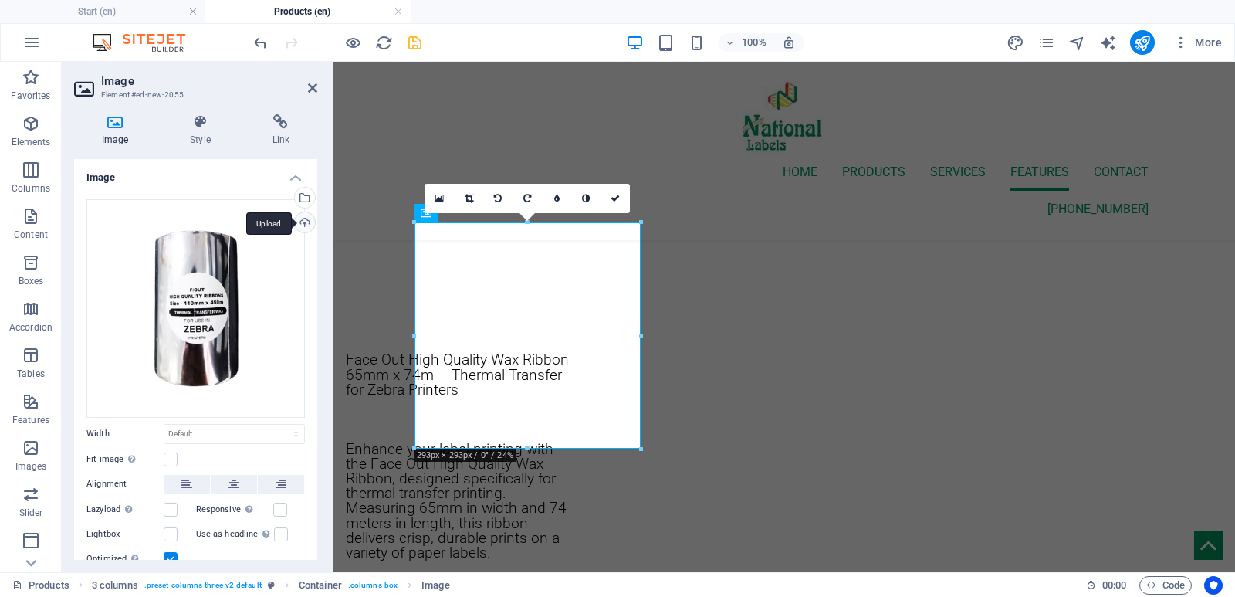
click at [305, 221] on div "Upload" at bounding box center [303, 223] width 23 height 23
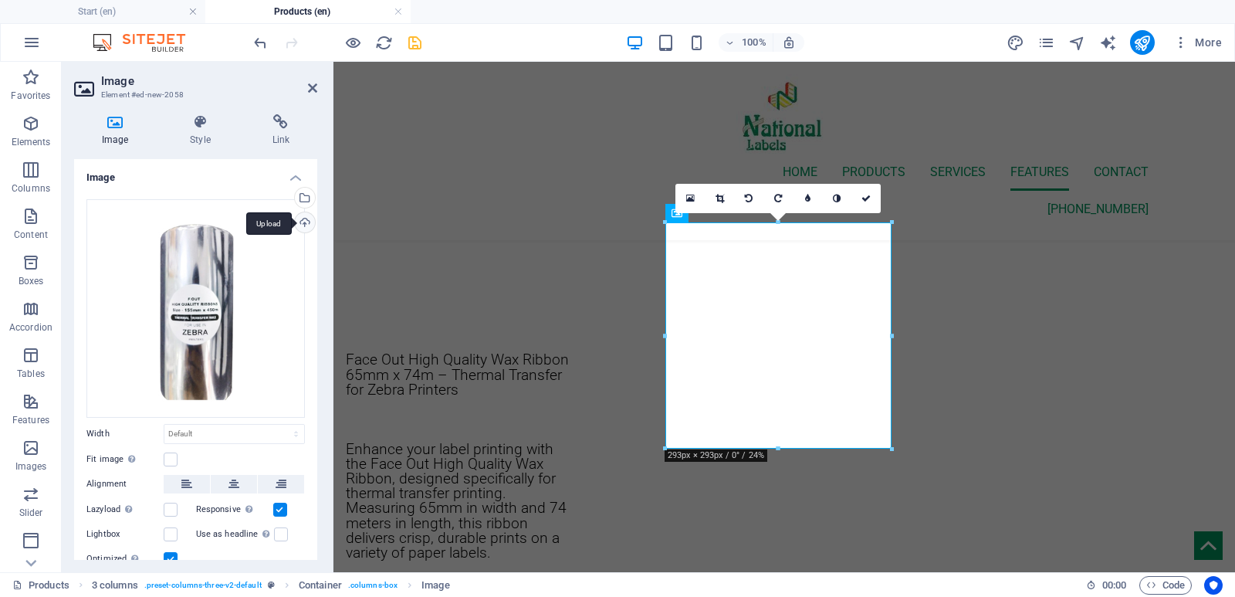
click at [303, 225] on div "Upload" at bounding box center [303, 223] width 23 height 23
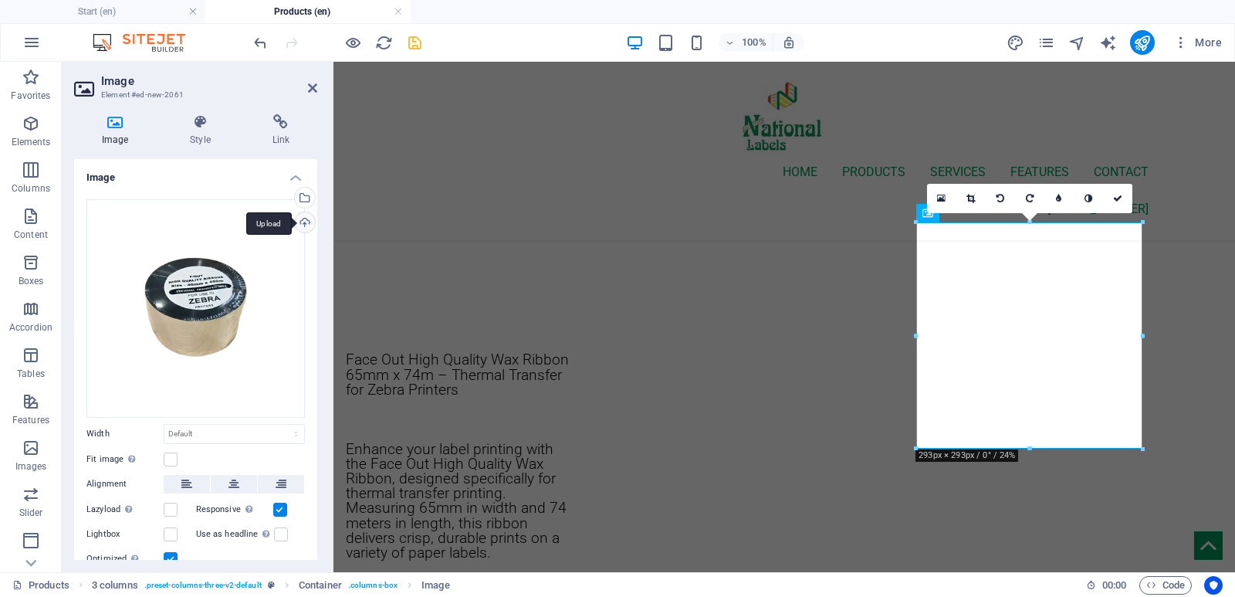
click at [305, 218] on div "Upload" at bounding box center [303, 223] width 23 height 23
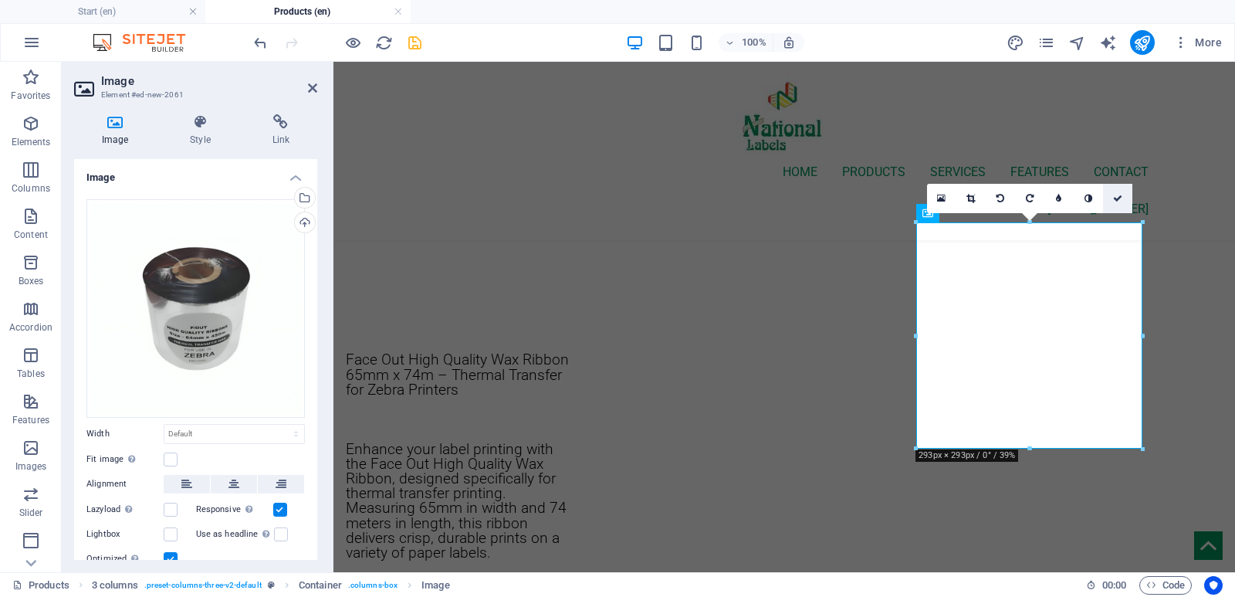
click at [1114, 197] on icon at bounding box center [1117, 198] width 9 height 9
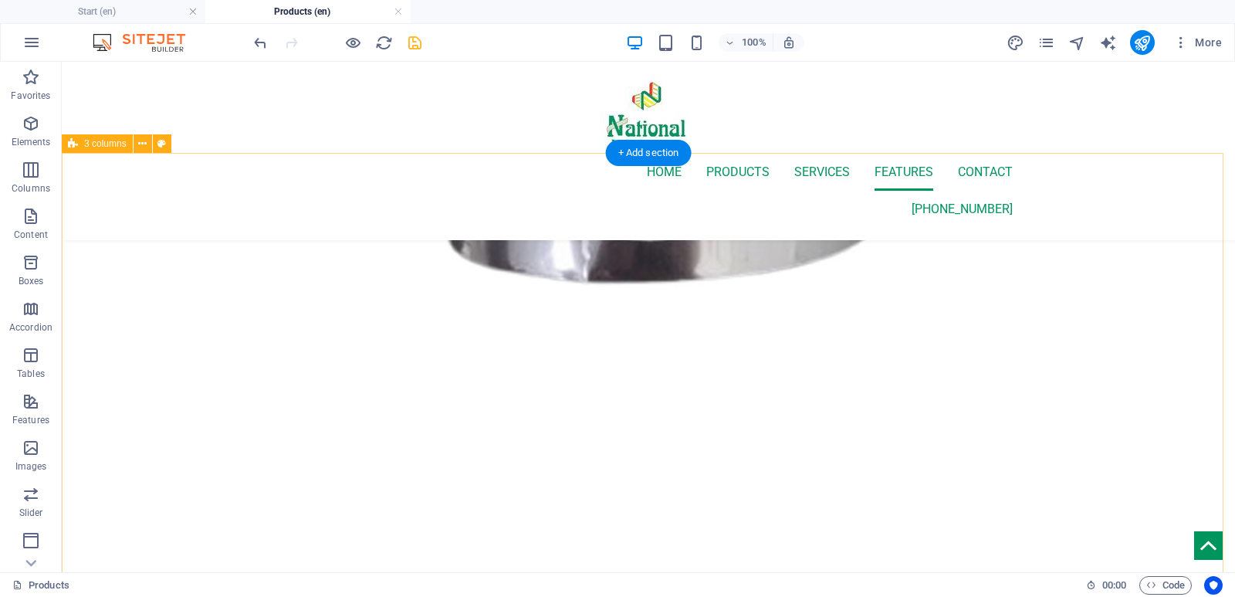
scroll to position [2470, 0]
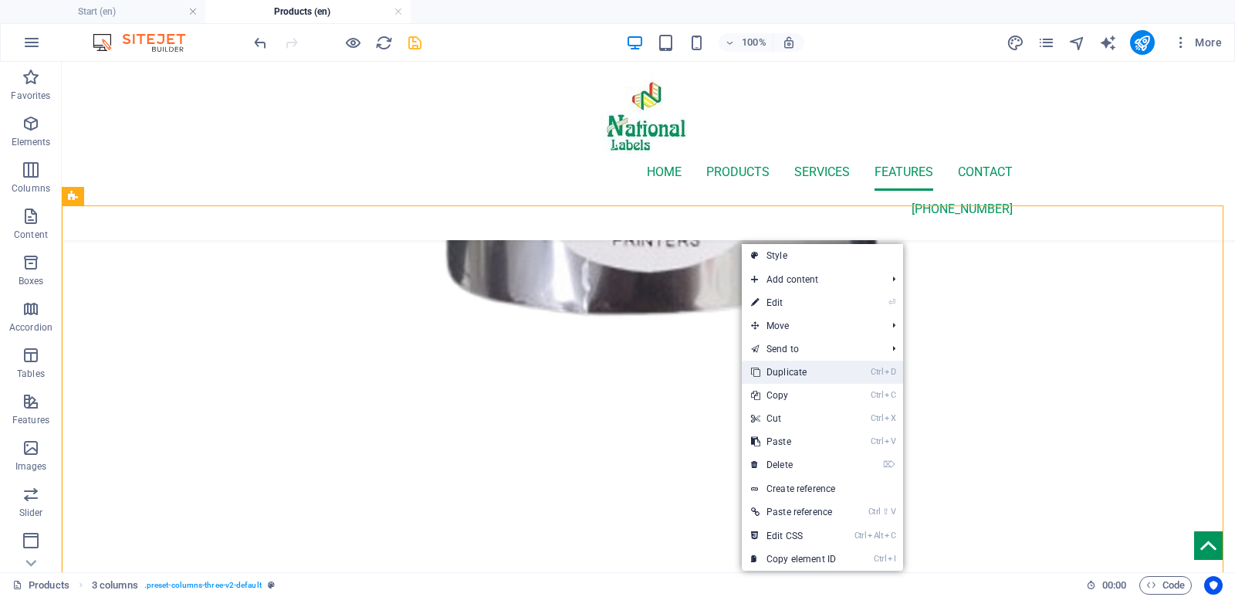
click at [789, 367] on link "Ctrl D Duplicate" at bounding box center [793, 371] width 103 height 23
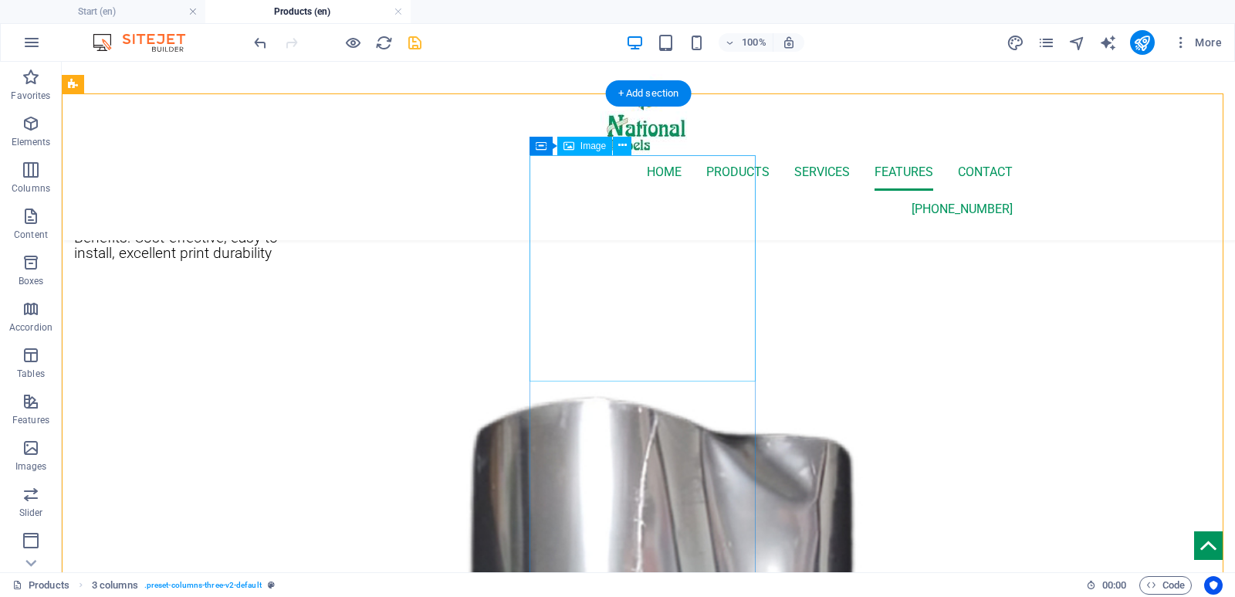
scroll to position [3754, 0]
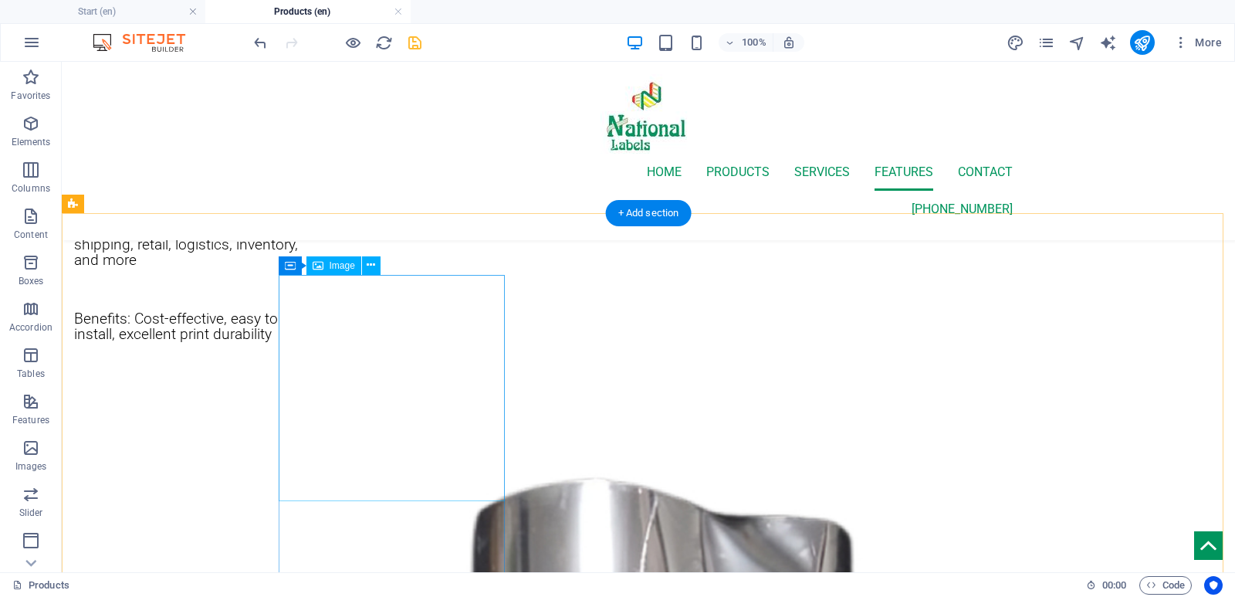
scroll to position [3831, 0]
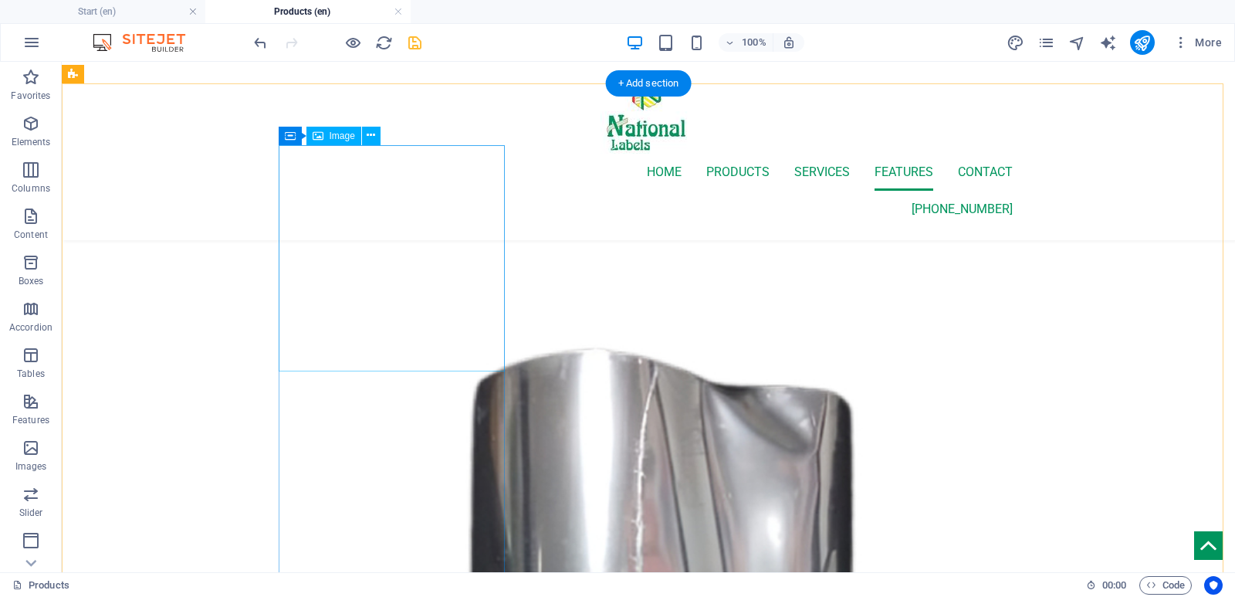
drag, startPoint x: 378, startPoint y: 281, endPoint x: 154, endPoint y: 274, distance: 223.9
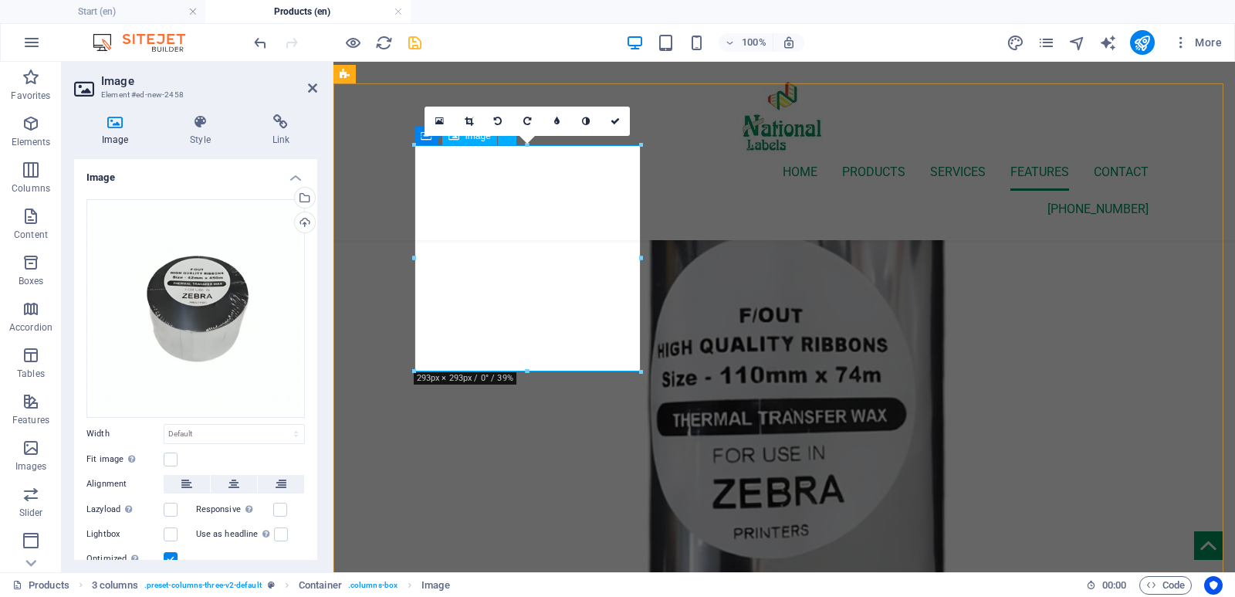
click at [302, 225] on div "Upload" at bounding box center [303, 223] width 23 height 23
click at [299, 221] on div "Upload" at bounding box center [303, 223] width 23 height 23
click at [299, 222] on div "Upload" at bounding box center [303, 223] width 23 height 23
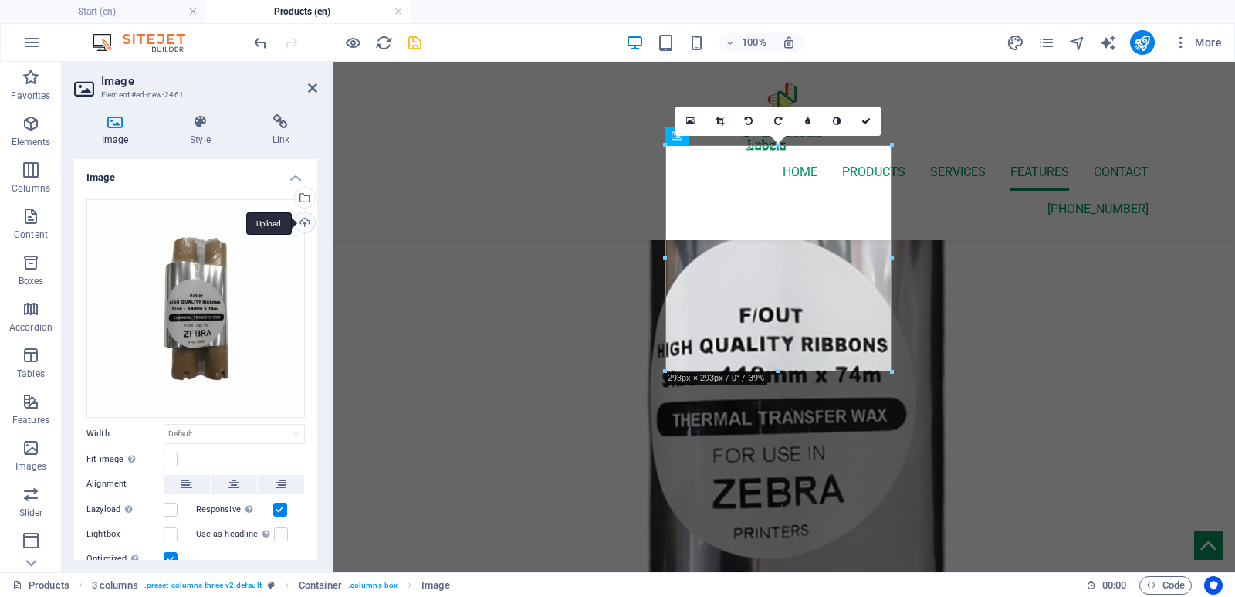
click at [305, 220] on div "Upload" at bounding box center [303, 223] width 23 height 23
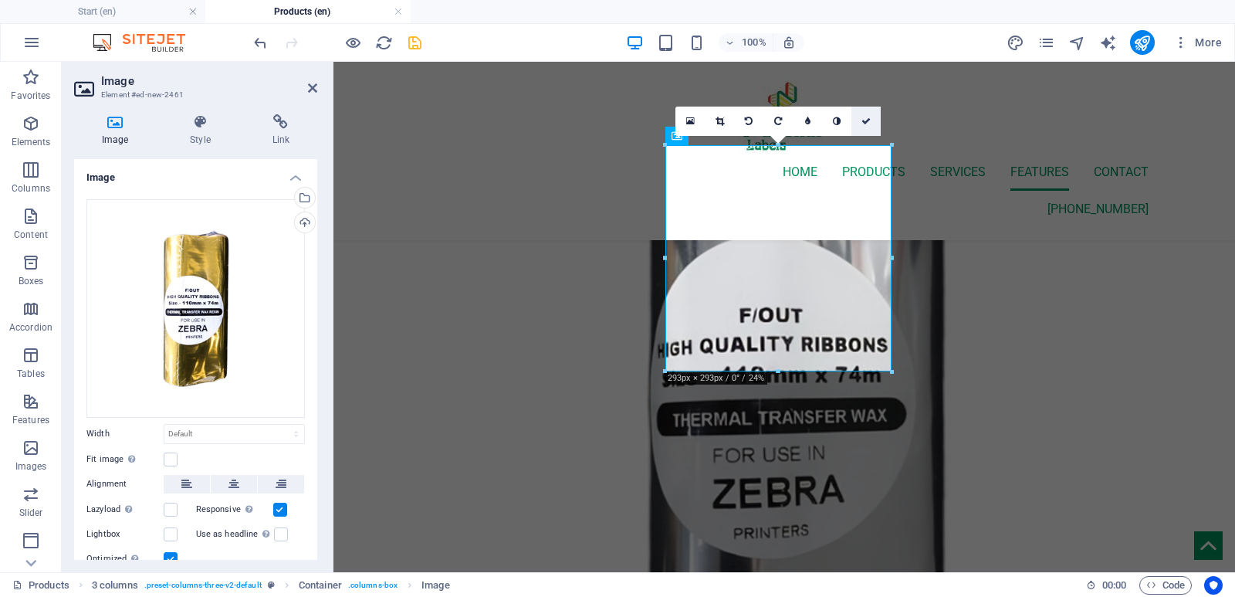
click at [860, 120] on link at bounding box center [865, 120] width 29 height 29
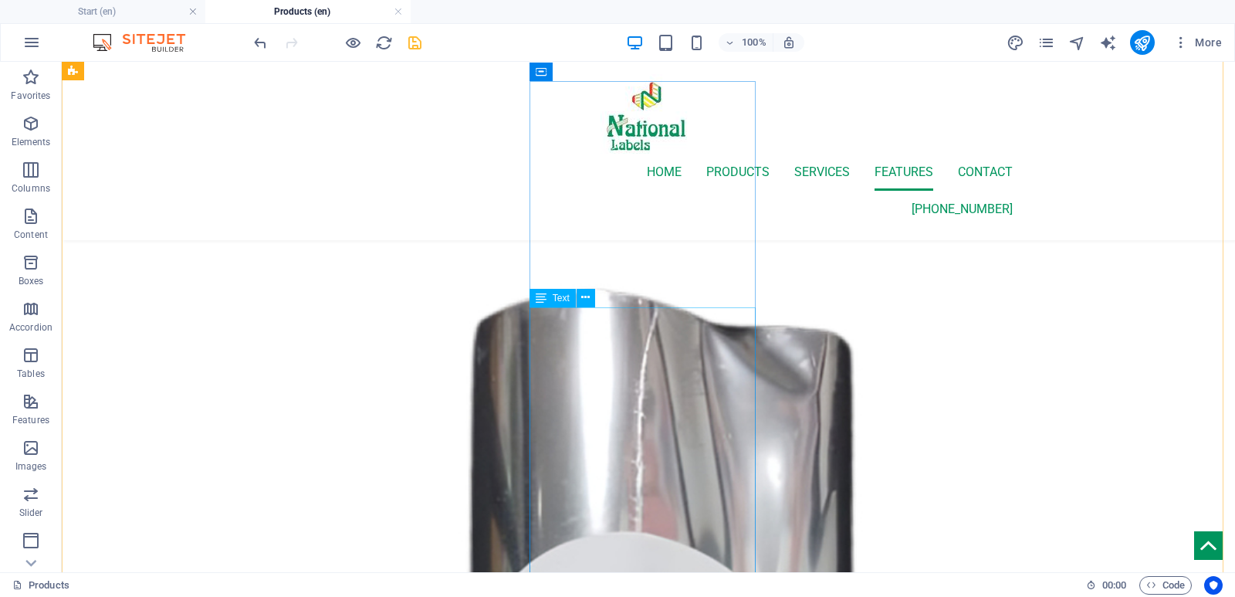
scroll to position [3741, 0]
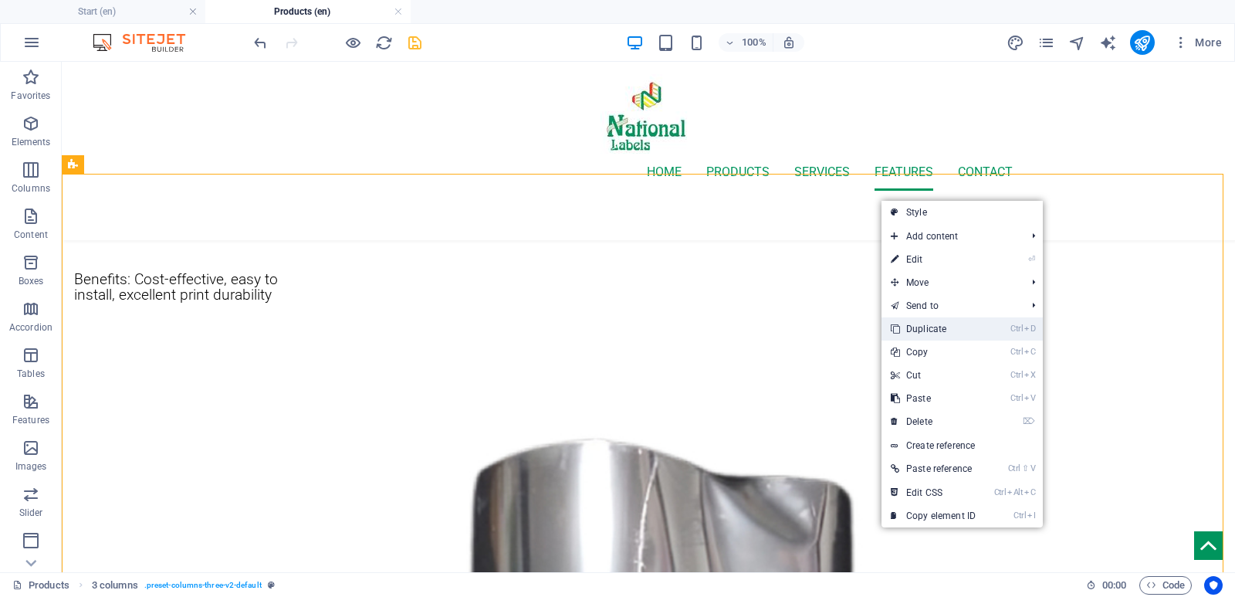
click at [949, 333] on link "Ctrl D Duplicate" at bounding box center [932, 328] width 103 height 23
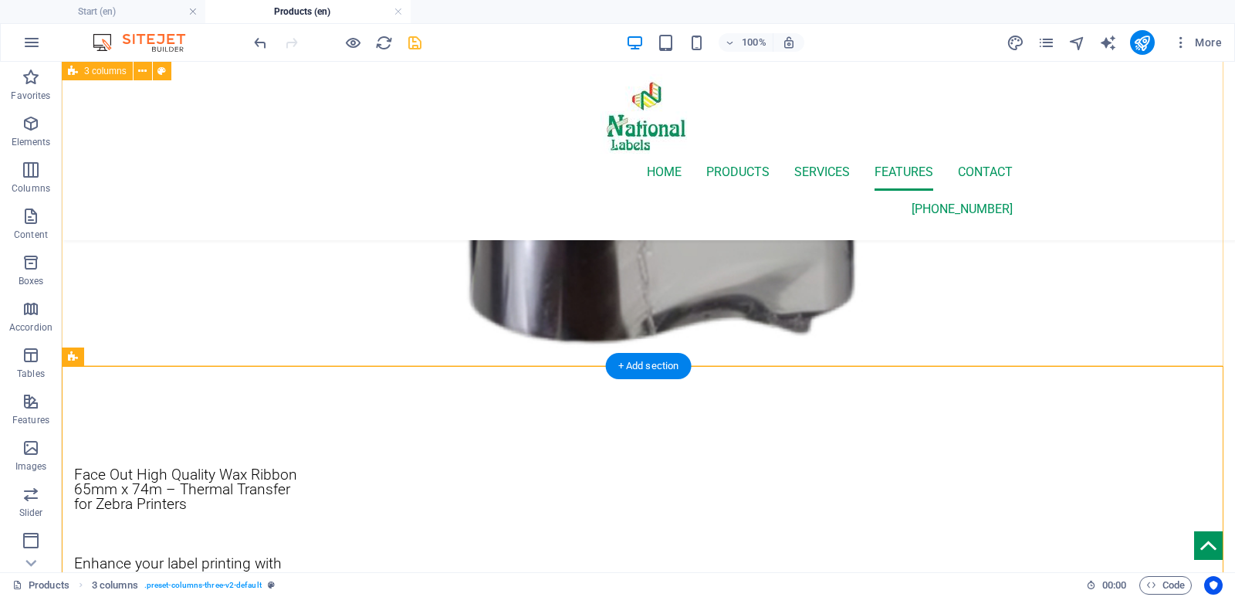
scroll to position [4838, 0]
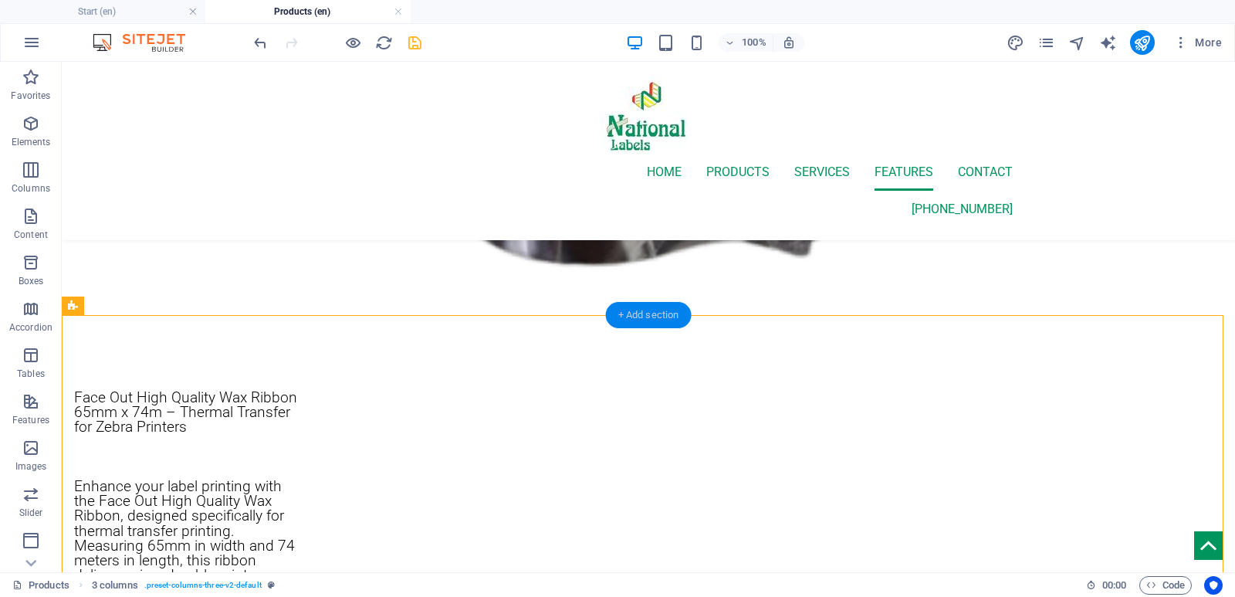
click at [653, 319] on div "+ Add section" at bounding box center [649, 315] width 86 height 26
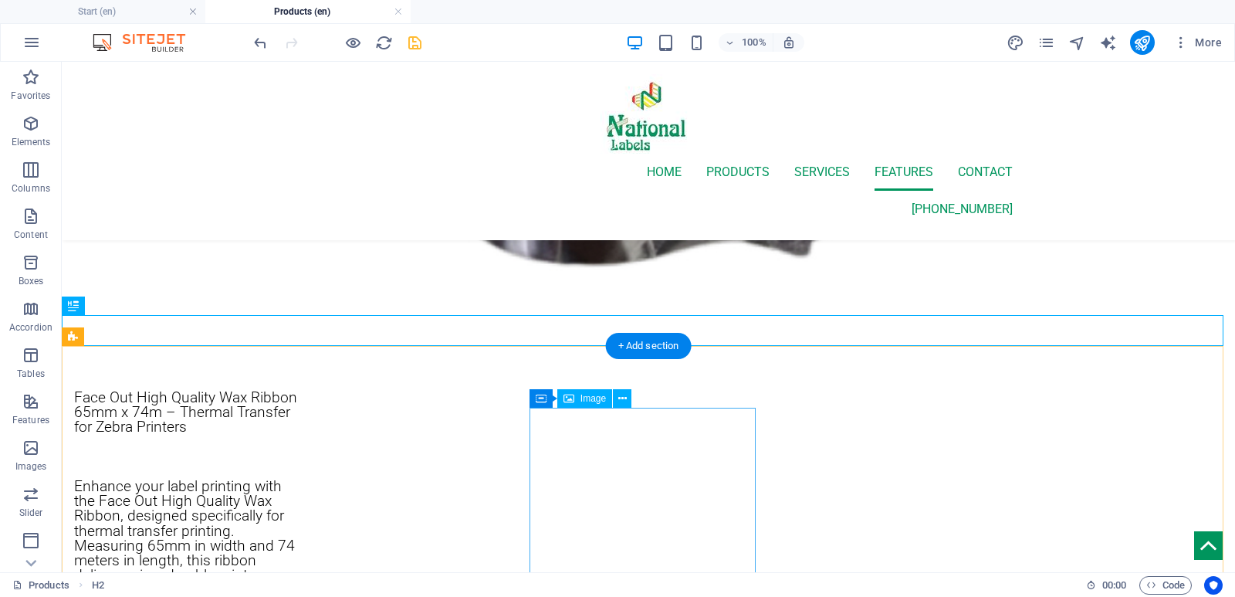
scroll to position [5070, 0]
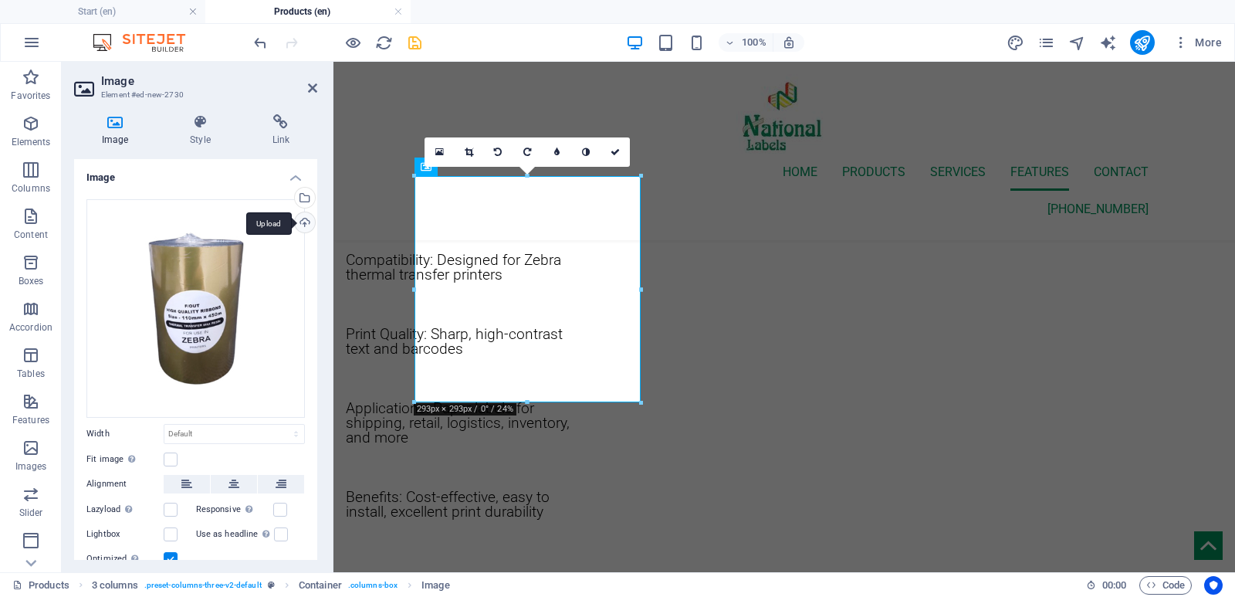
click at [302, 221] on div "Upload" at bounding box center [303, 223] width 23 height 23
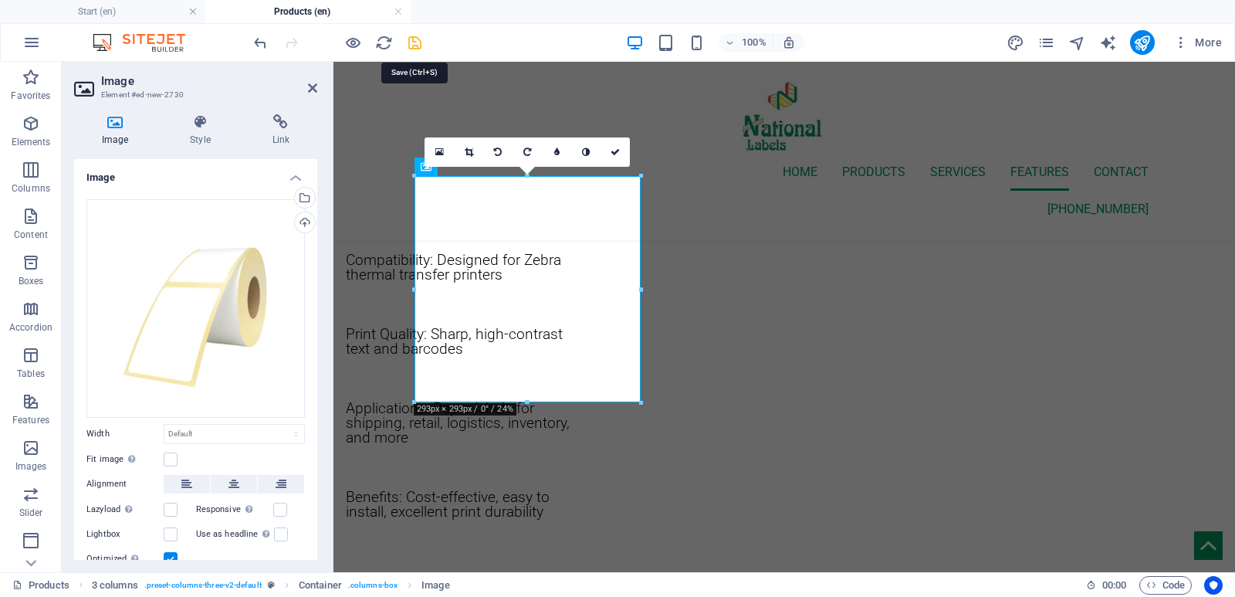
click at [413, 40] on icon "save" at bounding box center [415, 43] width 18 height 18
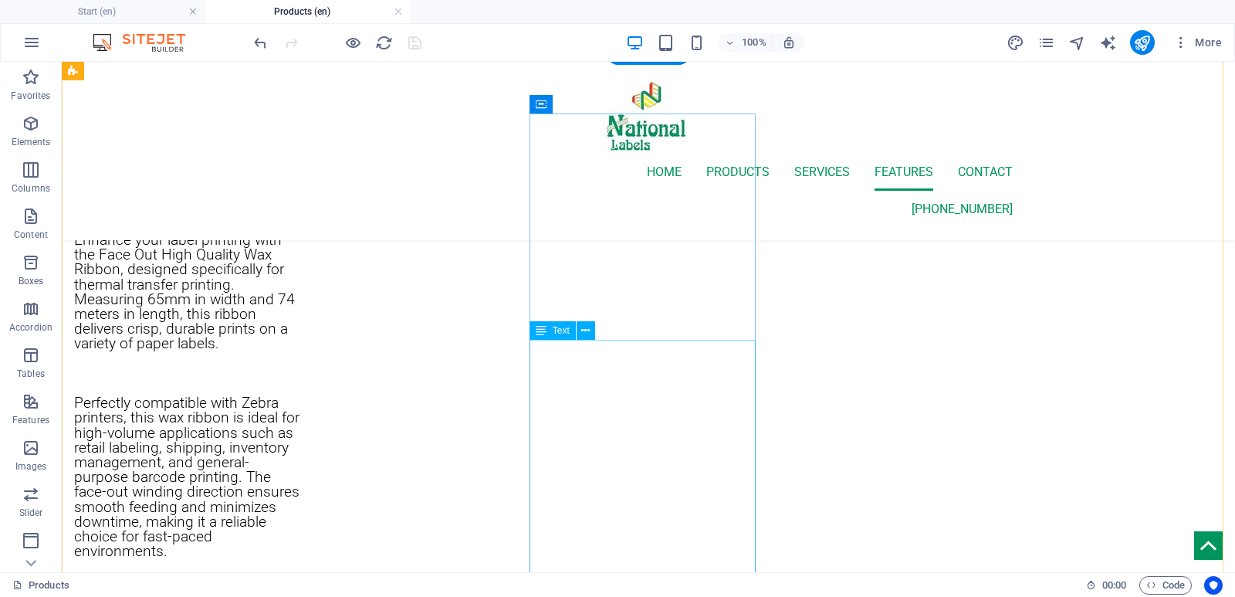
scroll to position [5056, 0]
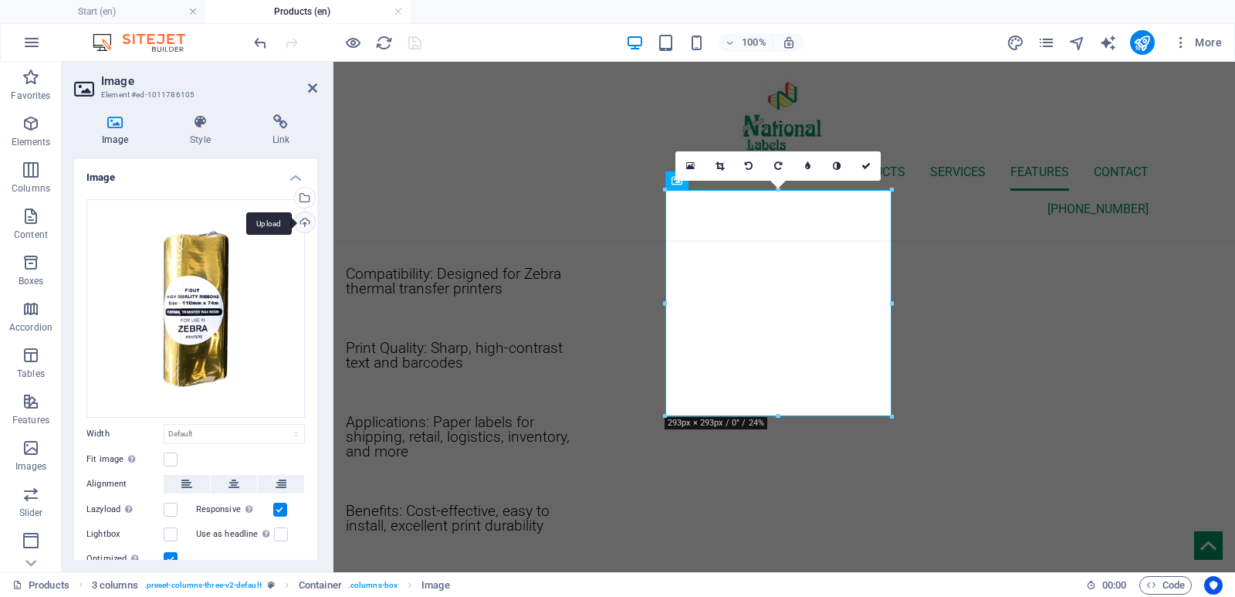
click at [300, 226] on div "Upload" at bounding box center [303, 223] width 23 height 23
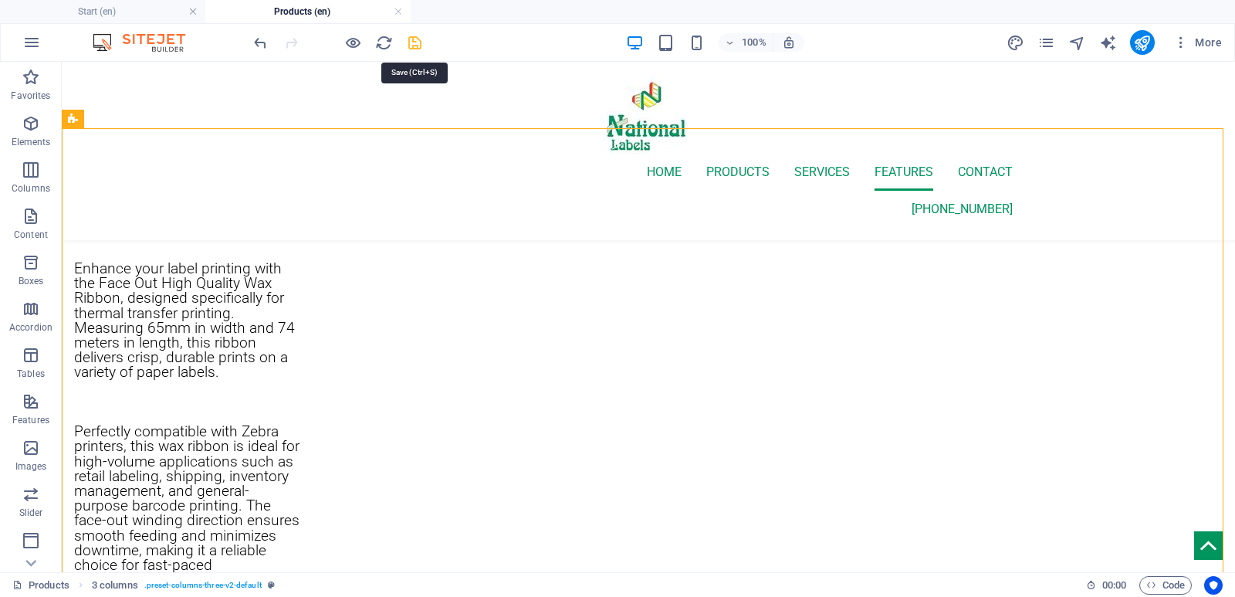
click at [413, 46] on icon "save" at bounding box center [415, 43] width 18 height 18
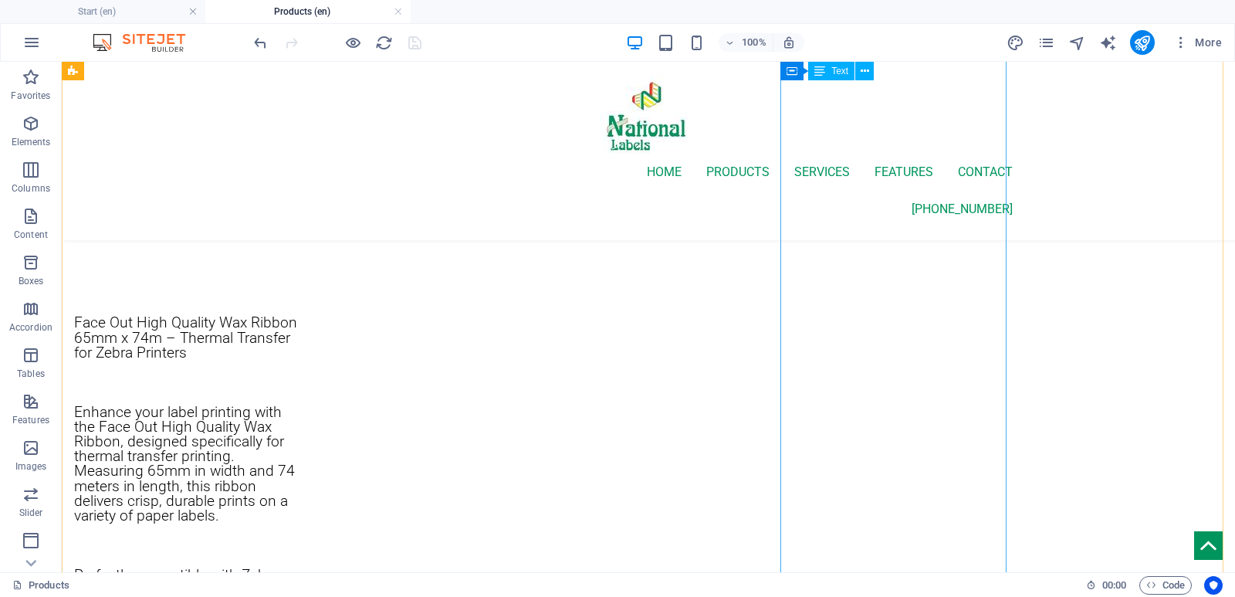
scroll to position [2818, 0]
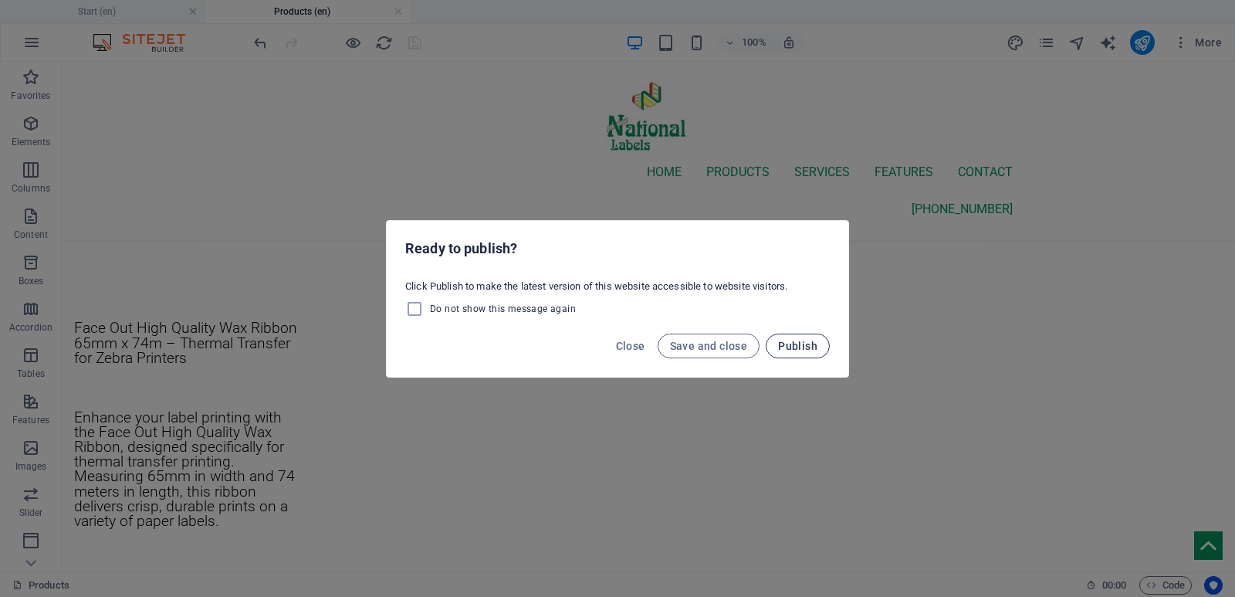
click at [789, 344] on span "Publish" at bounding box center [797, 346] width 39 height 12
